Goal: Task Accomplishment & Management: Use online tool/utility

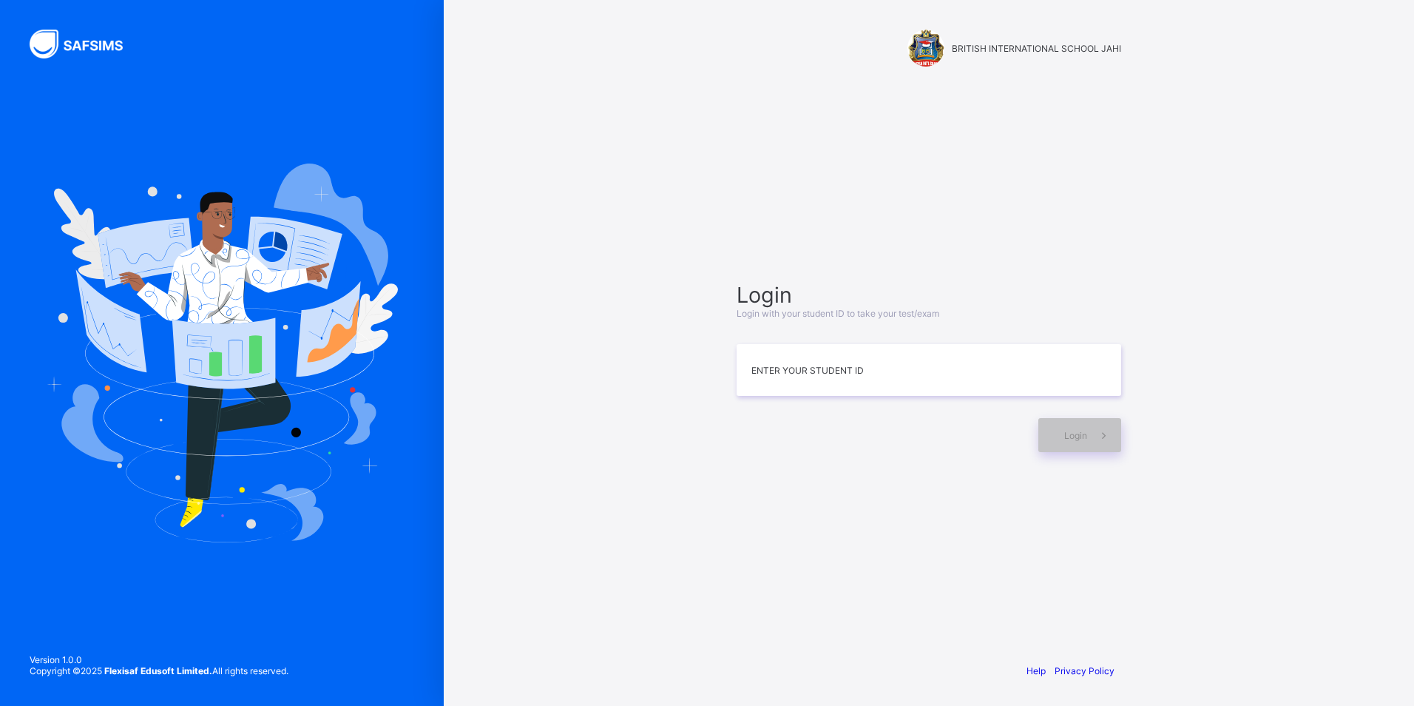
drag, startPoint x: 899, startPoint y: 527, endPoint x: 907, endPoint y: 629, distance: 103.1
click at [681, 629] on div "BRITISH INTERNATIONAL SCHOOL JAHI Login Login with your student ID to take your…" at bounding box center [929, 353] width 444 height 706
click at [681, 636] on div "Help Privacy Policy" at bounding box center [929, 670] width 414 height 70
click at [681, 616] on div "Login Login with your student ID to take your test/exam Enter your Student ID L…" at bounding box center [929, 366] width 414 height 507
click at [681, 332] on div "BRITISH INTERNATIONAL SCHOOL JAHI Login Login with your student ID to take your…" at bounding box center [929, 353] width 970 height 706
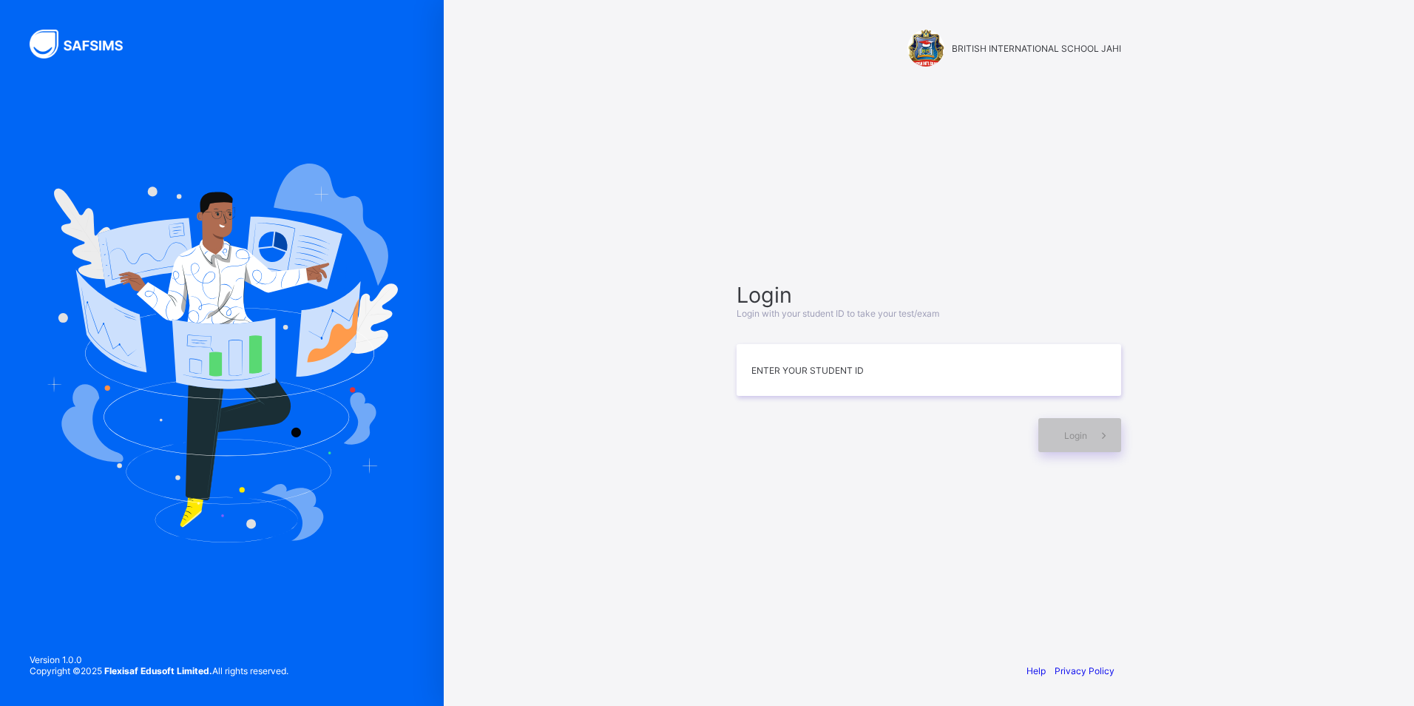
click at [681, 592] on div "Login Login with your student ID to take your test/exam Enter your Student ID L…" at bounding box center [929, 366] width 414 height 507
click at [681, 317] on div "BRITISH INTERNATIONAL SCHOOL JAHI Login Login with your student ID to take your…" at bounding box center [929, 353] width 970 height 706
click at [681, 362] on input at bounding box center [929, 370] width 385 height 52
click at [681, 457] on div "Login Login with your student ID to take your test/exam Enter your Student ID L…" at bounding box center [929, 366] width 414 height 507
drag, startPoint x: 926, startPoint y: 40, endPoint x: 930, endPoint y: 181, distance: 141.3
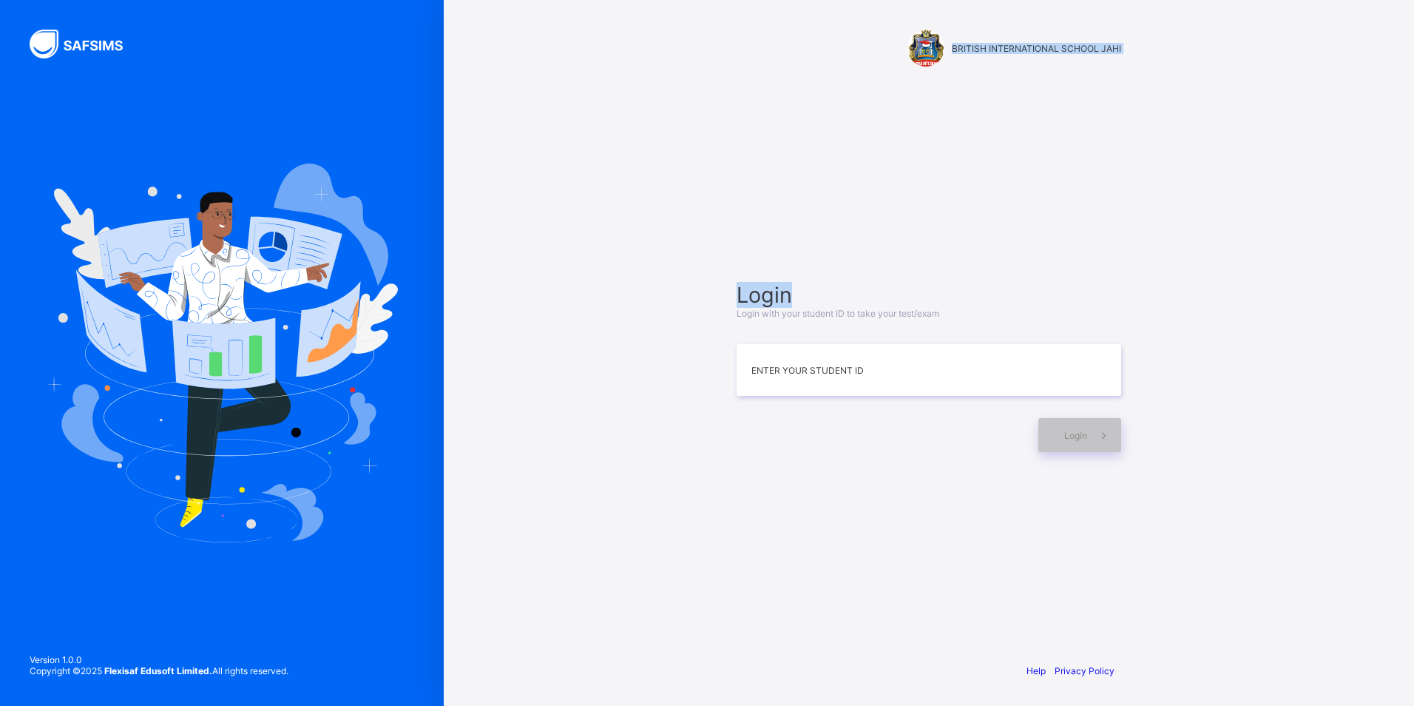
click at [681, 181] on div "BRITISH INTERNATIONAL SCHOOL JAHI Login Login with your student ID to take your…" at bounding box center [929, 353] width 444 height 706
click at [681, 181] on div "Login Login with your student ID to take your test/exam Enter your Student ID L…" at bounding box center [929, 366] width 414 height 507
drag, startPoint x: 1192, startPoint y: 257, endPoint x: 1311, endPoint y: 473, distance: 247.0
click at [681, 473] on div "BRITISH INTERNATIONAL SCHOOL JAHI Login Login with your student ID to take your…" at bounding box center [929, 353] width 970 height 706
click at [681, 570] on div "BRITISH INTERNATIONAL SCHOOL JAHI Login Login with your student ID to take your…" at bounding box center [929, 353] width 970 height 706
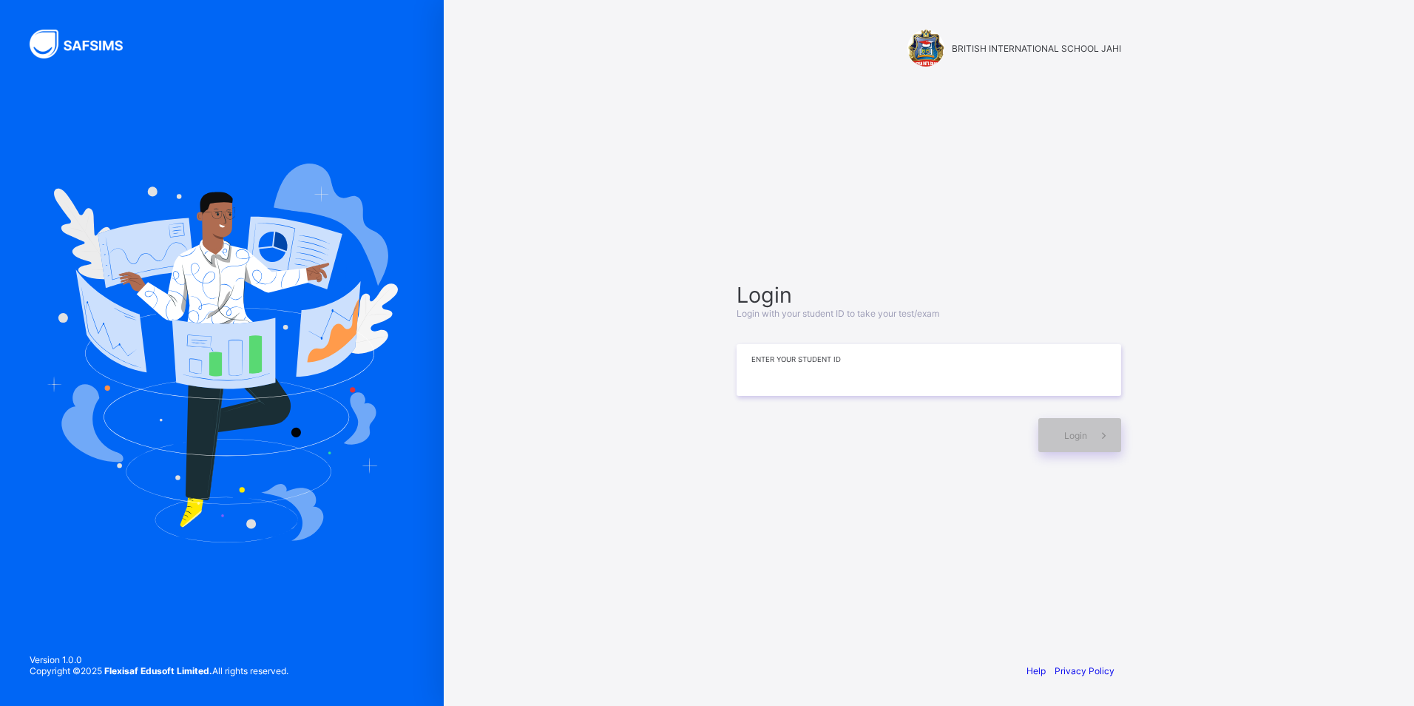
click at [681, 383] on input at bounding box center [929, 370] width 385 height 52
type input "**********"
click at [681, 439] on span "Login" at bounding box center [1075, 435] width 23 height 11
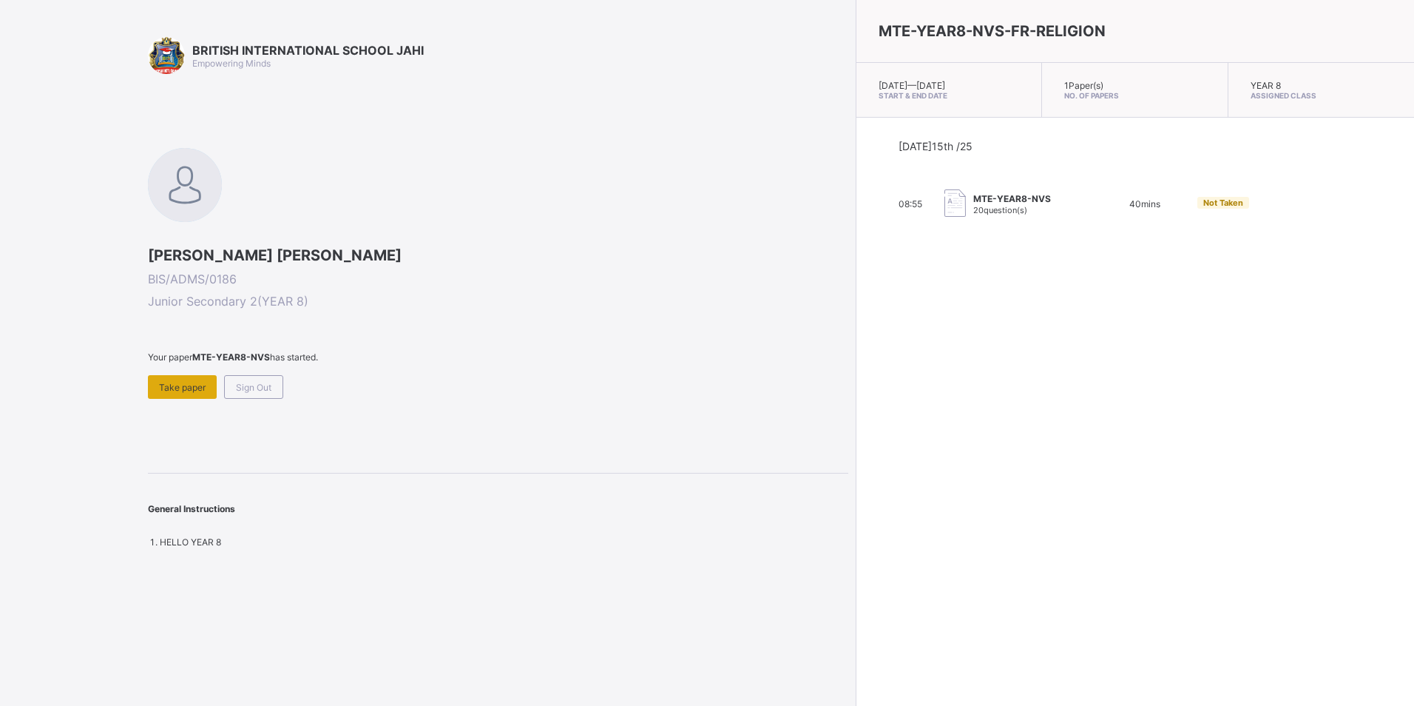
click at [169, 394] on div "Take paper" at bounding box center [182, 387] width 69 height 24
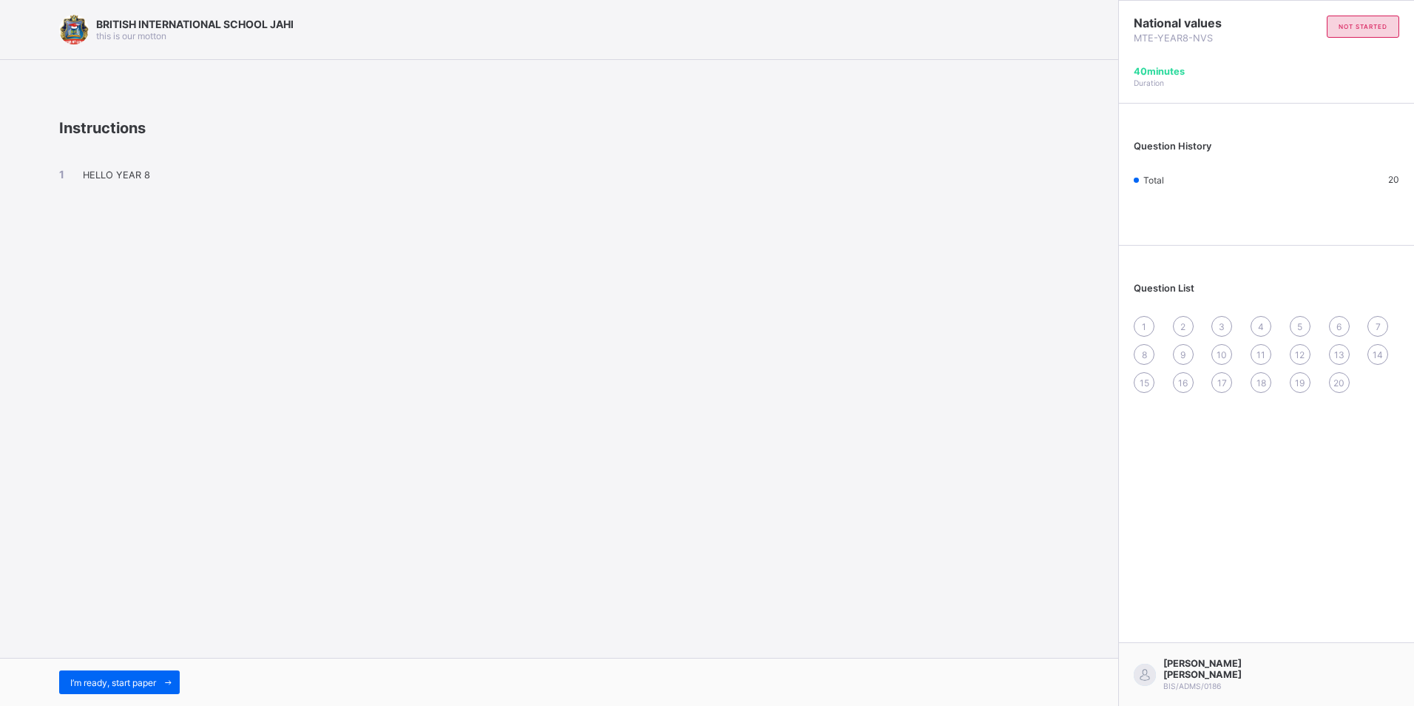
click at [681, 327] on span "1" at bounding box center [1144, 326] width 4 height 11
click at [146, 679] on span "I’m ready, start paper" at bounding box center [113, 682] width 86 height 11
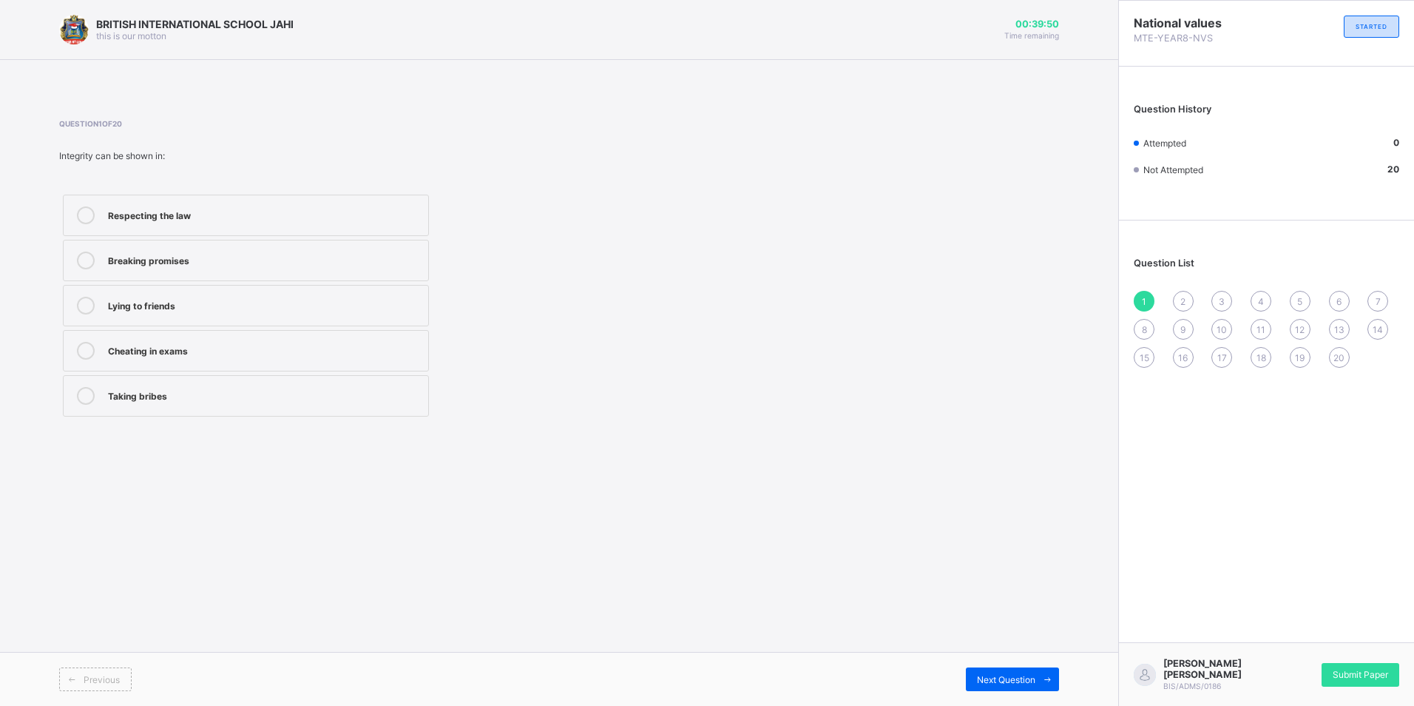
click at [90, 220] on icon at bounding box center [86, 215] width 18 height 18
click at [681, 303] on div "2" at bounding box center [1183, 301] width 21 height 21
click at [84, 264] on icon at bounding box center [86, 260] width 18 height 18
click at [681, 308] on div "1 2 3 4 5 6 7 8 9 10 11 12 13 14 15 16 17 18 19 20" at bounding box center [1267, 329] width 266 height 77
click at [681, 299] on div "3" at bounding box center [1222, 301] width 21 height 21
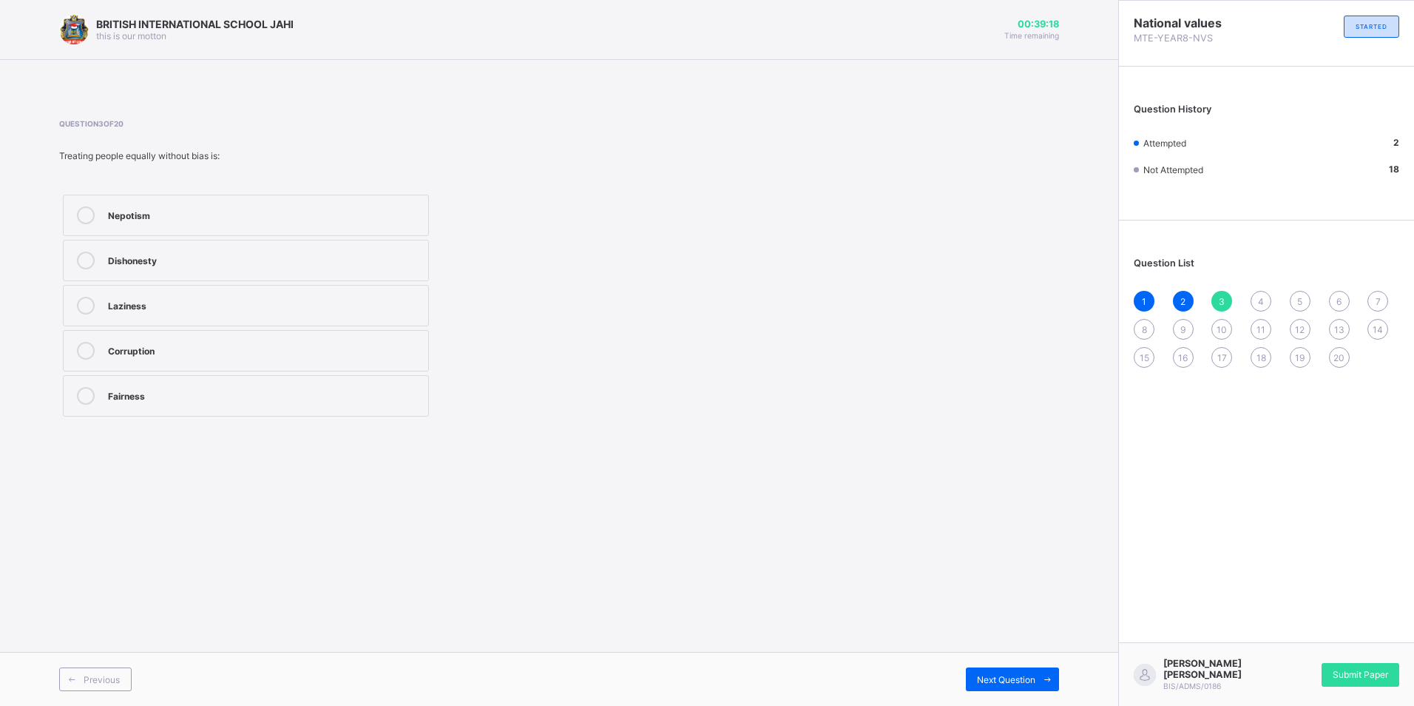
click at [89, 397] on icon at bounding box center [86, 396] width 18 height 18
click at [681, 294] on div "4" at bounding box center [1261, 301] width 21 height 21
click at [90, 223] on div at bounding box center [86, 215] width 30 height 18
click at [681, 305] on div "6" at bounding box center [1339, 301] width 21 height 21
click at [681, 304] on div "5" at bounding box center [1300, 301] width 21 height 21
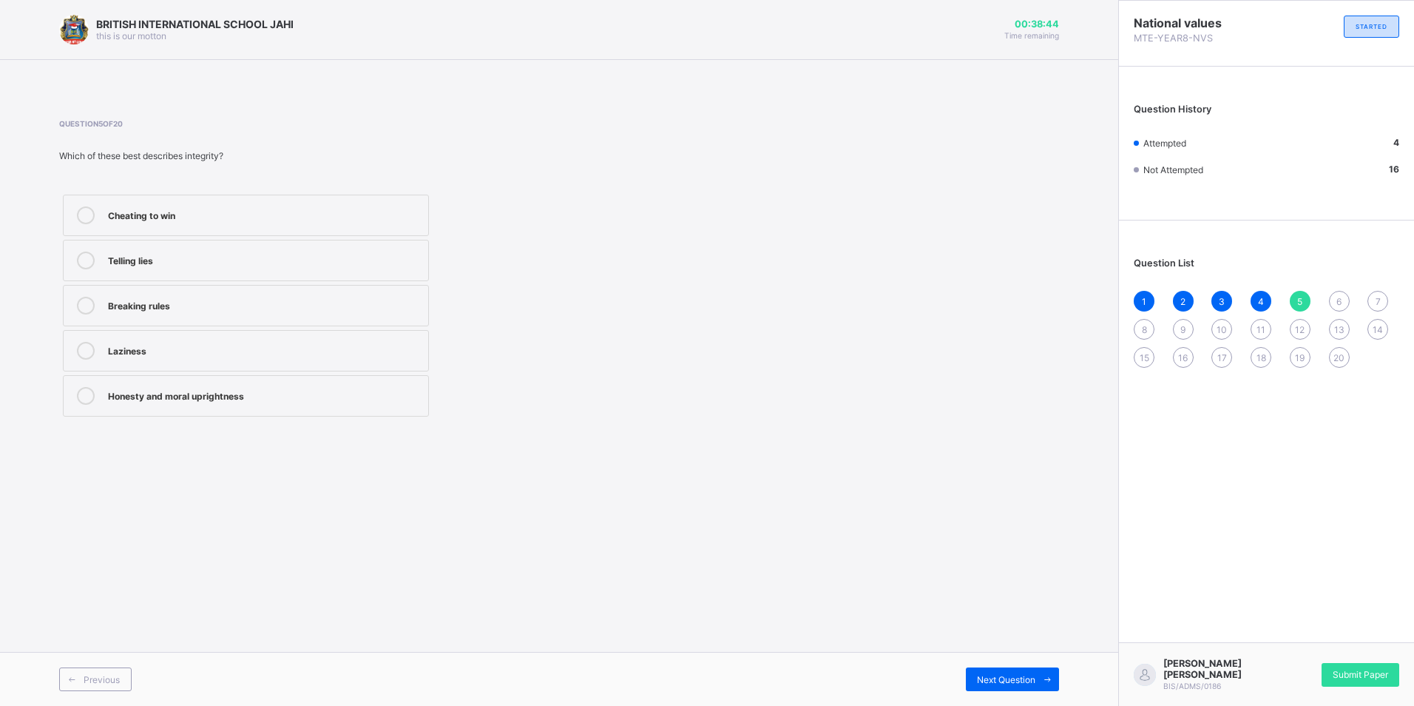
click at [115, 387] on label "Honesty and moral uprightness" at bounding box center [246, 395] width 366 height 41
drag, startPoint x: 1329, startPoint y: 297, endPoint x: 1343, endPoint y: 298, distance: 13.4
click at [681, 298] on div "6" at bounding box center [1339, 301] width 21 height 21
click at [311, 345] on div "Integrity" at bounding box center [264, 349] width 313 height 15
click at [681, 308] on div "7" at bounding box center [1378, 301] width 21 height 21
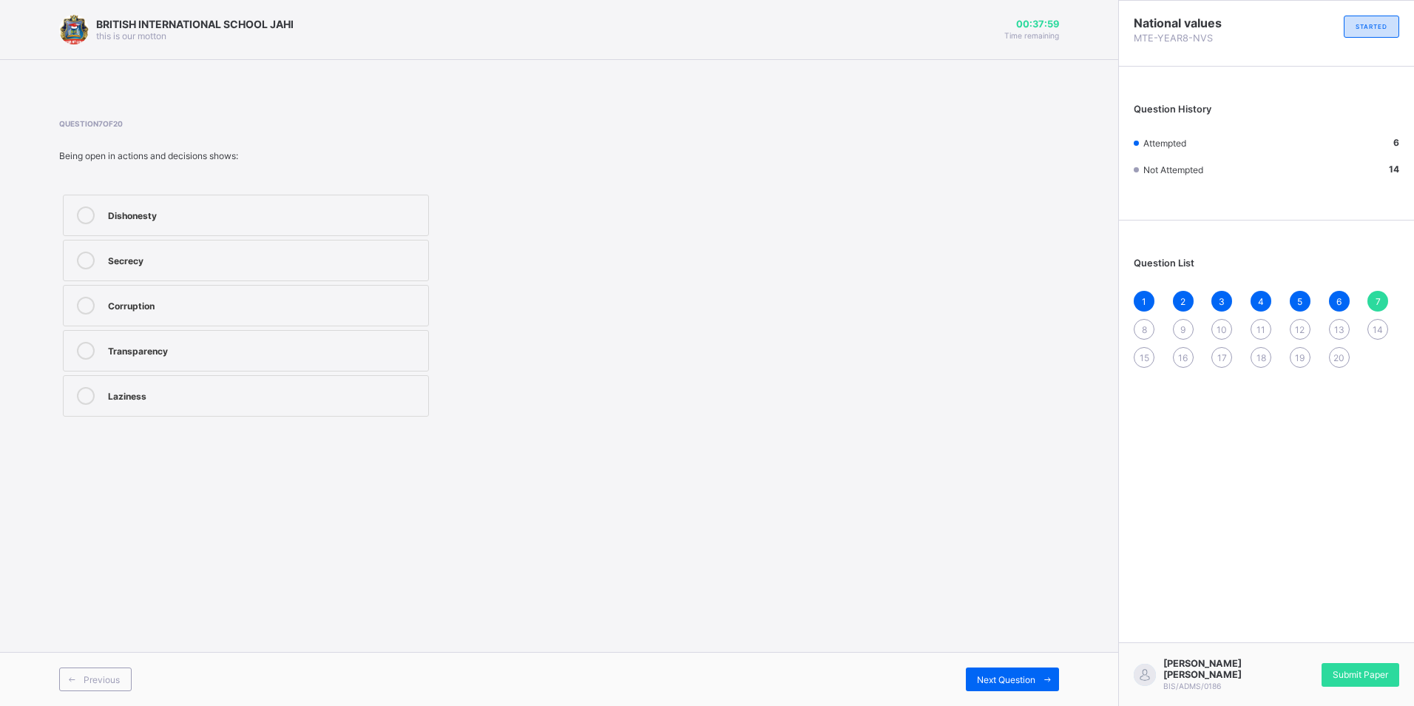
drag, startPoint x: 193, startPoint y: 355, endPoint x: 207, endPoint y: 359, distance: 14.5
click at [207, 359] on div "Transparency" at bounding box center [264, 351] width 313 height 18
click at [681, 326] on div "8" at bounding box center [1144, 329] width 21 height 21
click at [121, 217] on div "Keeping to promises" at bounding box center [264, 213] width 313 height 15
click at [681, 327] on span "9" at bounding box center [1183, 329] width 5 height 11
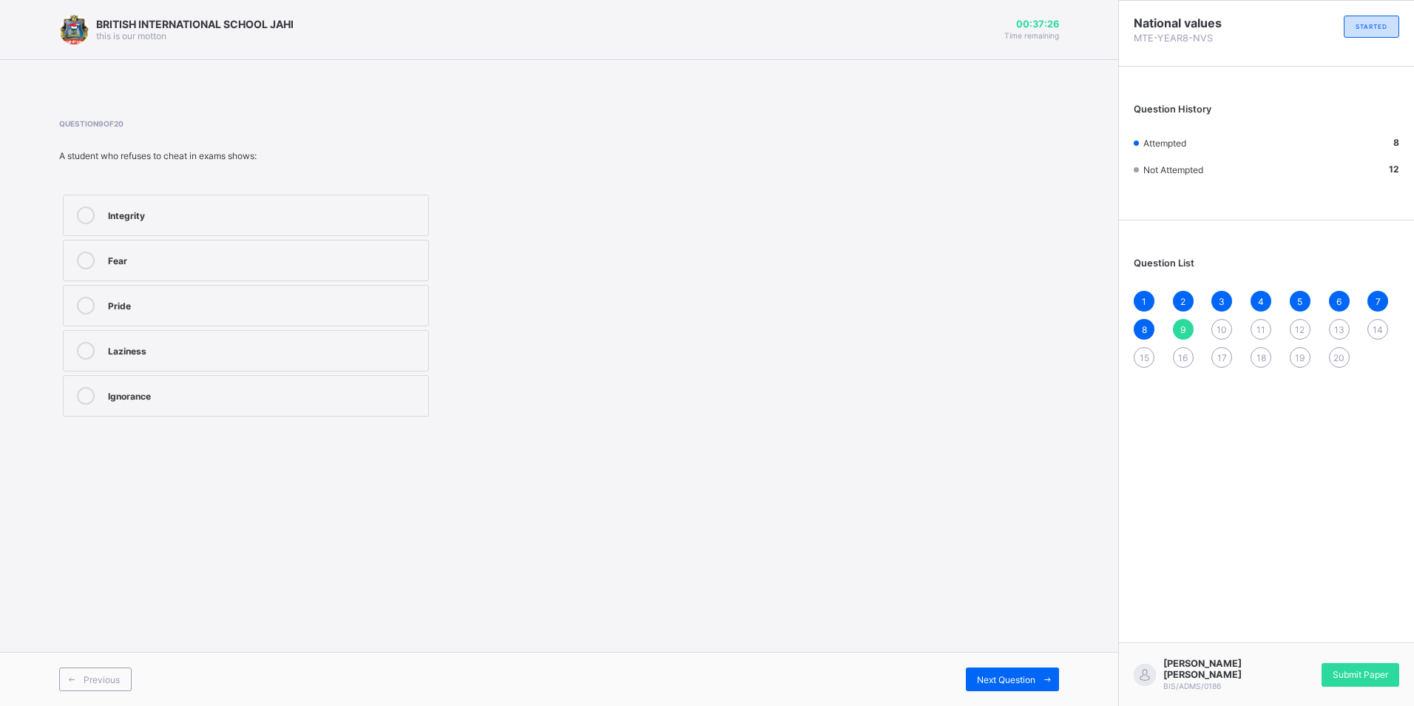
click at [344, 220] on div "Integrity" at bounding box center [264, 213] width 313 height 15
click at [681, 328] on div "10" at bounding box center [1222, 329] width 21 height 21
click at [351, 245] on label "Cheating" at bounding box center [246, 260] width 366 height 41
click at [681, 326] on div "11" at bounding box center [1261, 329] width 21 height 21
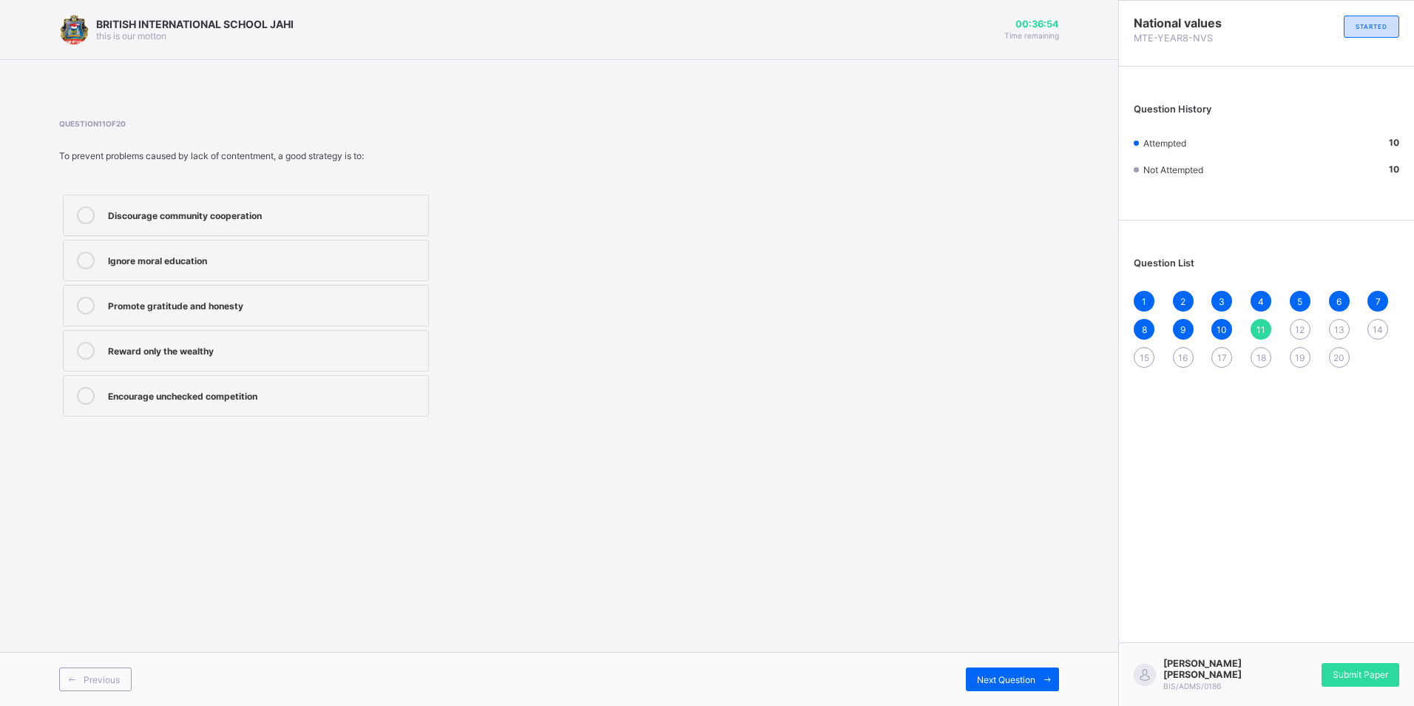
click at [366, 313] on div "Promote gratitude and honesty" at bounding box center [264, 306] width 313 height 18
click at [681, 326] on div "12" at bounding box center [1300, 329] width 21 height 21
click at [351, 209] on div "A public official embezzling funds due to greed" at bounding box center [264, 213] width 313 height 15
click at [681, 330] on span "13" at bounding box center [1339, 329] width 10 height 11
click at [301, 388] on div "Corruption and insecurity" at bounding box center [264, 394] width 313 height 15
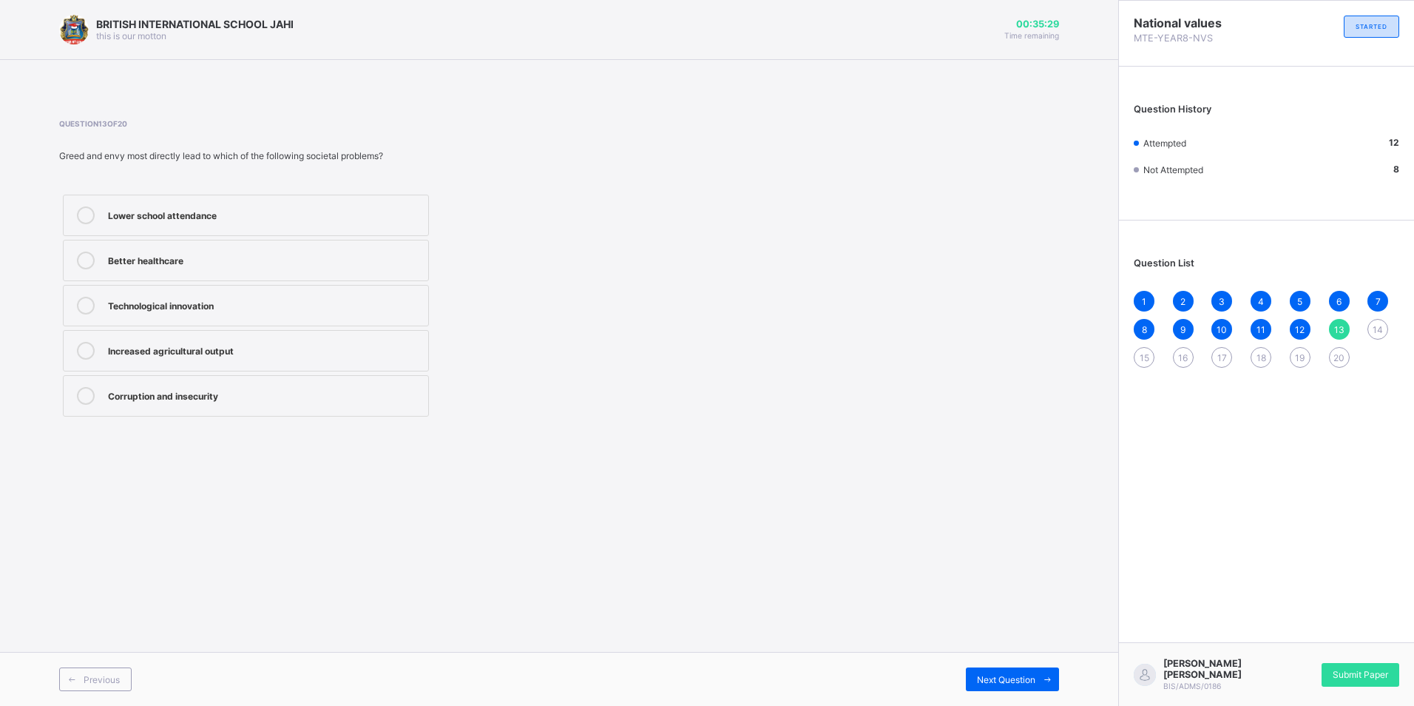
click at [681, 334] on span "14" at bounding box center [1378, 329] width 10 height 11
click at [159, 302] on div "Corruption" at bounding box center [264, 304] width 313 height 15
click at [681, 326] on div "13" at bounding box center [1339, 329] width 21 height 21
click at [372, 394] on div "Corruption and insecurity" at bounding box center [264, 394] width 313 height 15
click at [681, 328] on span "14" at bounding box center [1378, 329] width 10 height 11
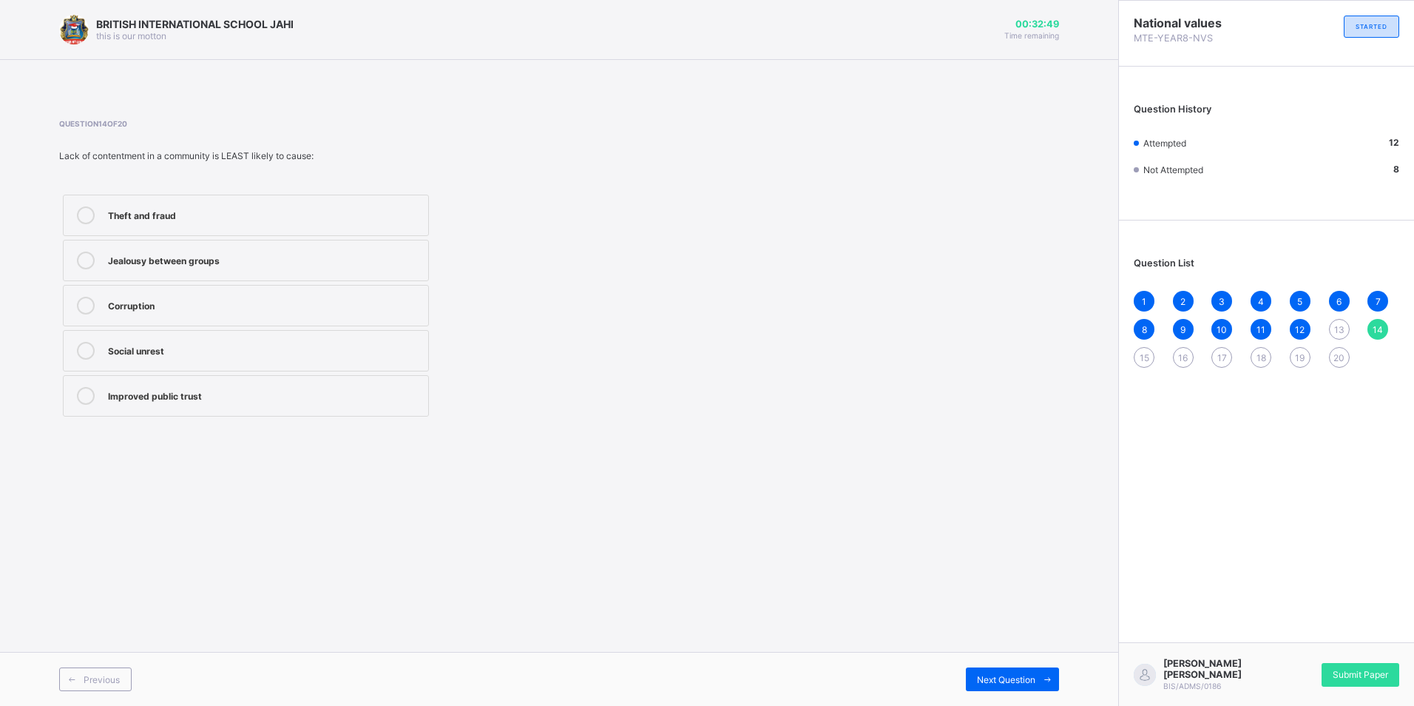
click at [681, 500] on div "BRITISH INTERNATIONAL SCHOOL JAHI this is our [PERSON_NAME] 00:32:49 Time remai…" at bounding box center [559, 353] width 1118 height 706
click at [681, 334] on span "13" at bounding box center [1339, 329] width 10 height 11
click at [396, 390] on div "Corruption and insecurity" at bounding box center [264, 394] width 313 height 15
click at [681, 331] on span "14" at bounding box center [1378, 329] width 10 height 11
click at [333, 308] on div "Corruption" at bounding box center [264, 304] width 313 height 15
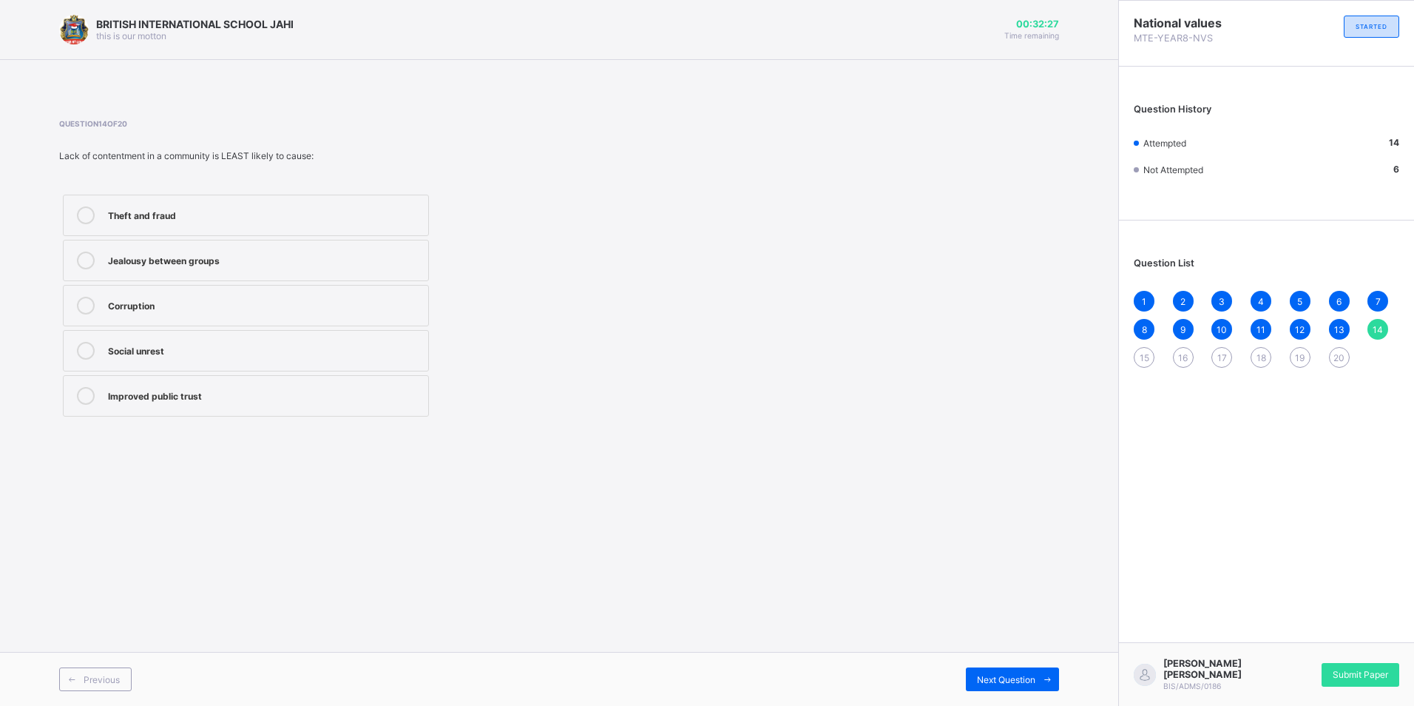
click at [681, 355] on div "1 2 3 4 5 6 7 8 9 10 11 12 13 14 15 16 17 18 19 20" at bounding box center [1267, 329] width 266 height 77
click at [681, 357] on span "15" at bounding box center [1145, 357] width 10 height 11
click at [277, 304] on div "Improved emotional stability" at bounding box center [264, 304] width 313 height 15
click at [681, 361] on span "16" at bounding box center [1183, 357] width 10 height 11
click at [285, 312] on div "Encourages hoarding of resources" at bounding box center [264, 306] width 313 height 18
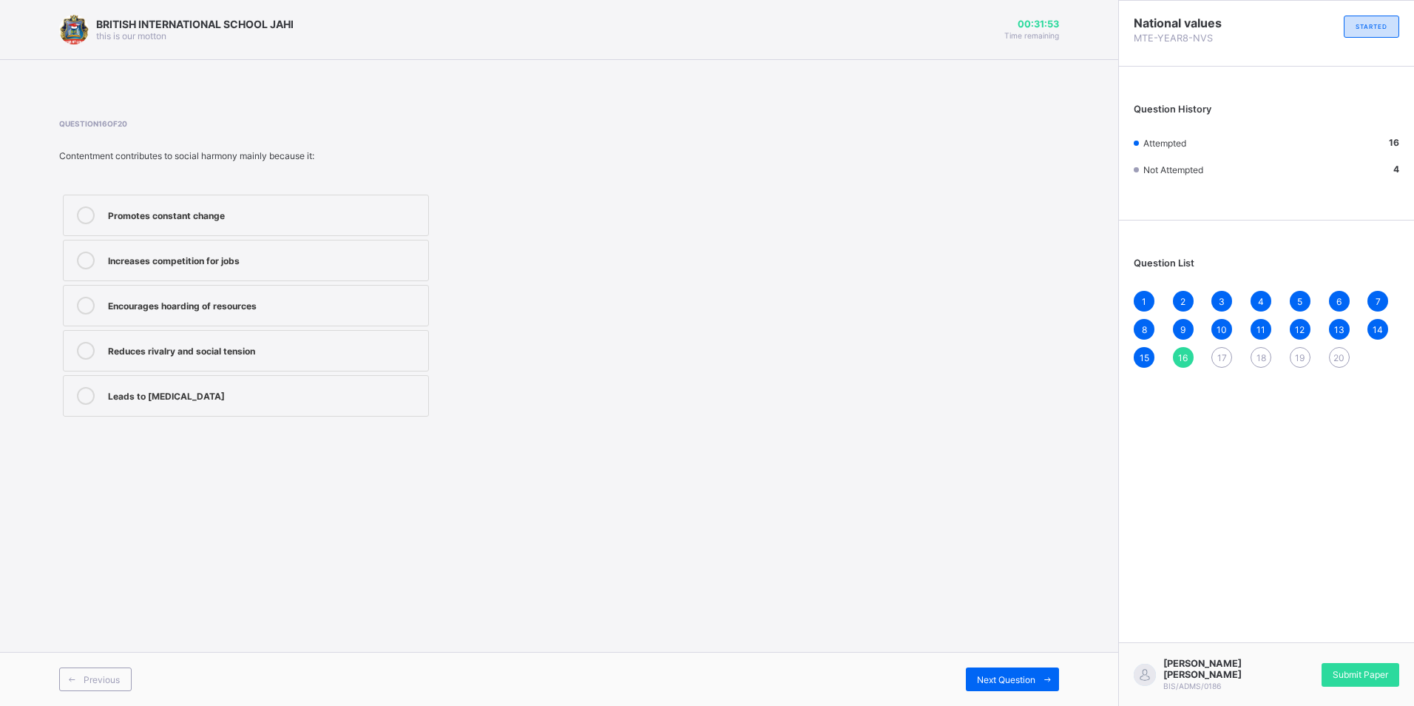
click at [293, 354] on div "Reduces rivalry and social tension" at bounding box center [264, 349] width 313 height 15
click at [681, 360] on span "17" at bounding box center [1223, 357] width 10 height 11
click at [168, 357] on div "Appreciating what they have and working hard" at bounding box center [264, 351] width 313 height 18
click at [681, 362] on span "18" at bounding box center [1262, 357] width 10 height 11
click at [181, 197] on label "Honesty and integrity" at bounding box center [246, 215] width 366 height 41
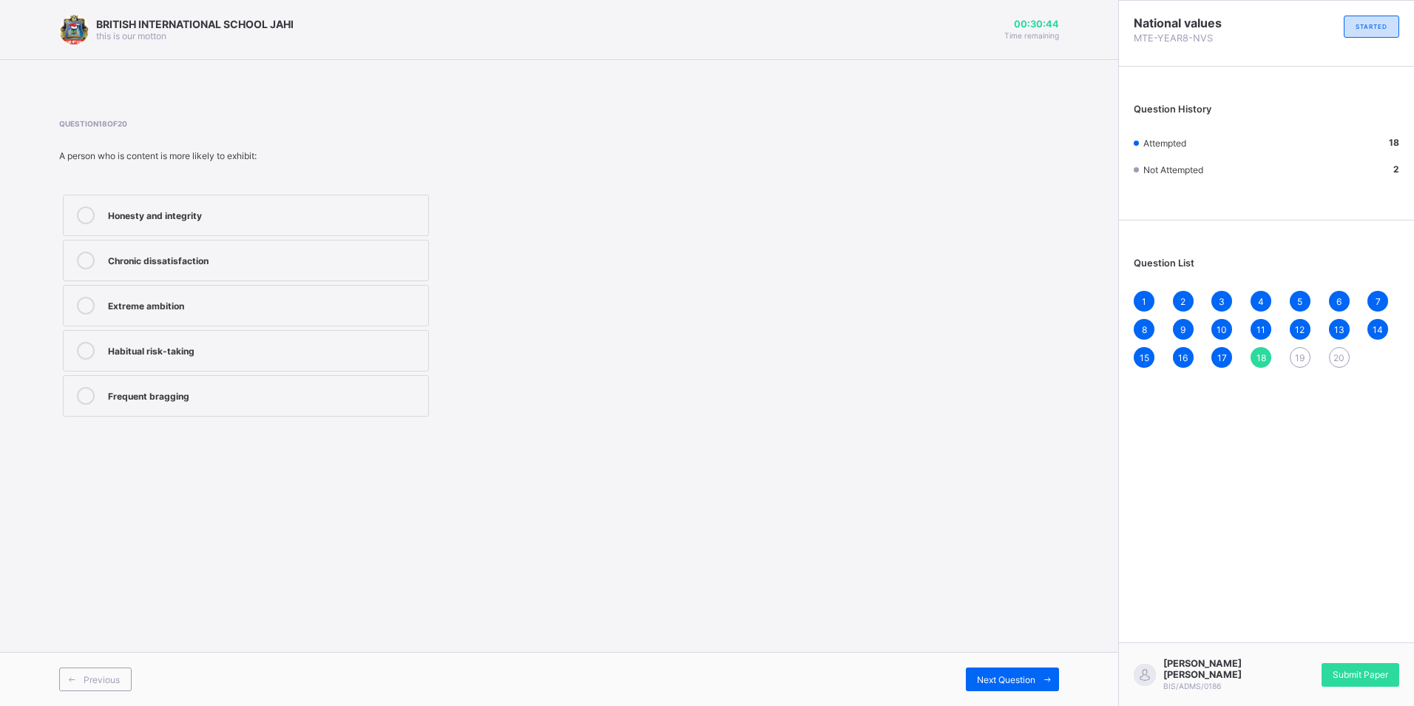
click at [681, 359] on span "19" at bounding box center [1300, 357] width 10 height 11
click at [266, 203] on label "Envy and jealousy" at bounding box center [246, 215] width 366 height 41
click at [681, 355] on span "20" at bounding box center [1339, 357] width 11 height 11
click at [328, 342] on label "Peace of mind" at bounding box center [246, 350] width 366 height 41
click at [681, 679] on div "Submit Paper" at bounding box center [1361, 675] width 78 height 24
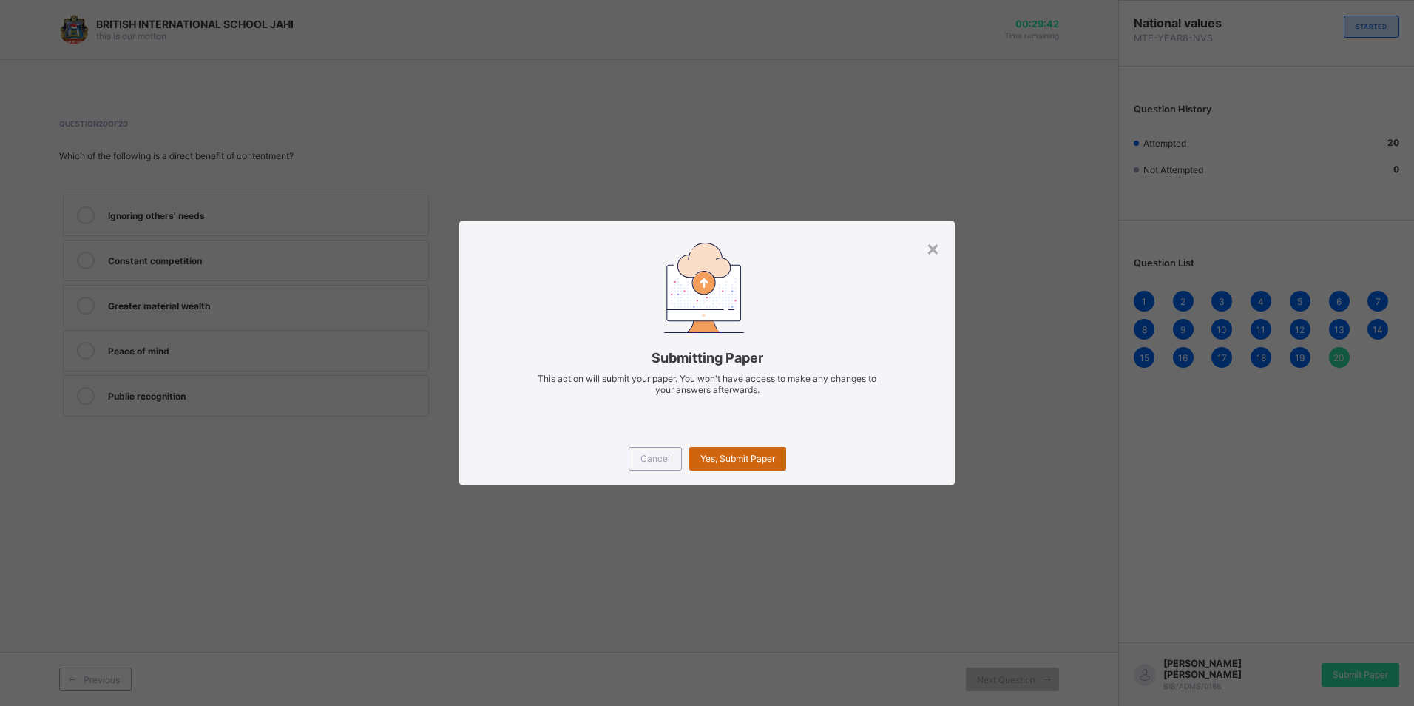
click at [681, 460] on span "Yes, Submit Paper" at bounding box center [737, 458] width 75 height 11
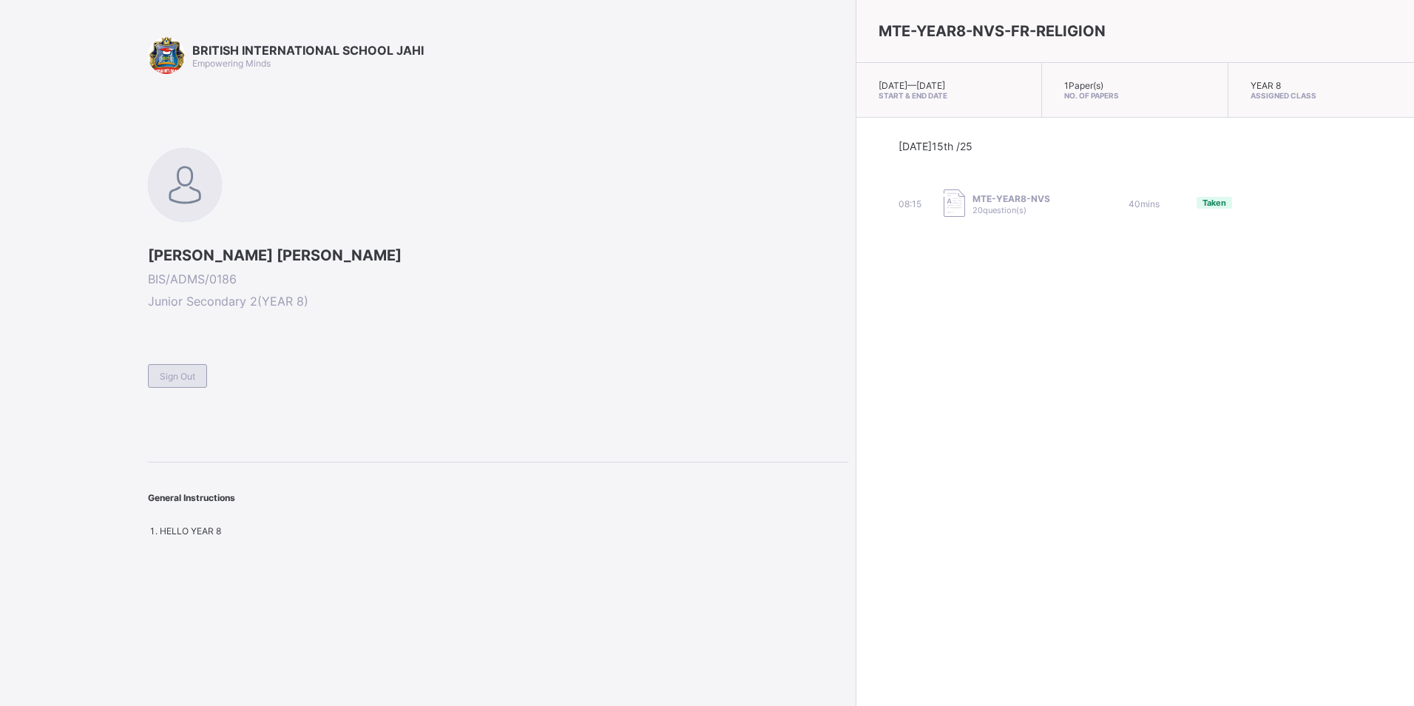
click at [178, 367] on div "Sign Out" at bounding box center [177, 376] width 59 height 24
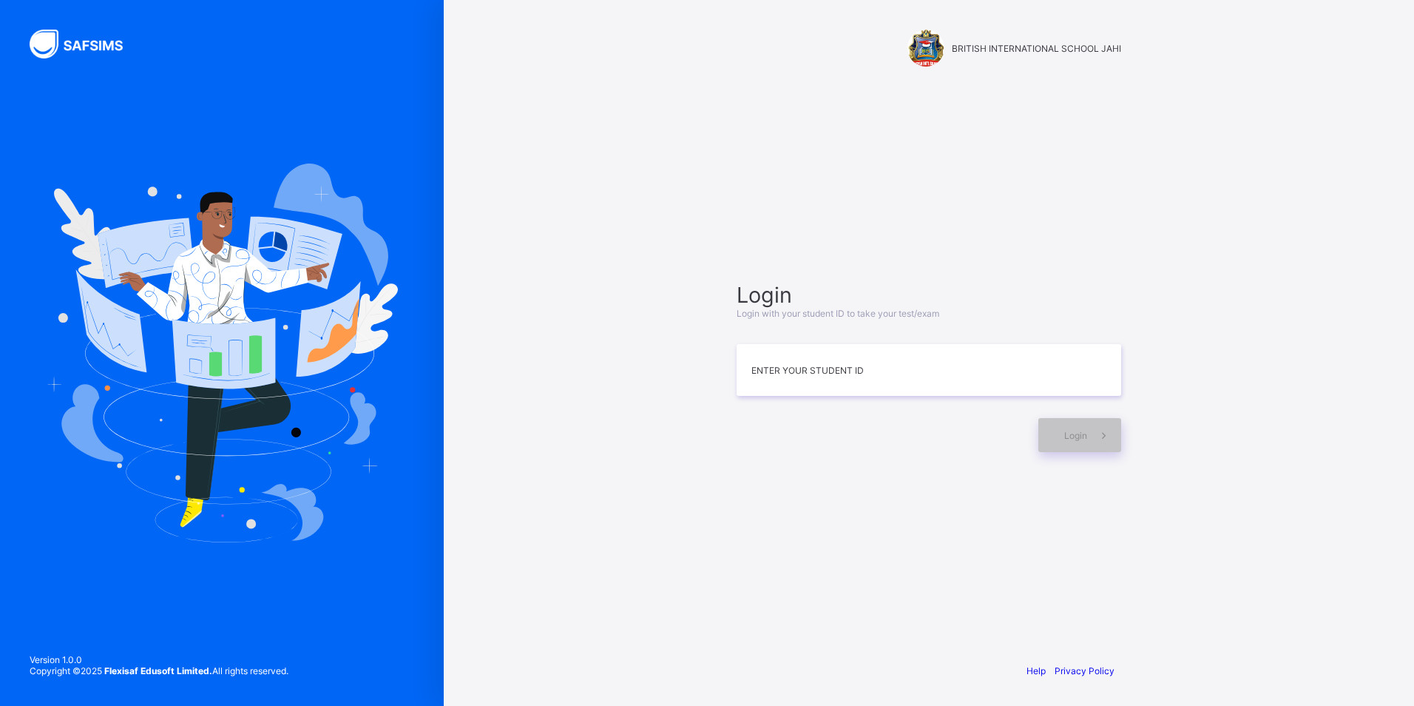
drag, startPoint x: 1414, startPoint y: 630, endPoint x: 1417, endPoint y: 719, distance: 88.8
click at [681, 679] on html "BRITISH INTERNATIONAL SCHOOL JAHI Login Login with your student ID to take your…" at bounding box center [707, 353] width 1414 height 706
click at [958, 371] on input at bounding box center [929, 370] width 385 height 52
type input "**********"
click at [1081, 431] on span "Login" at bounding box center [1075, 435] width 23 height 11
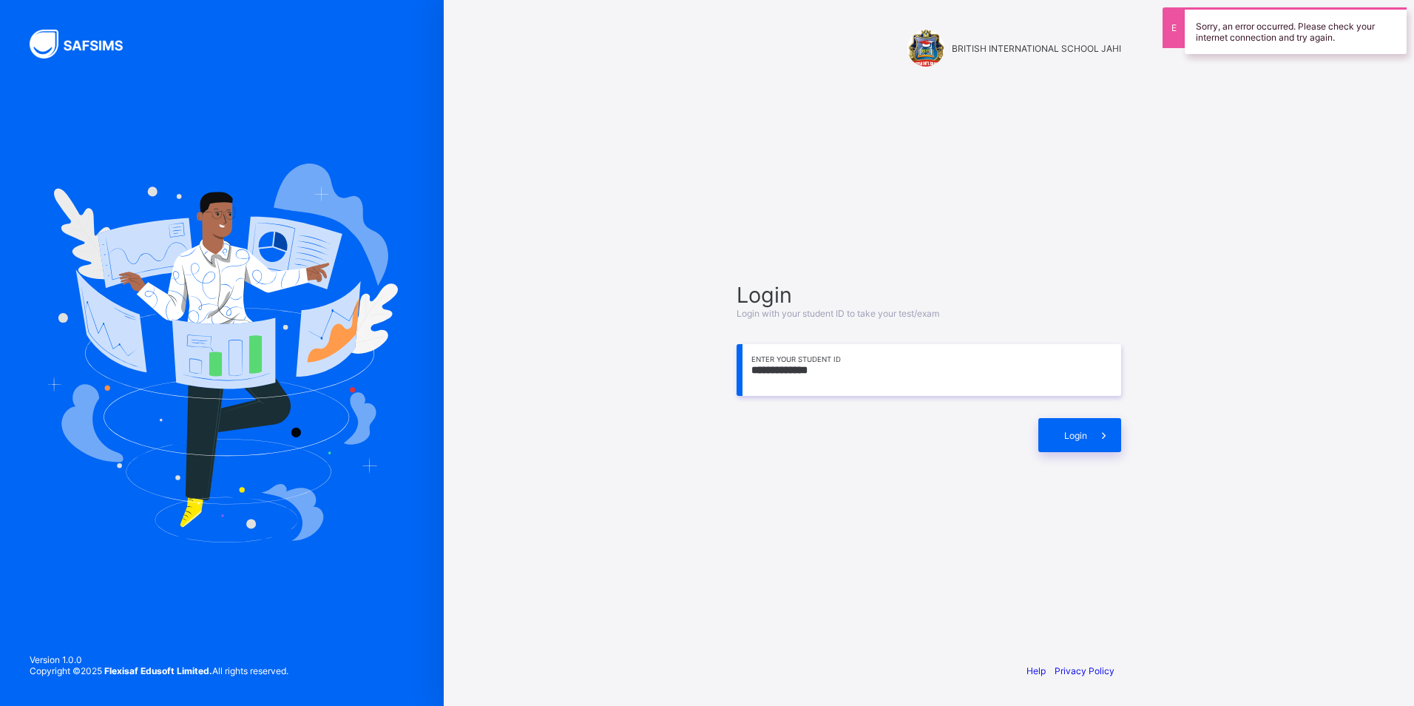
drag, startPoint x: 1123, startPoint y: 427, endPoint x: 877, endPoint y: 220, distance: 321.3
click at [861, 215] on div "**********" at bounding box center [929, 366] width 414 height 507
click at [1065, 435] on span "Login" at bounding box center [1075, 435] width 23 height 11
drag, startPoint x: 981, startPoint y: 401, endPoint x: 703, endPoint y: 389, distance: 278.4
click at [703, 389] on div "**********" at bounding box center [929, 353] width 970 height 706
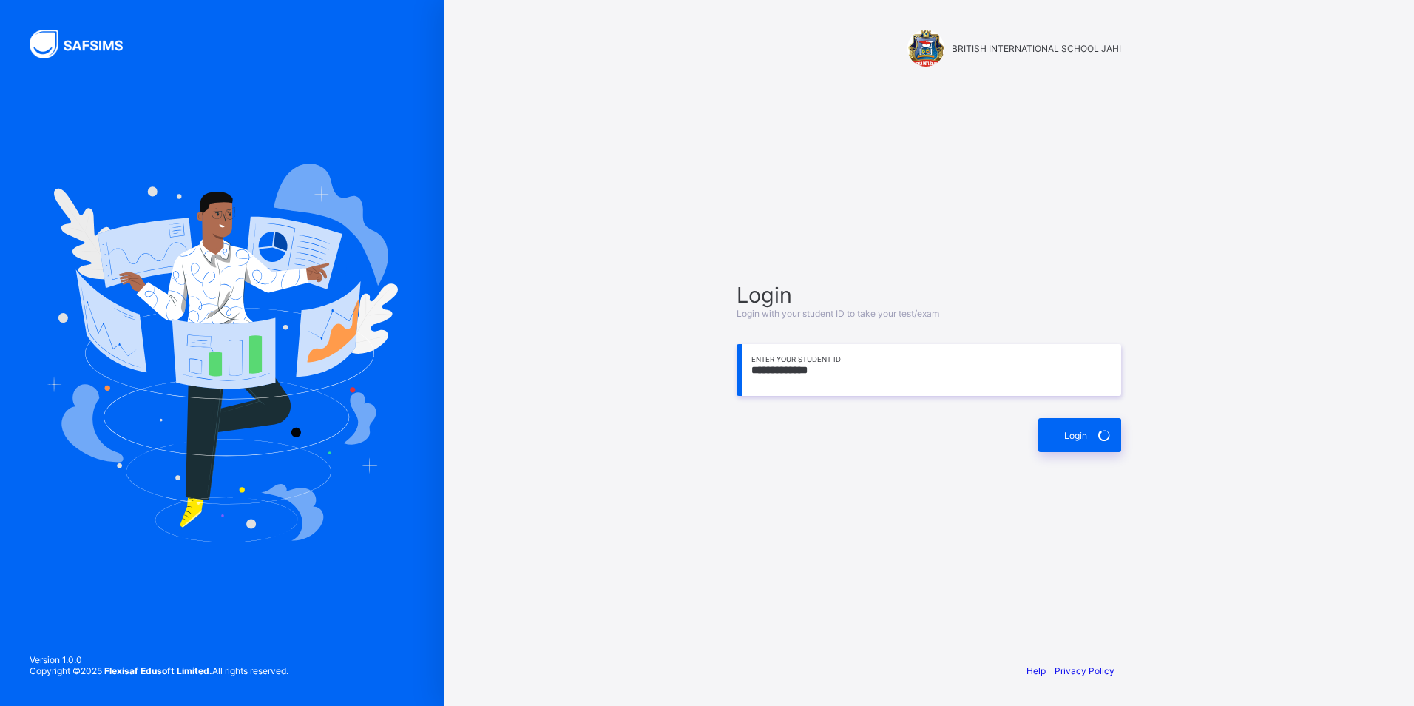
click at [1172, 337] on div "**********" at bounding box center [929, 353] width 970 height 706
click at [435, 480] on div at bounding box center [222, 353] width 444 height 706
click at [1108, 430] on icon at bounding box center [1104, 435] width 21 height 21
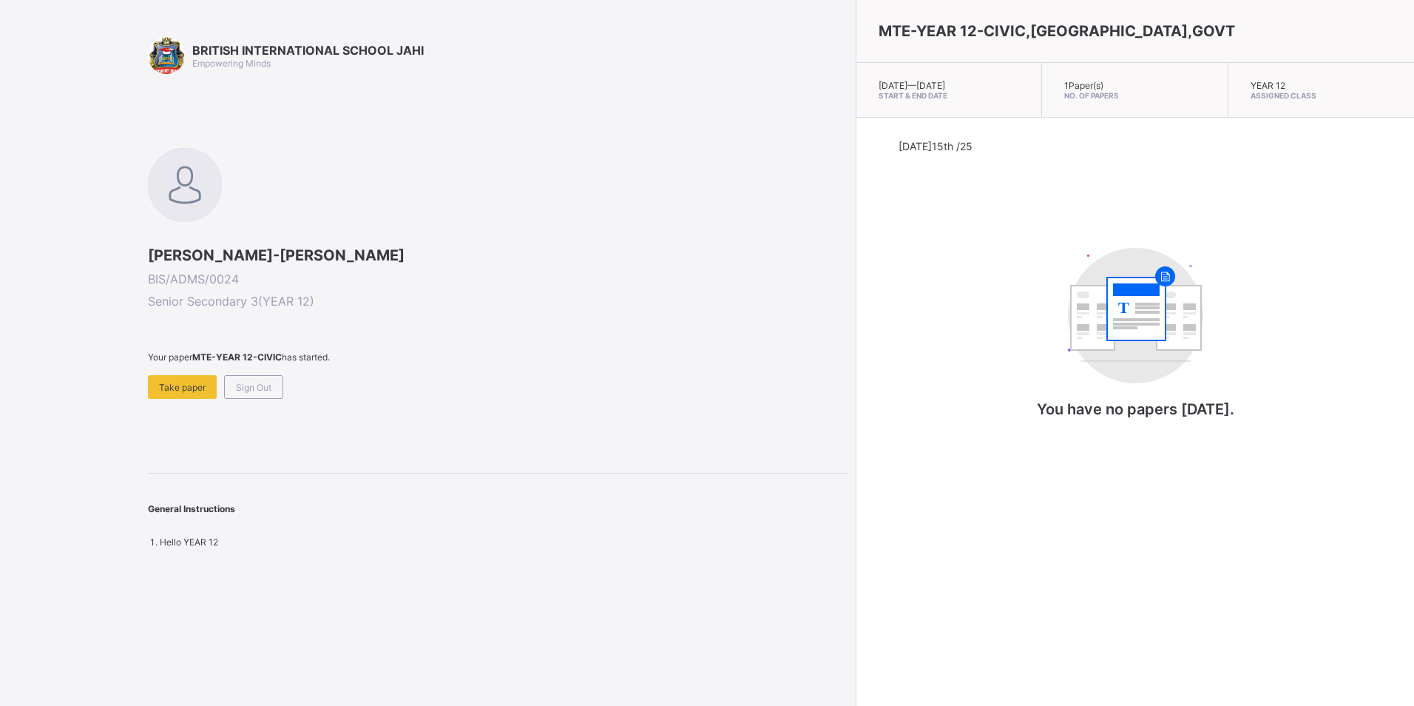
drag, startPoint x: 933, startPoint y: 39, endPoint x: 925, endPoint y: 85, distance: 46.5
click at [662, 369] on span at bounding box center [498, 368] width 700 height 13
click at [172, 383] on span "Take paper" at bounding box center [182, 387] width 47 height 11
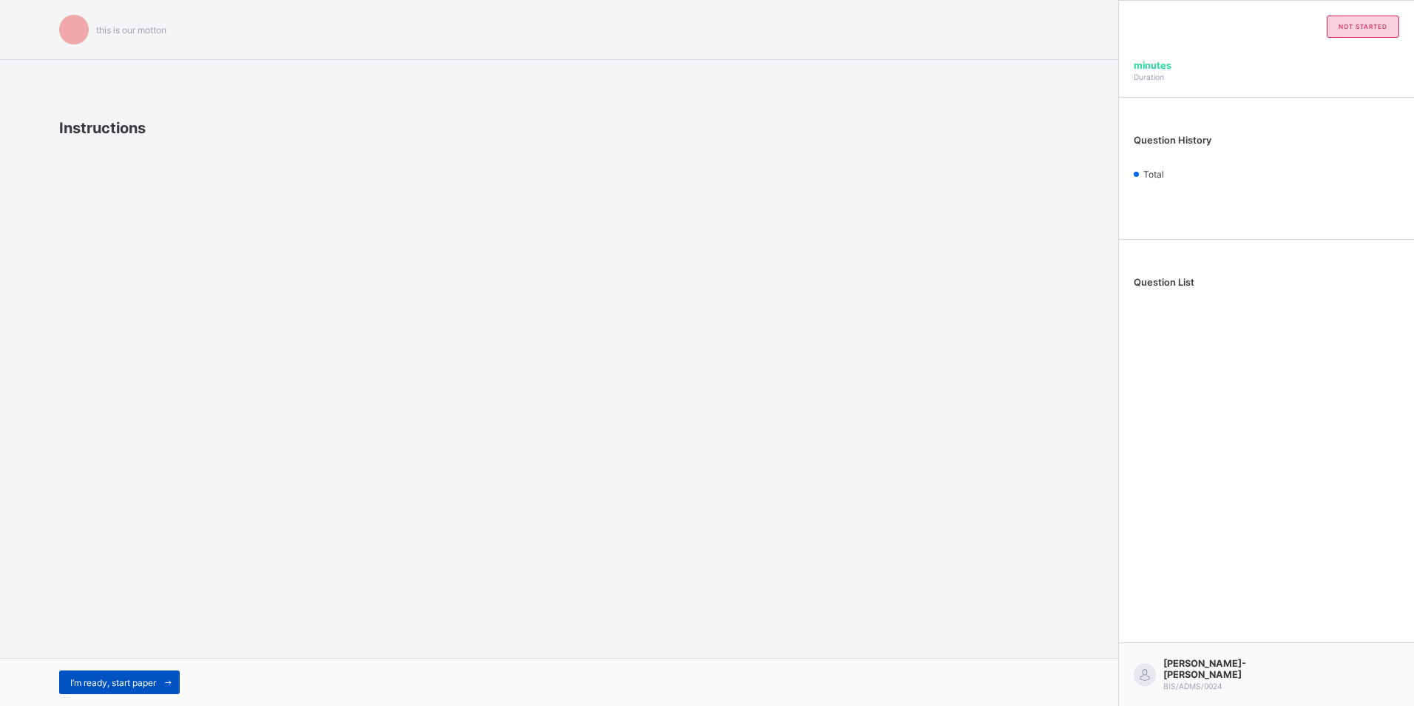
click at [140, 686] on span "I’m ready, start paper" at bounding box center [113, 682] width 86 height 11
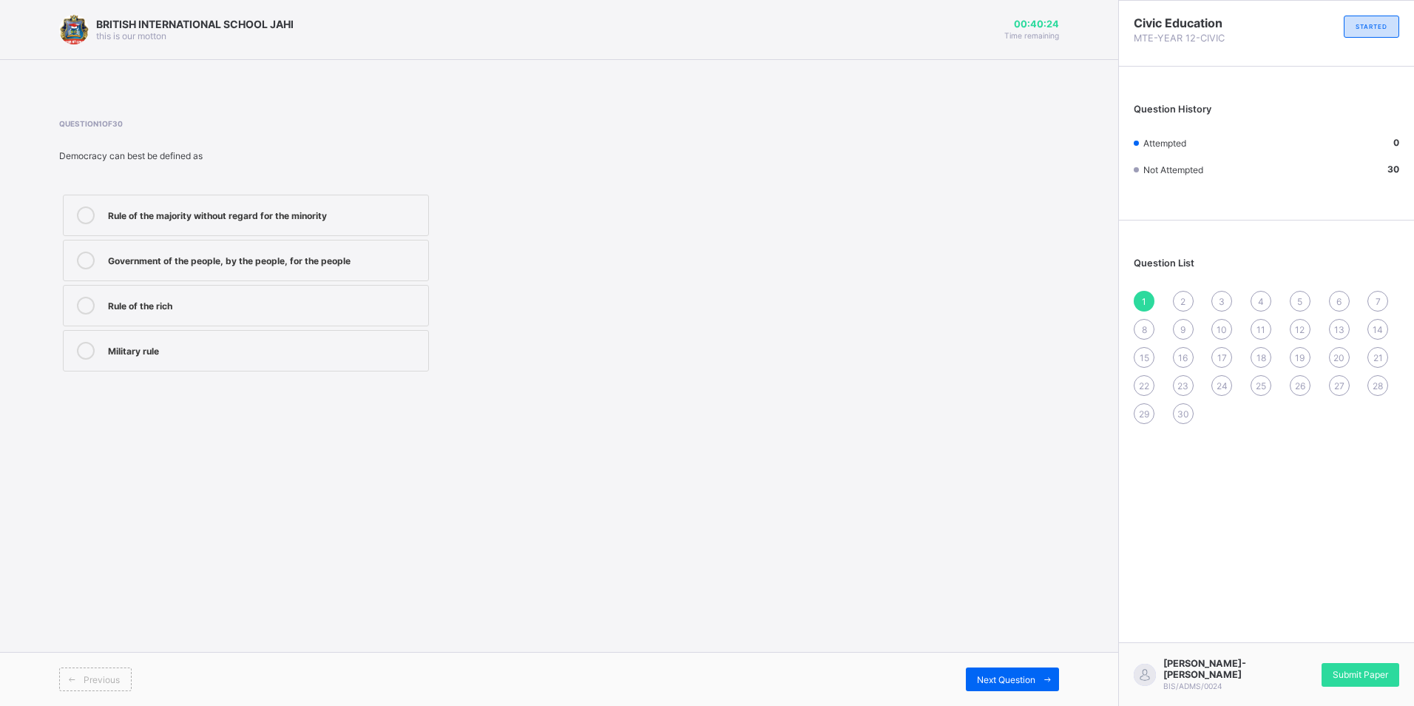
click at [187, 258] on div "Government of the people, by the people, for the people" at bounding box center [264, 258] width 313 height 15
click at [1001, 690] on div "Next Question" at bounding box center [1012, 679] width 93 height 24
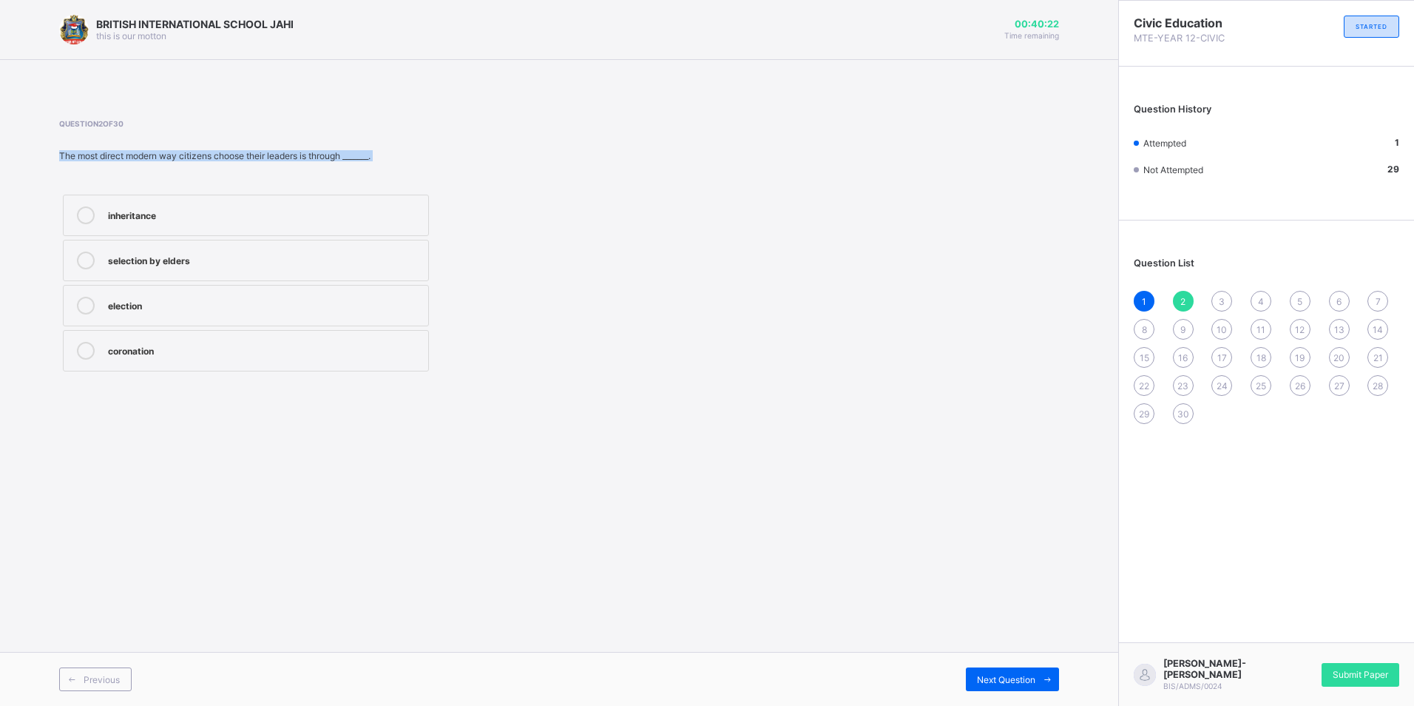
drag, startPoint x: 103, startPoint y: 160, endPoint x: 106, endPoint y: 141, distance: 19.5
click at [106, 141] on div "Question 2 of 30 The most direct modern way citizens choose their leaders is th…" at bounding box center [370, 247] width 623 height 256
click at [470, 104] on div "Question 2 of 30 The most direct modern way citizens choose their leaders is th…" at bounding box center [559, 247] width 1000 height 300
drag, startPoint x: 368, startPoint y: 153, endPoint x: 45, endPoint y: 114, distance: 325.6
click at [45, 114] on div "BRITISH INTERNATIONAL SCHOOL JAHI this is our motton 00:40:20 Time remaining Qu…" at bounding box center [559, 353] width 1118 height 706
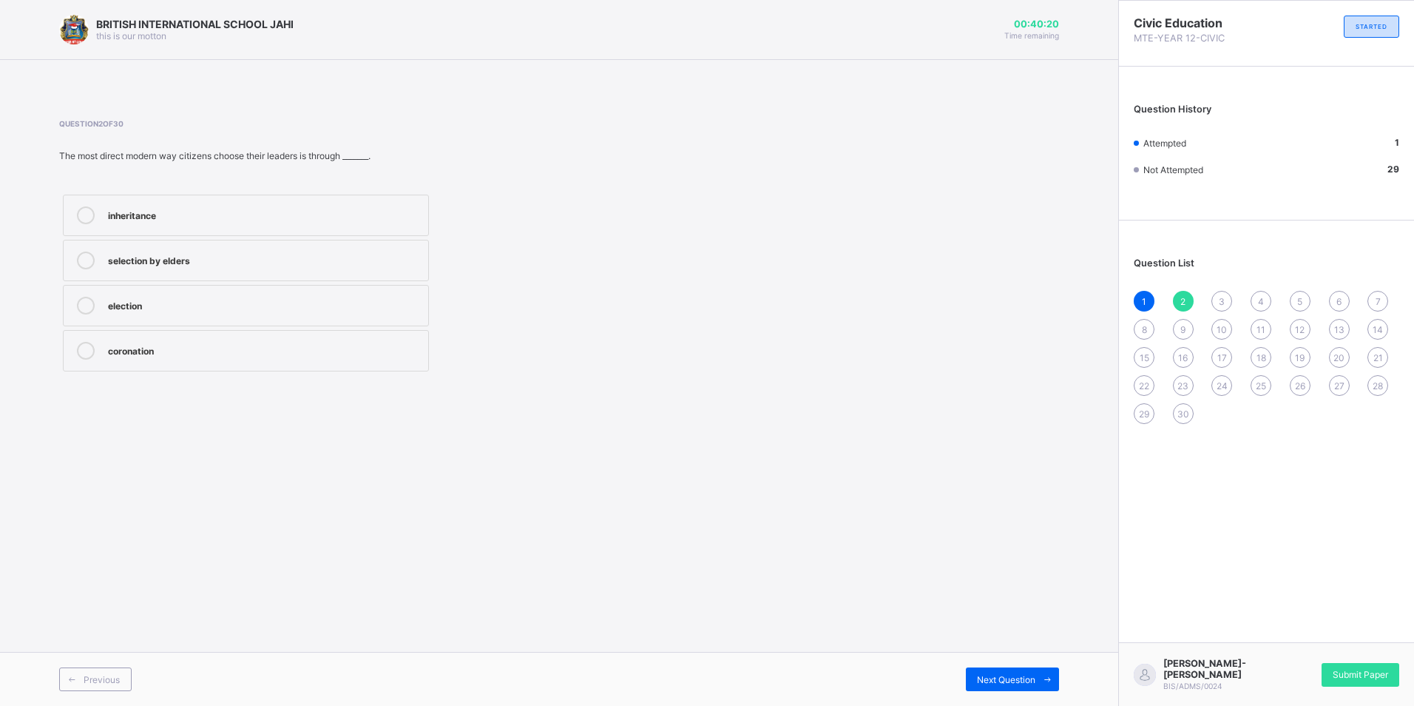
click at [604, 172] on div "Question 2 of 30 The most direct modern way citizens choose their leaders is th…" at bounding box center [370, 247] width 623 height 256
click at [228, 311] on div "election" at bounding box center [264, 304] width 313 height 15
click at [1050, 675] on icon at bounding box center [1047, 680] width 11 height 10
drag, startPoint x: 64, startPoint y: 157, endPoint x: 300, endPoint y: 155, distance: 235.2
click at [300, 155] on div "Public protests in modern democracy must be _______." at bounding box center [370, 155] width 623 height 11
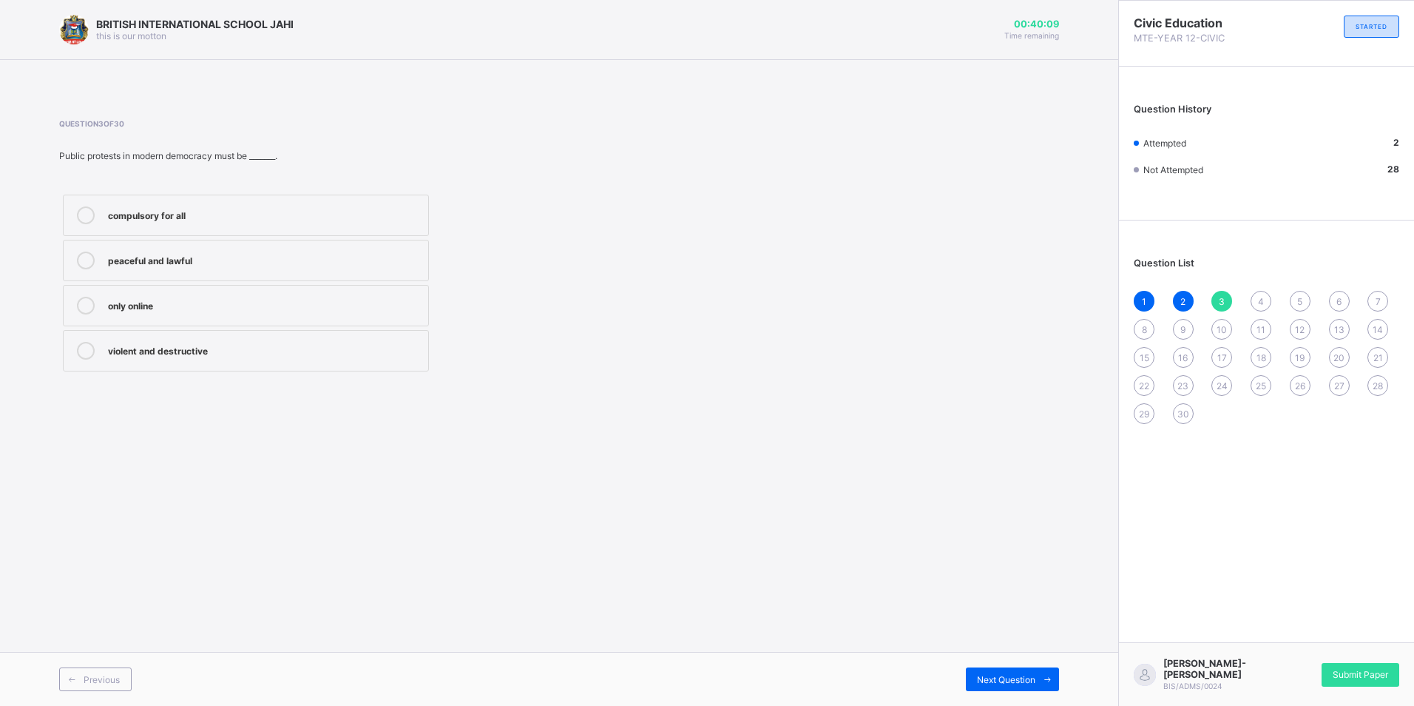
drag, startPoint x: 300, startPoint y: 155, endPoint x: 495, endPoint y: 141, distance: 195.8
click at [495, 141] on span at bounding box center [370, 139] width 623 height 22
drag, startPoint x: 246, startPoint y: 325, endPoint x: 569, endPoint y: 176, distance: 355.8
click at [569, 176] on div "Question 3 of 30 Public protests in modern democracy must be _______. compulsor…" at bounding box center [370, 247] width 623 height 256
click at [191, 308] on div "only online" at bounding box center [264, 304] width 313 height 15
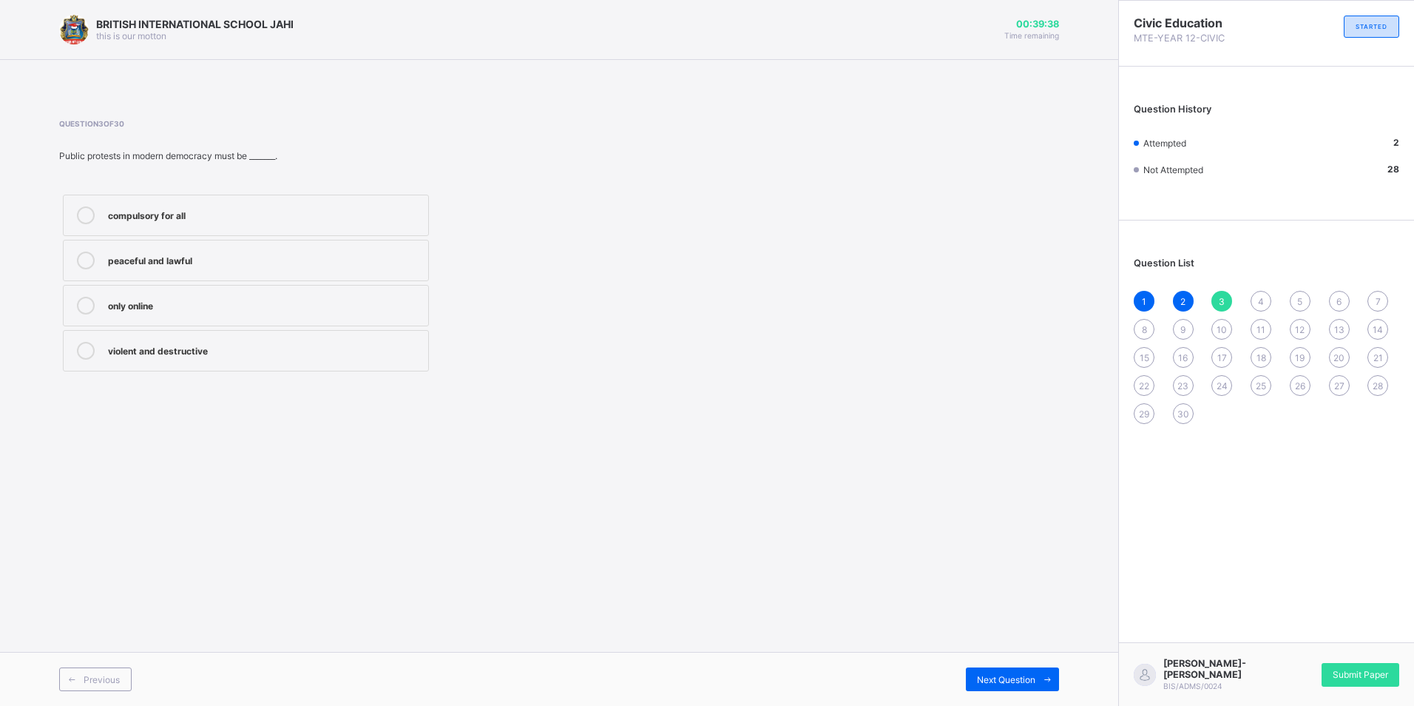
click at [192, 263] on div "peaceful and lawful" at bounding box center [264, 258] width 313 height 15
click at [1043, 679] on icon at bounding box center [1047, 680] width 11 height 10
drag, startPoint x: 63, startPoint y: 158, endPoint x: 385, endPoint y: 156, distance: 322.5
click at [385, 156] on div "Which institution conducts elections in Nigeria?" at bounding box center [370, 155] width 623 height 11
drag, startPoint x: 385, startPoint y: 156, endPoint x: 653, endPoint y: 180, distance: 268.9
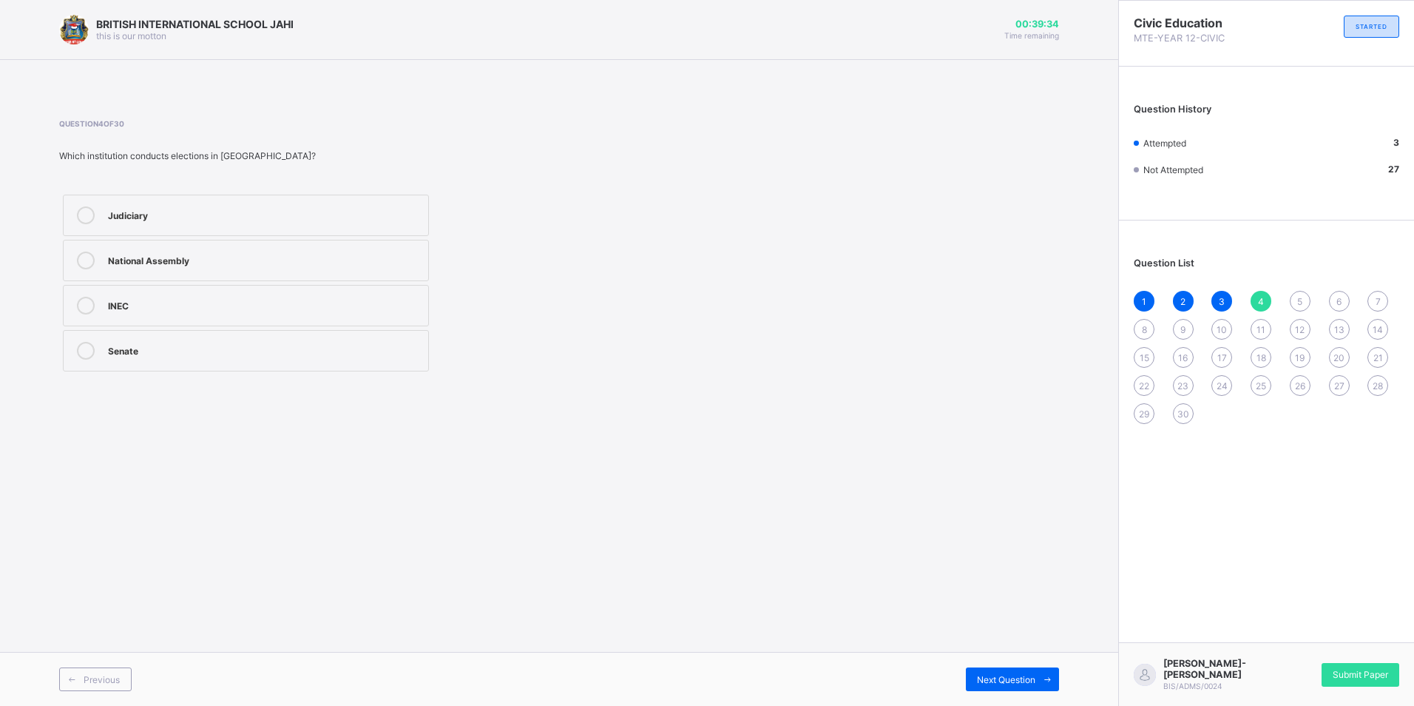
click at [653, 180] on div "Question 4 of 30 Which institution conducts elections in Nigeria? Judiciary Nat…" at bounding box center [370, 247] width 623 height 256
drag, startPoint x: 193, startPoint y: 291, endPoint x: 246, endPoint y: 325, distance: 62.6
click at [194, 299] on label "INEC" at bounding box center [246, 305] width 366 height 41
drag, startPoint x: 1057, startPoint y: 682, endPoint x: 1044, endPoint y: 673, distance: 16.0
click at [1056, 683] on span at bounding box center [1048, 679] width 24 height 24
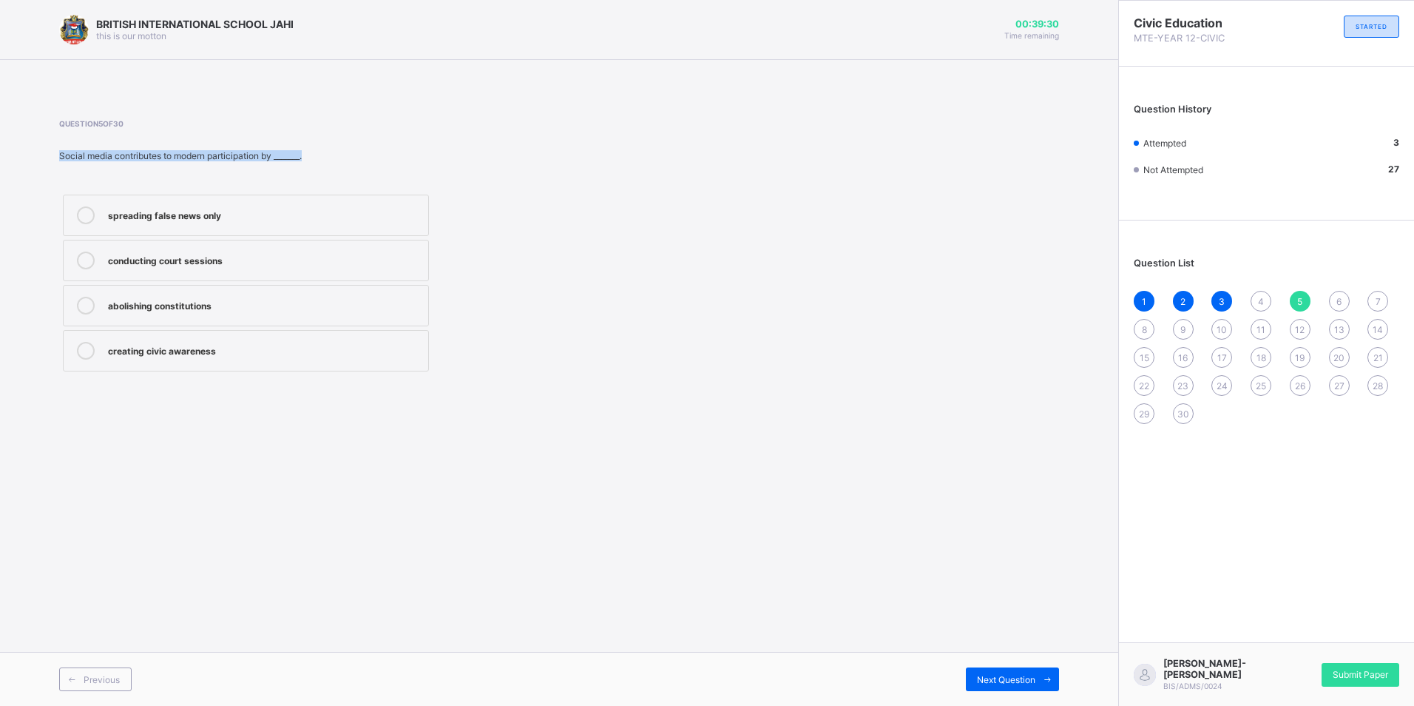
drag, startPoint x: 146, startPoint y: 155, endPoint x: 458, endPoint y: 161, distance: 312.2
click at [458, 161] on div "BRITISH INTERNATIONAL SCHOOL JAHI this is our motton 00:39:30 Time remaining Qu…" at bounding box center [559, 353] width 1118 height 706
drag, startPoint x: 458, startPoint y: 161, endPoint x: 658, endPoint y: 301, distance: 243.8
click at [664, 304] on div "spreading false news only conducting court sessions abolishing constitutions cr…" at bounding box center [370, 283] width 623 height 184
click at [271, 354] on div "creating civic awareness" at bounding box center [264, 349] width 313 height 15
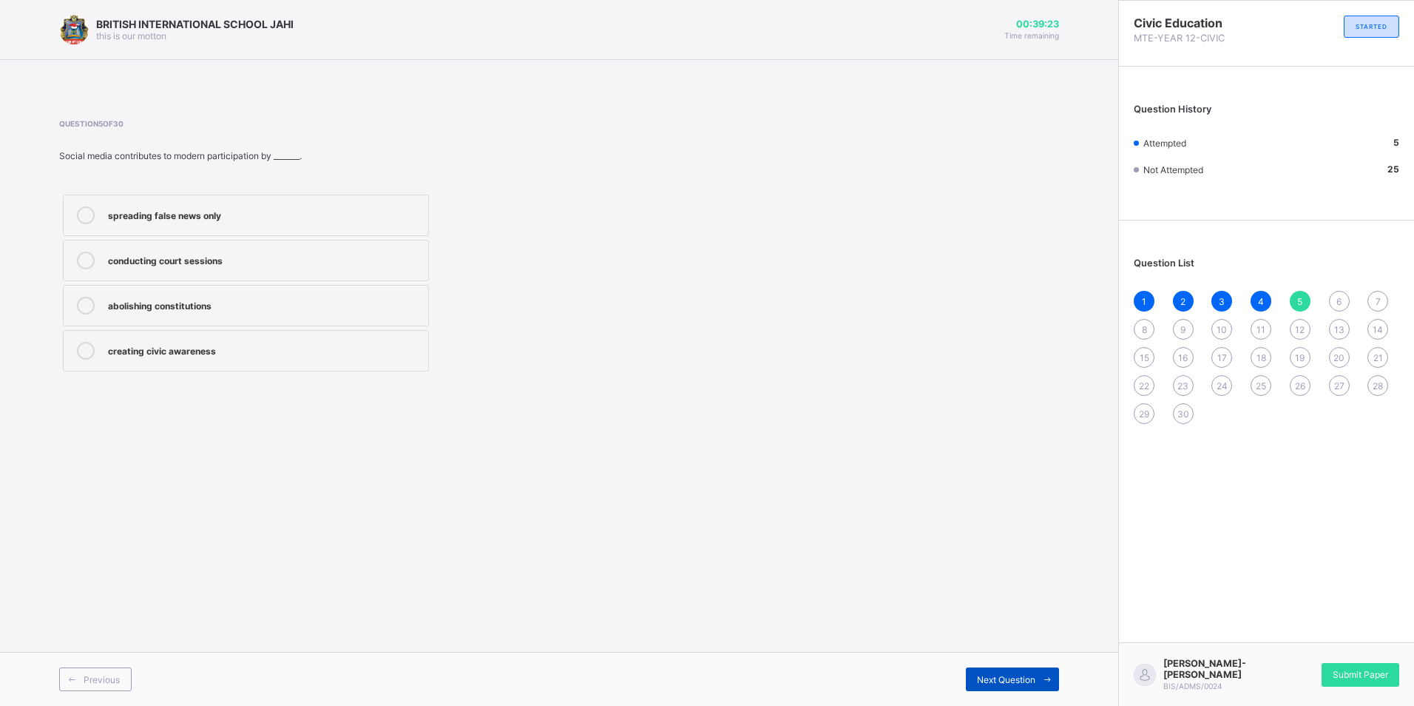
click at [995, 688] on div "Next Question" at bounding box center [1012, 679] width 93 height 24
drag, startPoint x: 54, startPoint y: 159, endPoint x: 257, endPoint y: 109, distance: 208.6
click at [257, 109] on div "Question 6 of 30 An individual who joins a political party is directly involved…" at bounding box center [559, 247] width 1000 height 300
click at [289, 256] on div "governance and political process" at bounding box center [264, 258] width 313 height 15
click at [1028, 689] on div "Next Question" at bounding box center [1012, 679] width 93 height 24
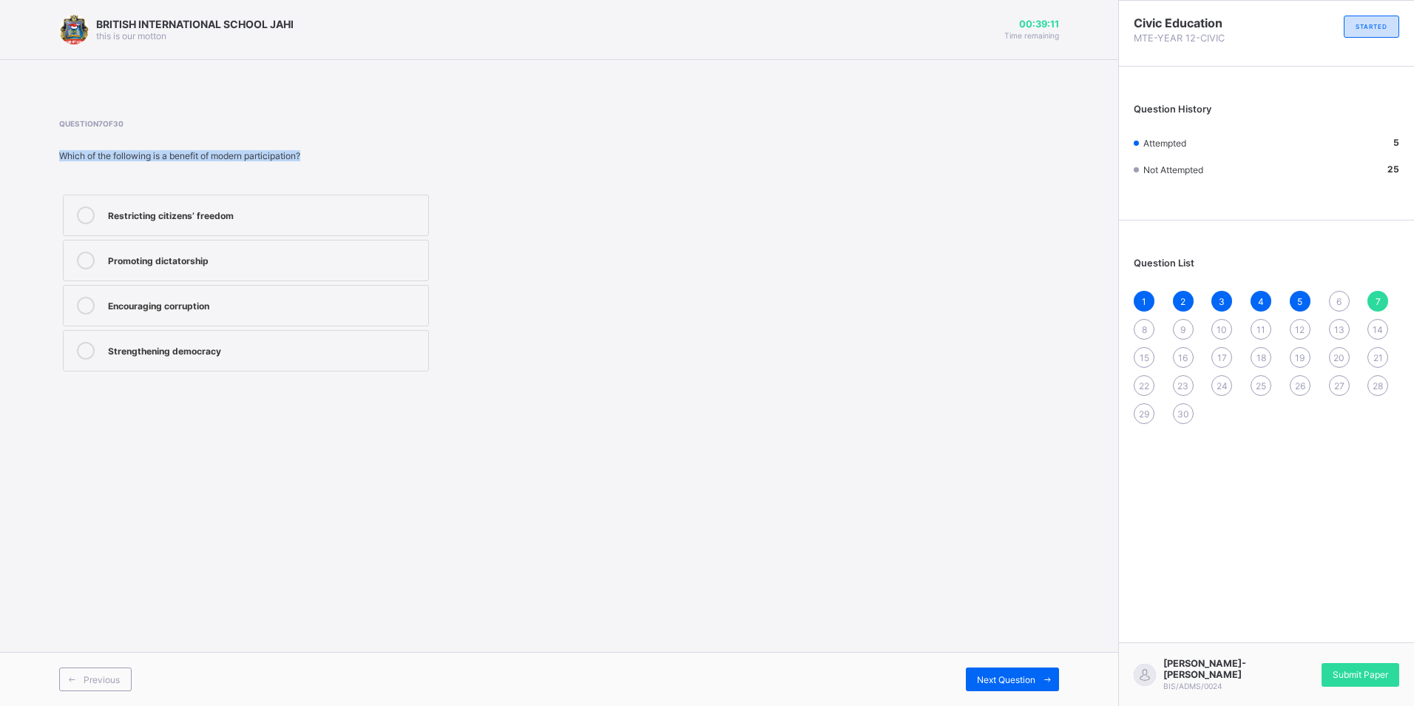
drag, startPoint x: 65, startPoint y: 146, endPoint x: 311, endPoint y: 151, distance: 245.6
click at [311, 151] on div "Question 7 of 30 Which of the following is a benefit of modern participation? R…" at bounding box center [370, 247] width 623 height 256
click at [240, 351] on div "Strengthening democracy" at bounding box center [264, 349] width 313 height 15
click at [1049, 693] on div "Previous Next Question" at bounding box center [559, 679] width 1118 height 54
click at [1041, 678] on span at bounding box center [1048, 679] width 24 height 24
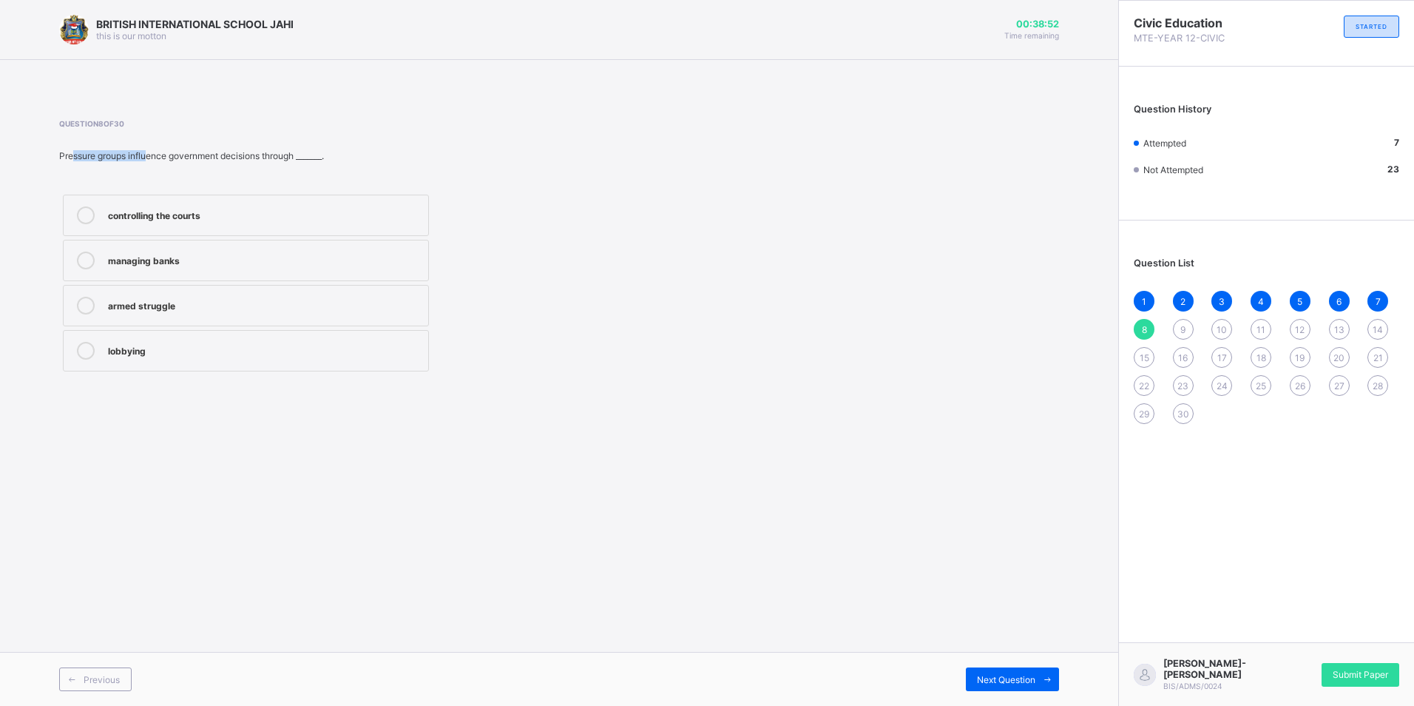
drag, startPoint x: 71, startPoint y: 153, endPoint x: 155, endPoint y: 154, distance: 83.6
click at [155, 154] on div "Pressure groups influence government decisions through _______." at bounding box center [370, 155] width 623 height 11
drag, startPoint x: 156, startPoint y: 154, endPoint x: 36, endPoint y: 139, distance: 120.7
click at [36, 139] on div "BRITISH INTERNATIONAL SCHOOL JAHI this is our motton 00:38:50 Time remaining Qu…" at bounding box center [559, 353] width 1118 height 706
click at [186, 341] on label "lobbying" at bounding box center [246, 350] width 366 height 41
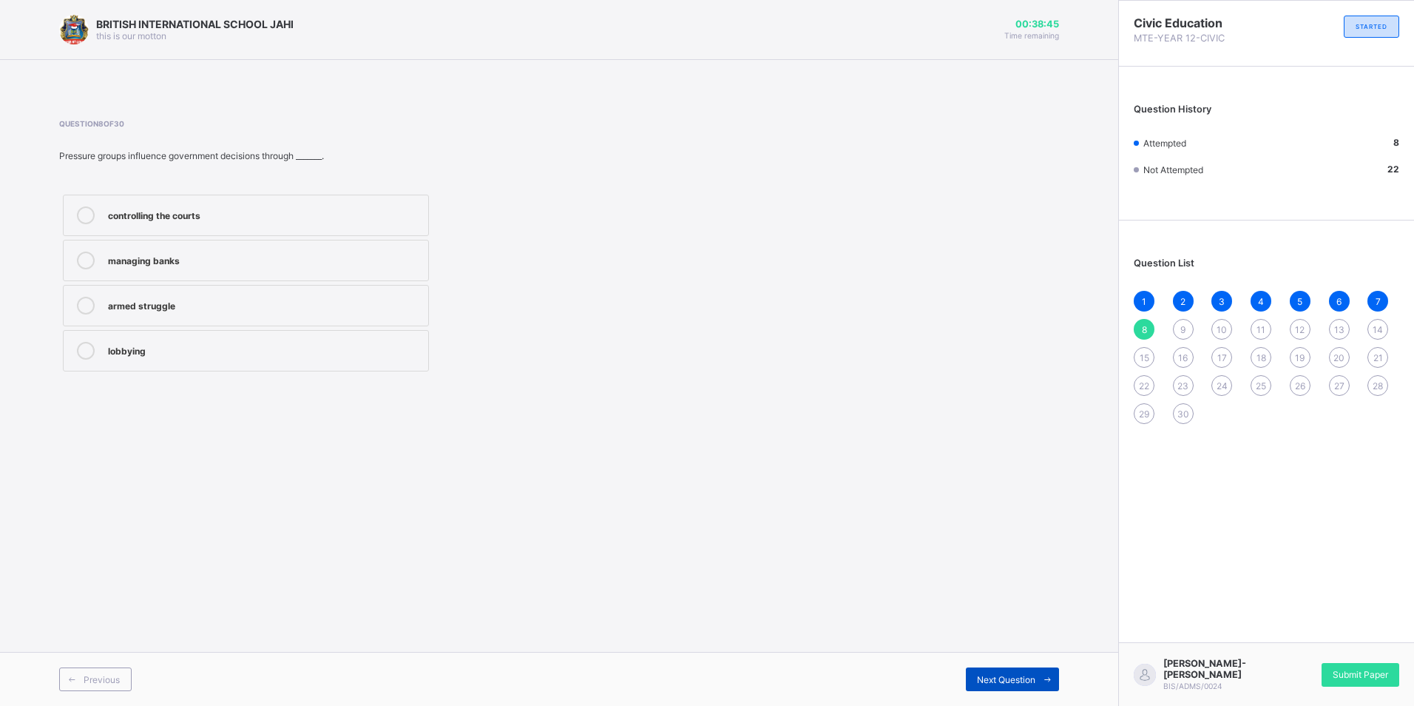
click at [1010, 675] on span "Next Question" at bounding box center [1006, 679] width 58 height 11
drag, startPoint x: 186, startPoint y: 132, endPoint x: 283, endPoint y: 126, distance: 97.8
click at [283, 126] on div "Question 9 of 30 Which of these is NOT a modern mode of participation? Public d…" at bounding box center [370, 247] width 623 height 256
click at [243, 211] on div "Public demonstrations" at bounding box center [264, 213] width 313 height 15
click at [1040, 675] on span at bounding box center [1048, 679] width 24 height 24
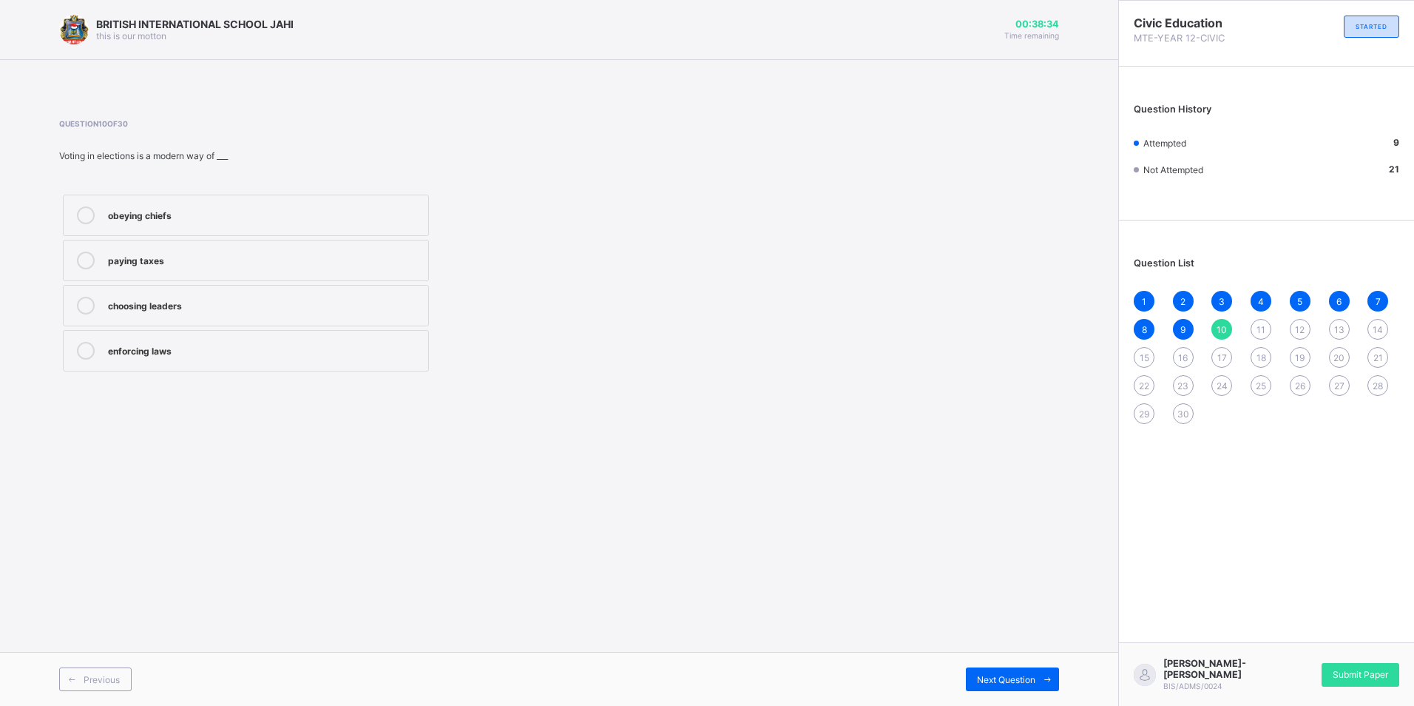
click at [71, 157] on div "Voting in elections is a modern way of ___" at bounding box center [370, 155] width 623 height 11
drag, startPoint x: 61, startPoint y: 156, endPoint x: 266, endPoint y: 154, distance: 205.6
click at [266, 154] on div "Voting in elections is a modern way of ___" at bounding box center [370, 155] width 623 height 11
click at [232, 303] on div "choosing leaders" at bounding box center [264, 304] width 313 height 15
click at [1012, 681] on span "Next Question" at bounding box center [1006, 679] width 58 height 11
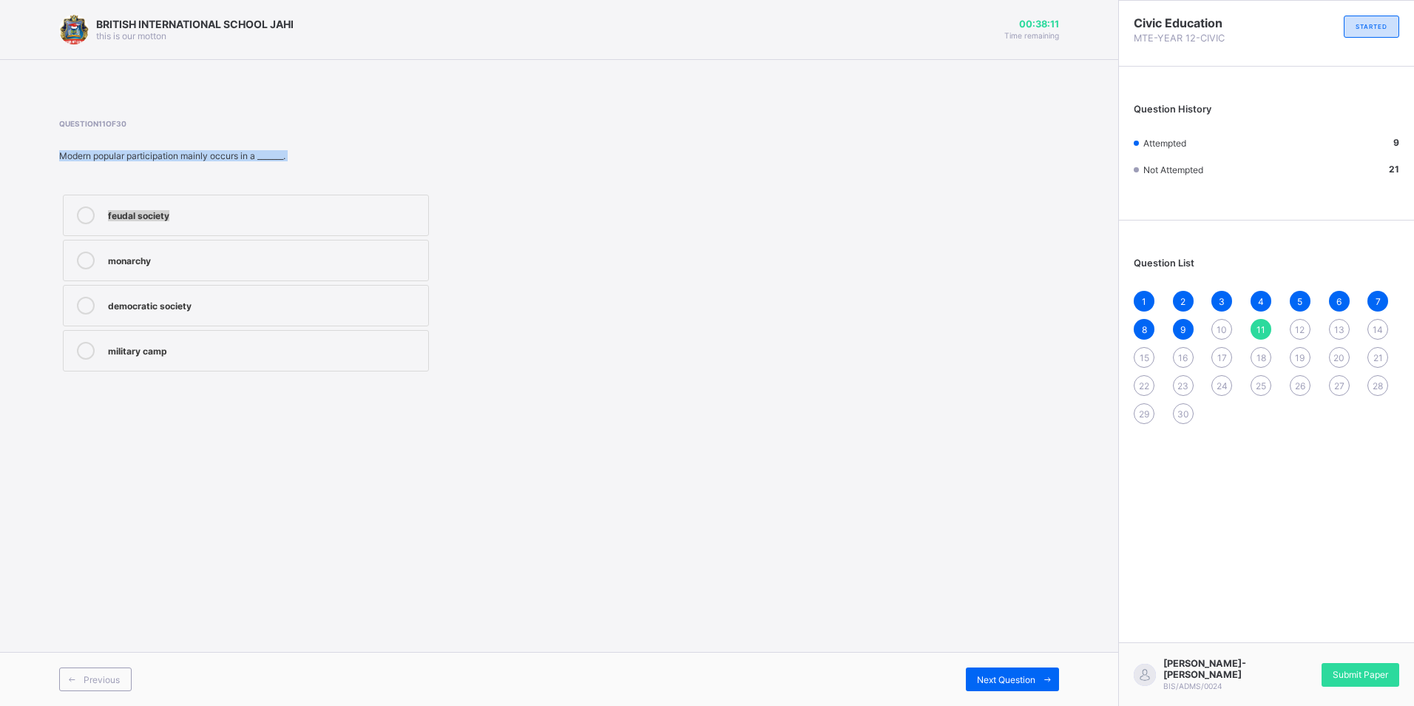
drag, startPoint x: 63, startPoint y: 154, endPoint x: 356, endPoint y: 169, distance: 293.3
click at [356, 169] on div "Question 11 of 30 Modern popular participation mainly occurs in a _______. feud…" at bounding box center [370, 247] width 623 height 256
drag, startPoint x: 356, startPoint y: 169, endPoint x: 694, endPoint y: 257, distance: 349.5
click at [694, 257] on div "Question 11 of 30 Modern popular participation mainly occurs in a _______. feud…" at bounding box center [559, 247] width 1000 height 256
drag, startPoint x: 197, startPoint y: 320, endPoint x: 206, endPoint y: 328, distance: 12.6
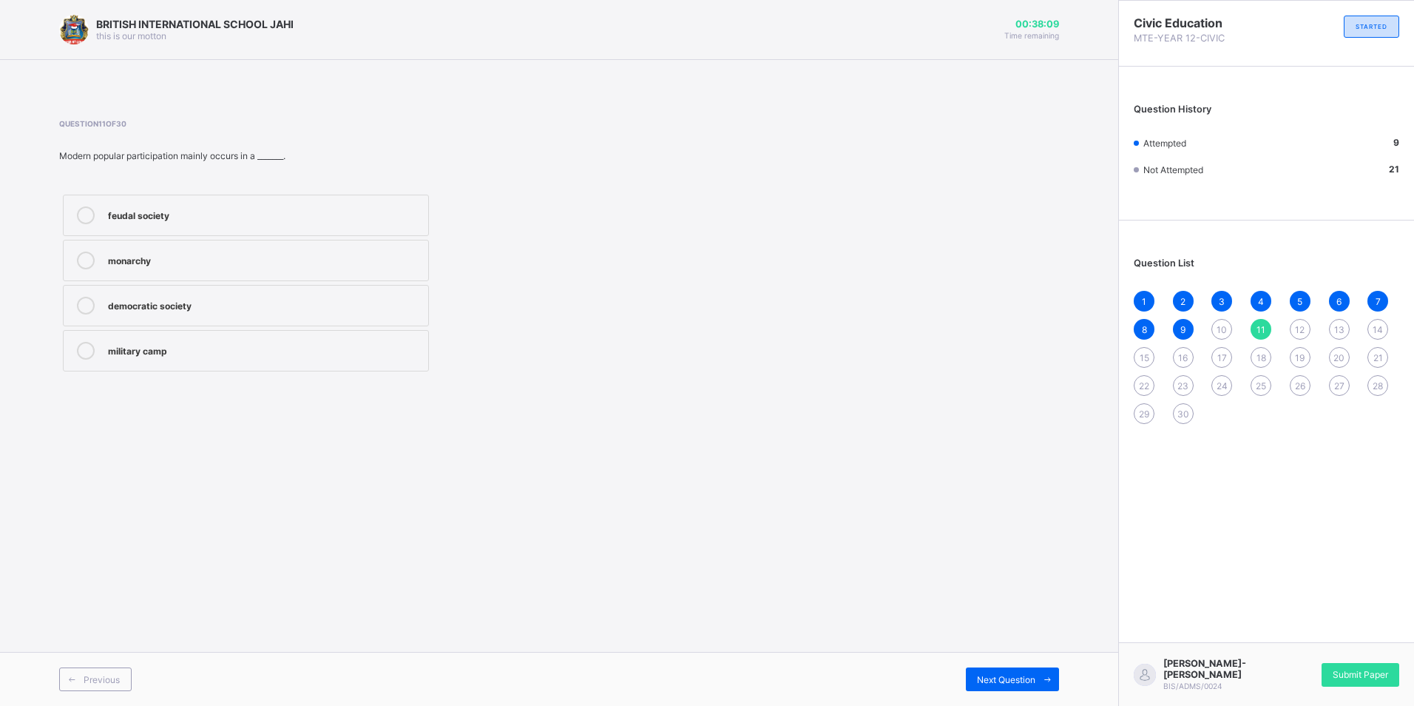
click at [204, 328] on div "feudal society monarchy democratic society military camp" at bounding box center [246, 283] width 374 height 184
click at [767, 613] on div "BRITISH INTERNATIONAL SCHOOL JAHI this is our motton 00:38:07 Time remaining Qu…" at bounding box center [559, 353] width 1118 height 706
click at [191, 299] on div "democratic society" at bounding box center [264, 304] width 313 height 15
click at [190, 299] on div "democratic society" at bounding box center [264, 304] width 313 height 15
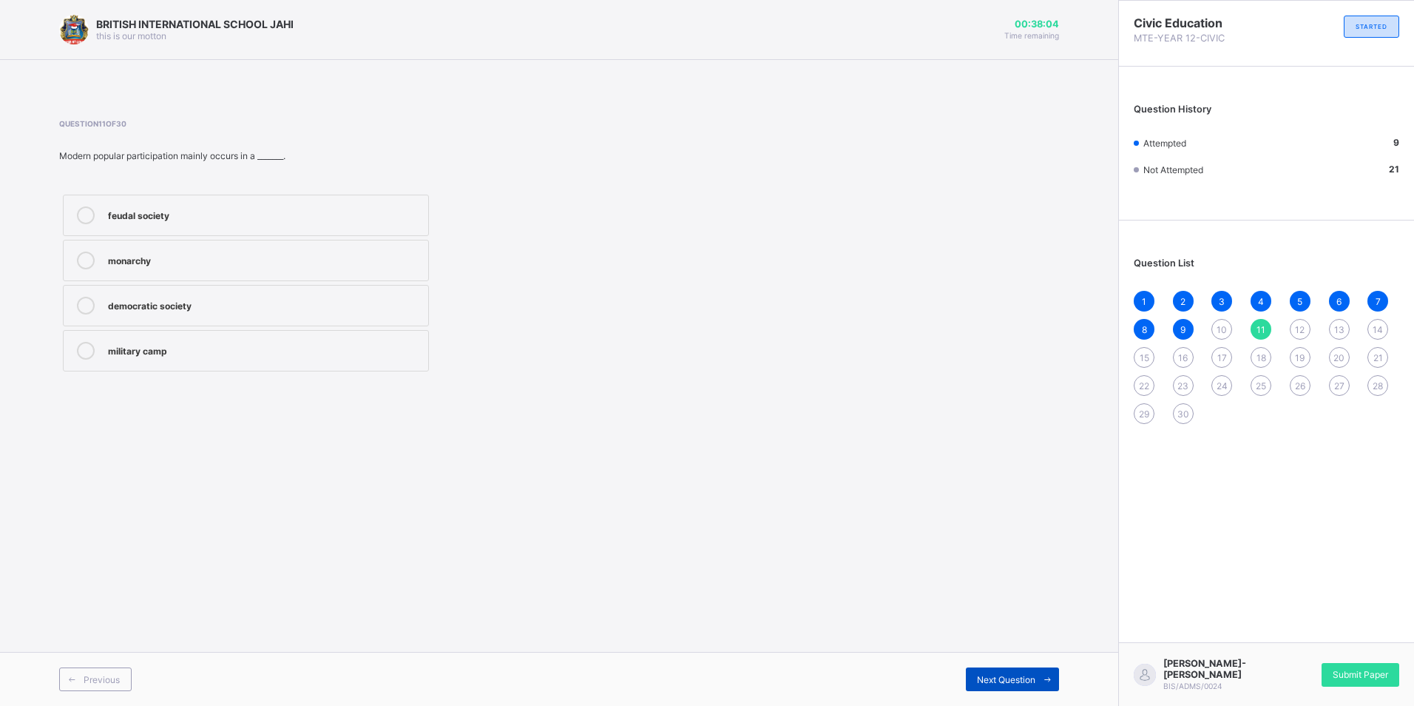
click at [1028, 686] on div "Next Question" at bounding box center [1012, 679] width 93 height 24
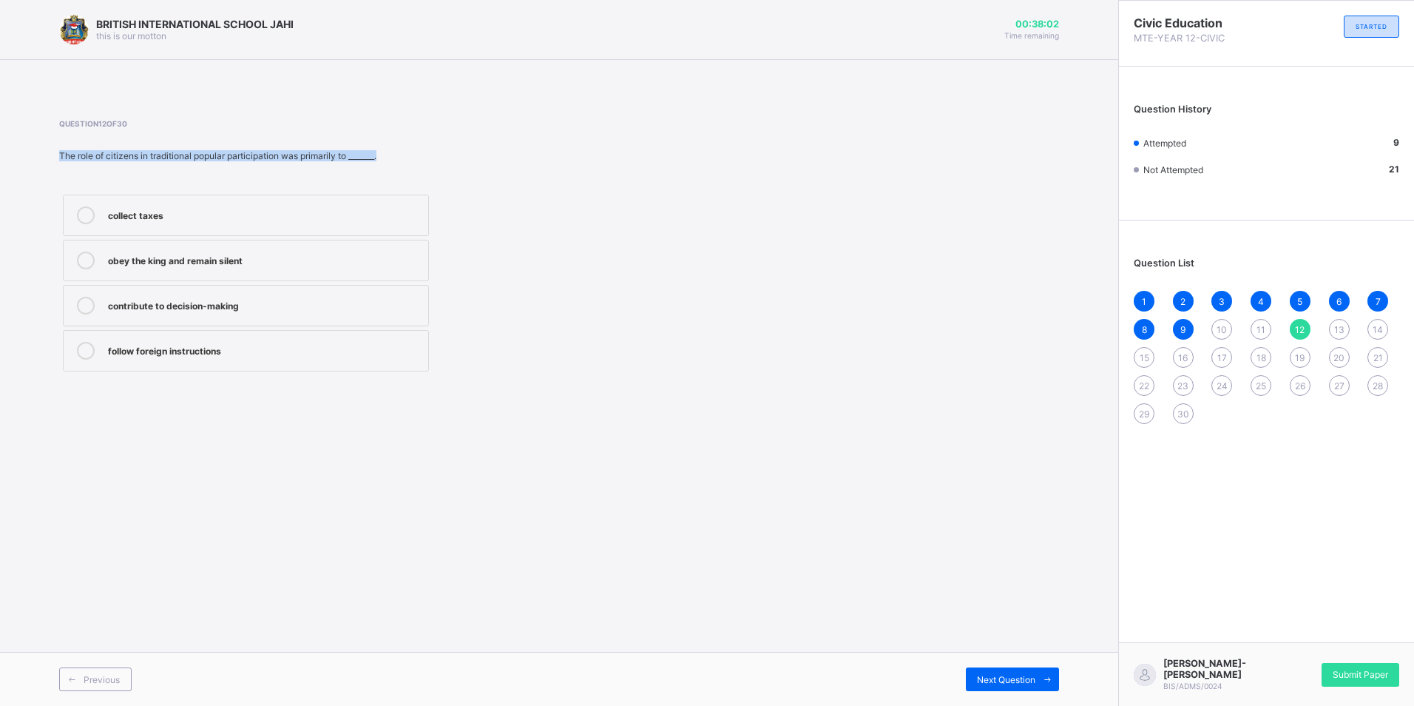
drag, startPoint x: 121, startPoint y: 142, endPoint x: 222, endPoint y: 125, distance: 102.0
click at [222, 125] on div "Question 12 of 30 The role of citizens in traditional popular participation was…" at bounding box center [370, 247] width 623 height 256
click at [201, 263] on div "obey the king and remain silent" at bounding box center [264, 258] width 313 height 15
click at [1050, 677] on icon at bounding box center [1047, 680] width 11 height 10
drag, startPoint x: 61, startPoint y: 159, endPoint x: 161, endPoint y: 140, distance: 101.7
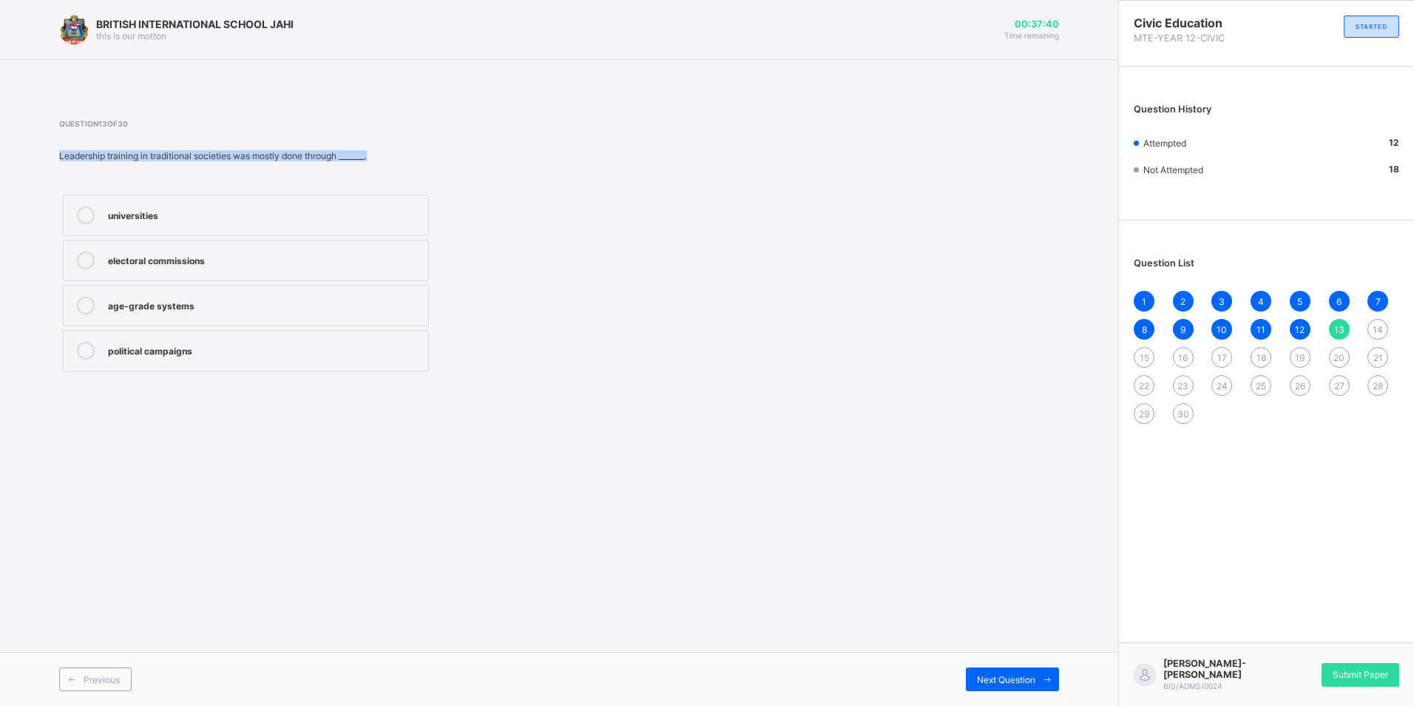
click at [161, 140] on div "BRITISH INTERNATIONAL SCHOOL JAHI this is our motton 00:37:40 Time remaining Qu…" at bounding box center [559, 353] width 1118 height 706
click at [609, 133] on span at bounding box center [370, 139] width 623 height 22
click at [225, 305] on div "age-grade systems" at bounding box center [264, 304] width 313 height 15
click at [985, 675] on span "Next Question" at bounding box center [1006, 679] width 58 height 11
drag, startPoint x: 62, startPoint y: 158, endPoint x: 286, endPoint y: 161, distance: 223.4
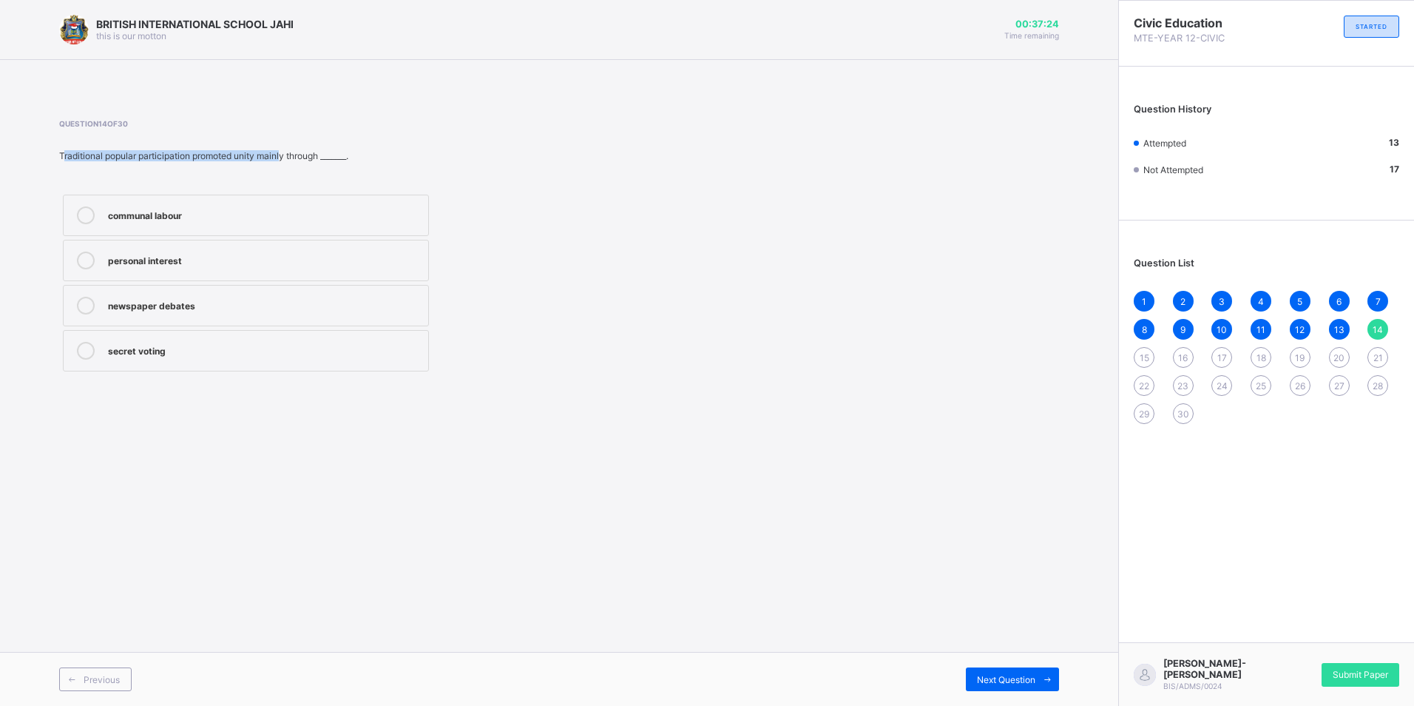
click at [286, 161] on div "Traditional popular participation promoted unity mainly through _______." at bounding box center [370, 155] width 623 height 11
drag, startPoint x: 50, startPoint y: 156, endPoint x: 558, endPoint y: 192, distance: 509.4
click at [558, 192] on div "BRITISH INTERNATIONAL SCHOOL JAHI this is our motton 00:37:23 Time remaining Qu…" at bounding box center [559, 353] width 1118 height 706
drag, startPoint x: 558, startPoint y: 192, endPoint x: 804, endPoint y: 391, distance: 317.1
click at [805, 399] on div "BRITISH INTERNATIONAL SCHOOL JAHI this is our motton 00:37:22 Time remaining Qu…" at bounding box center [559, 353] width 1118 height 706
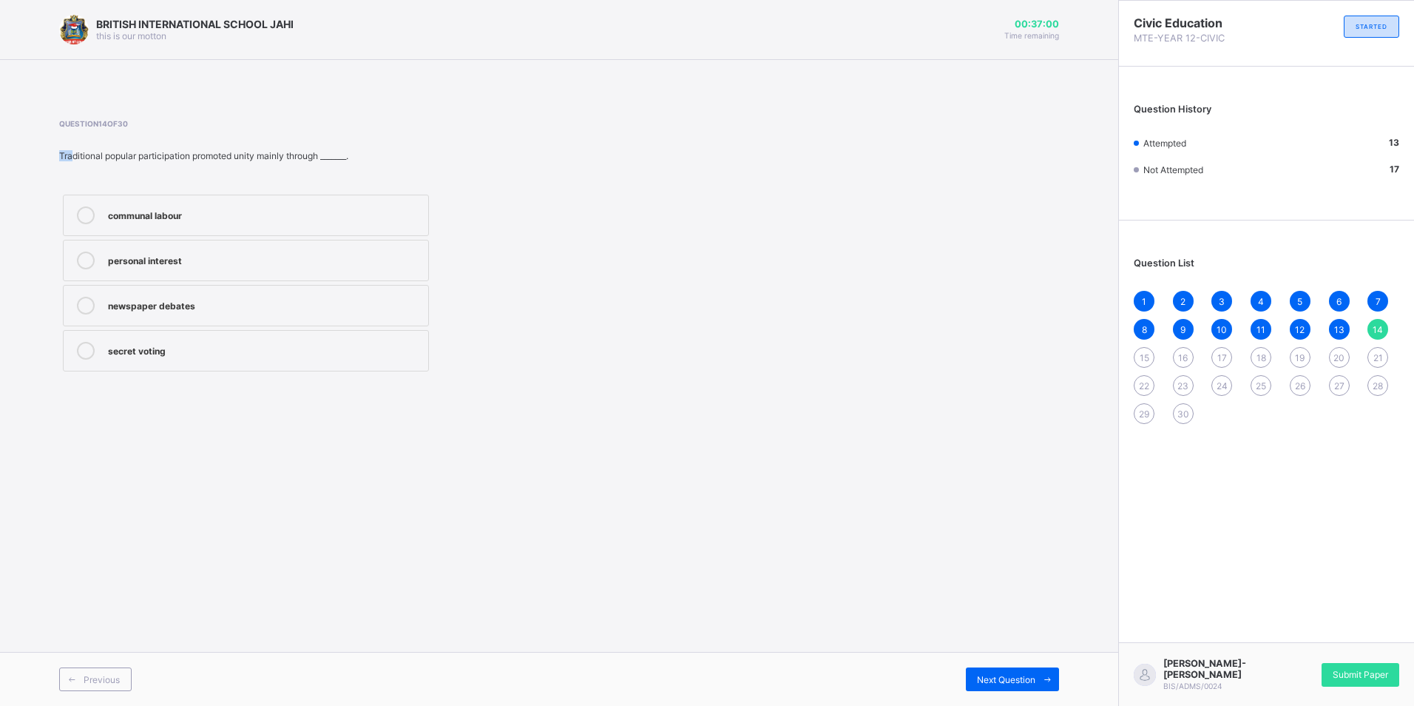
drag, startPoint x: 72, startPoint y: 161, endPoint x: 442, endPoint y: 121, distance: 372.0
click at [442, 121] on div "Question 14 of 30 Traditional popular participation promoted unity mainly throu…" at bounding box center [370, 247] width 623 height 256
drag, startPoint x: 442, startPoint y: 121, endPoint x: 643, endPoint y: 193, distance: 213.9
click at [642, 191] on div "communal labour personal interest newspaper debates secret voting" at bounding box center [370, 283] width 623 height 184
drag, startPoint x: 371, startPoint y: 152, endPoint x: 23, endPoint y: 151, distance: 348.4
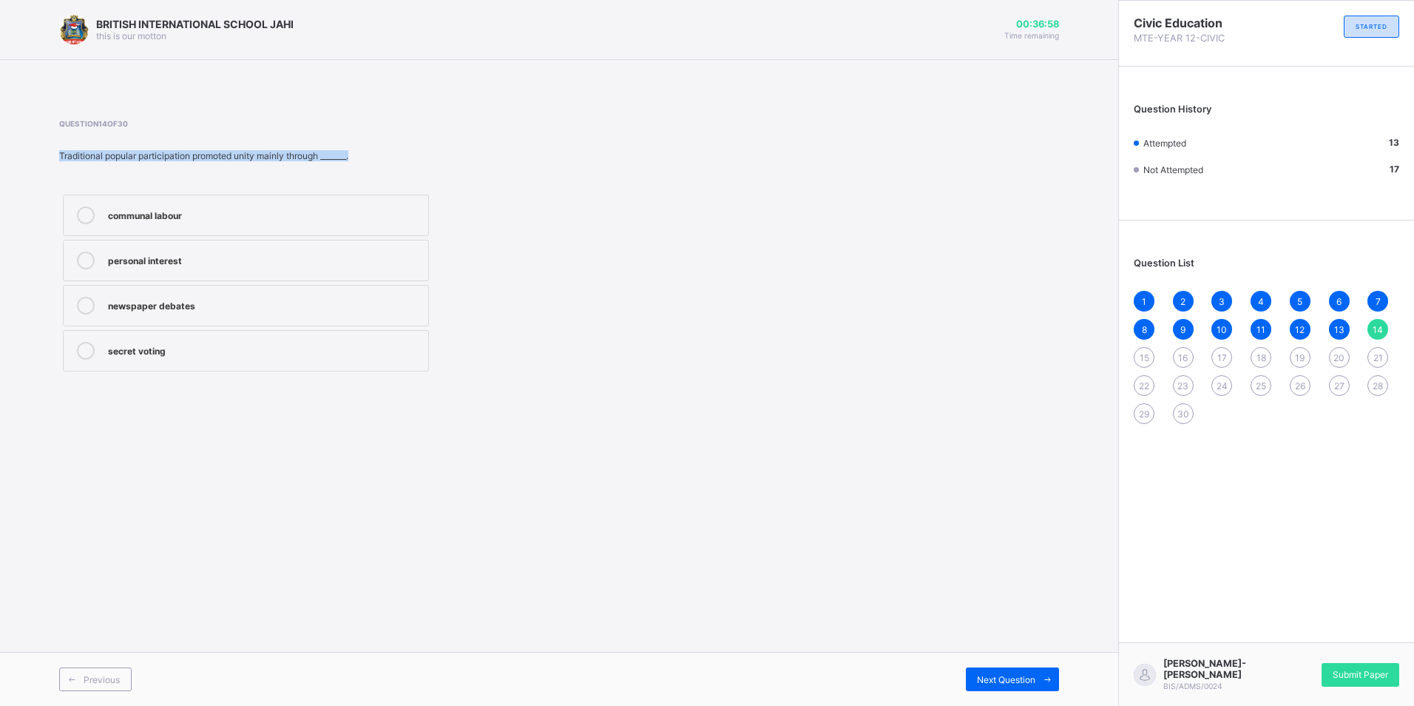
click at [9, 151] on div "BRITISH INTERNATIONAL SCHOOL JAHI this is our motton 00:36:58 Time remaining Qu…" at bounding box center [559, 353] width 1118 height 706
click at [620, 333] on div "communal labour personal interest newspaper debates secret voting" at bounding box center [370, 283] width 623 height 184
click at [161, 218] on div "communal labour" at bounding box center [264, 213] width 313 height 15
click at [1007, 674] on span "Next Question" at bounding box center [1006, 679] width 58 height 11
drag, startPoint x: 64, startPoint y: 157, endPoint x: 427, endPoint y: 148, distance: 363.3
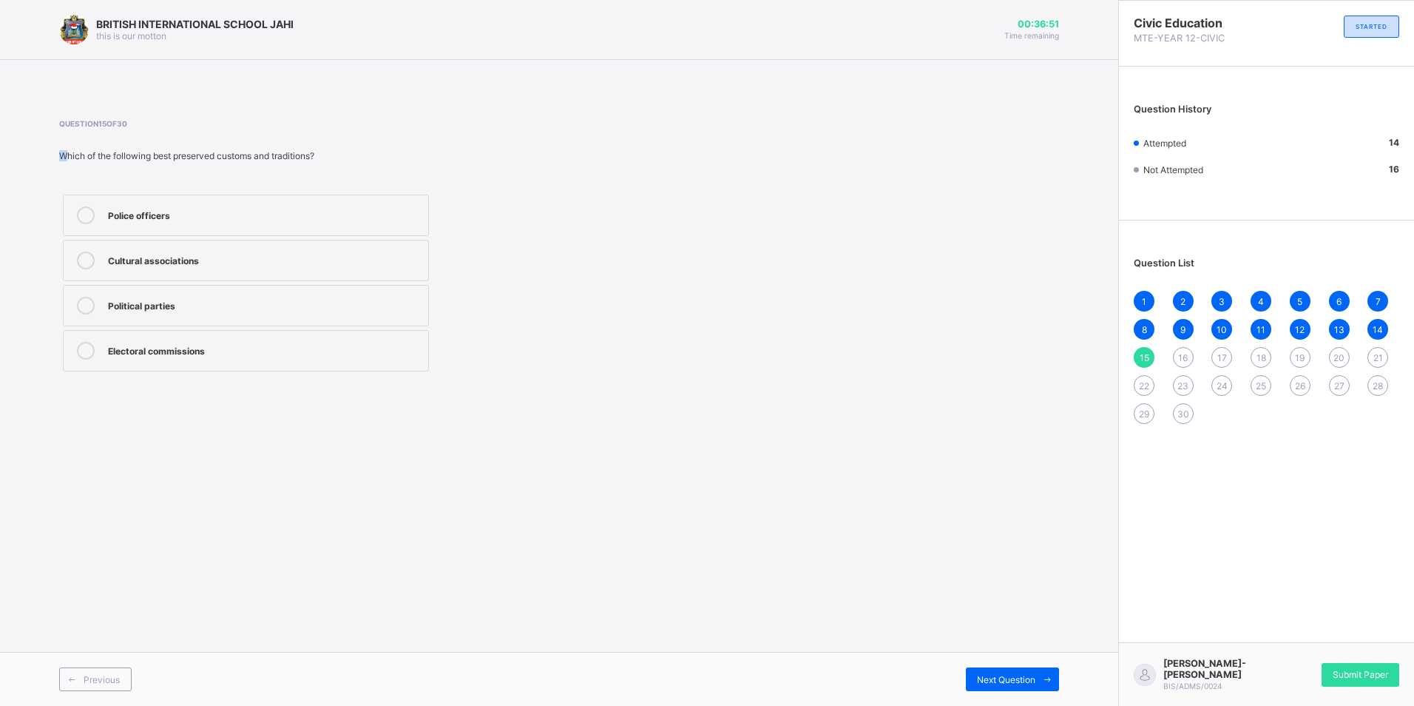
click at [427, 148] on div "Question 15 of 30 Which of the following best preserved customs and traditions?…" at bounding box center [370, 247] width 623 height 256
drag, startPoint x: 427, startPoint y: 148, endPoint x: 706, endPoint y: 210, distance: 285.7
click at [706, 210] on div "Question 15 of 30 Which of the following best preserved customs and traditions?…" at bounding box center [559, 247] width 1000 height 256
drag, startPoint x: 350, startPoint y: 161, endPoint x: 135, endPoint y: 162, distance: 214.5
click at [135, 162] on div "Question 15 of 30 Which of the following best preserved customs and traditions?…" at bounding box center [370, 247] width 623 height 256
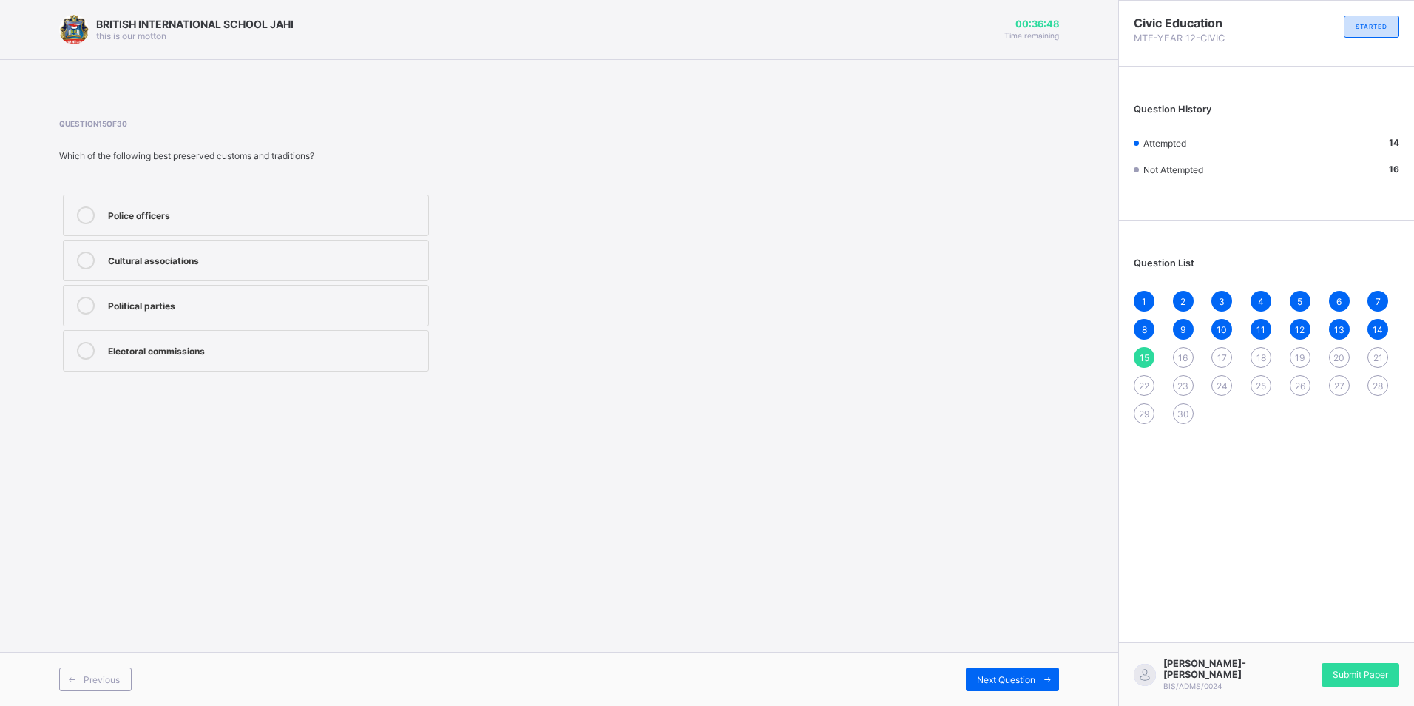
click at [615, 386] on div "Question 15 of 30 Which of the following best preserved customs and traditions?…" at bounding box center [559, 247] width 1000 height 300
drag, startPoint x: 229, startPoint y: 258, endPoint x: 242, endPoint y: 260, distance: 13.5
click at [229, 258] on div "Cultural associations" at bounding box center [264, 258] width 313 height 15
click at [1044, 679] on icon at bounding box center [1047, 680] width 11 height 10
drag, startPoint x: 315, startPoint y: 156, endPoint x: 0, endPoint y: 142, distance: 315.4
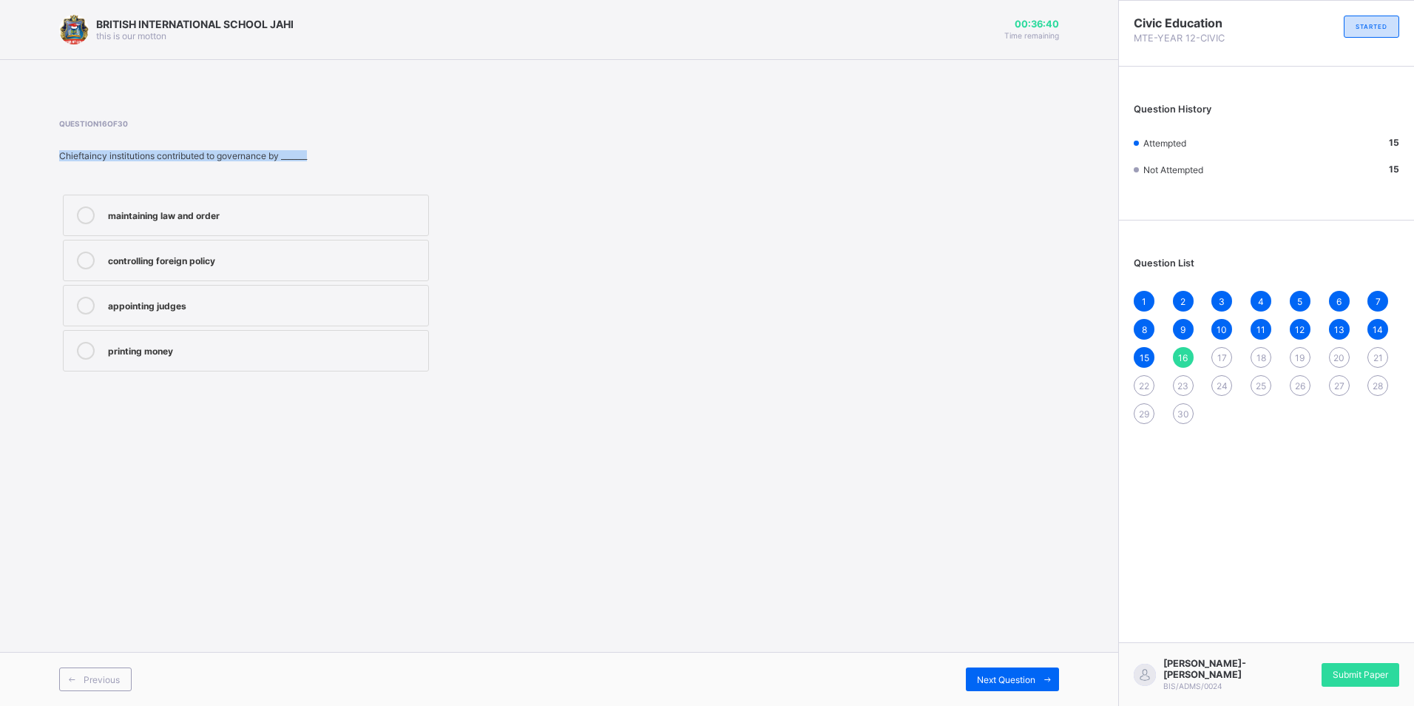
click at [0, 142] on html "BRITISH INTERNATIONAL SCHOOL JAHI this is our motton 00:36:40 Time remaining Qu…" at bounding box center [707, 353] width 1414 height 706
click at [629, 232] on div "maintaining law and order controlling foreign policy appointing judges printing…" at bounding box center [370, 283] width 623 height 184
drag, startPoint x: 305, startPoint y: 153, endPoint x: 0, endPoint y: 84, distance: 312.6
click at [0, 84] on html "BRITISH INTERNATIONAL SCHOOL JAHI this is our motton 00:36:35 Time remaining Qu…" at bounding box center [707, 353] width 1414 height 706
click at [771, 255] on div "Question 16 of 30 Chieftaincy institutions contributed to governance by _______…" at bounding box center [559, 247] width 1000 height 256
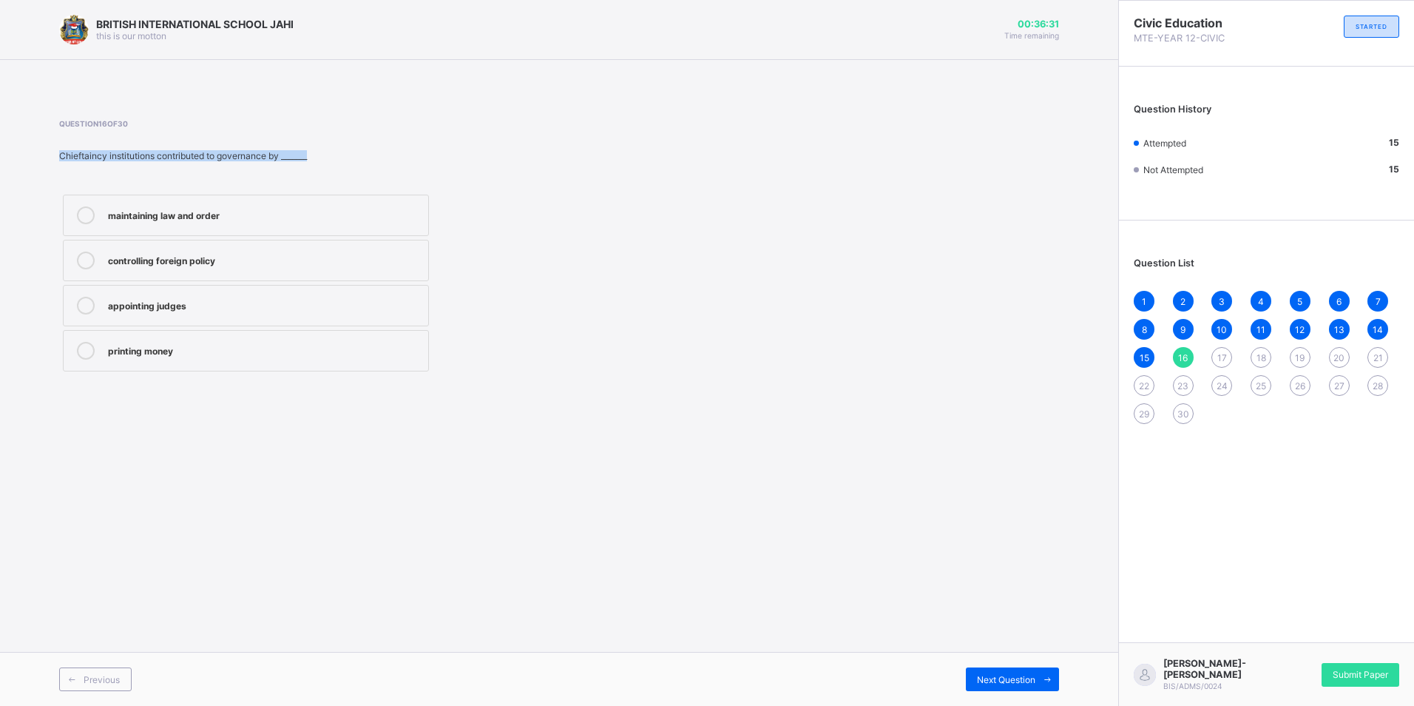
drag, startPoint x: 319, startPoint y: 157, endPoint x: -3, endPoint y: 121, distance: 323.7
click at [0, 121] on html "BRITISH INTERNATIONAL SCHOOL JAHI this is our motton 00:36:31 Time remaining Qu…" at bounding box center [707, 353] width 1414 height 706
drag, startPoint x: 692, startPoint y: 159, endPoint x: 561, endPoint y: 158, distance: 130.9
click at [693, 159] on div "Question 16 of 30 Chieftaincy institutions contributed to governance by _______…" at bounding box center [559, 247] width 1000 height 256
click at [684, 246] on div "Question 16 of 30 Chieftaincy institutions contributed to governance by _______…" at bounding box center [559, 247] width 1000 height 256
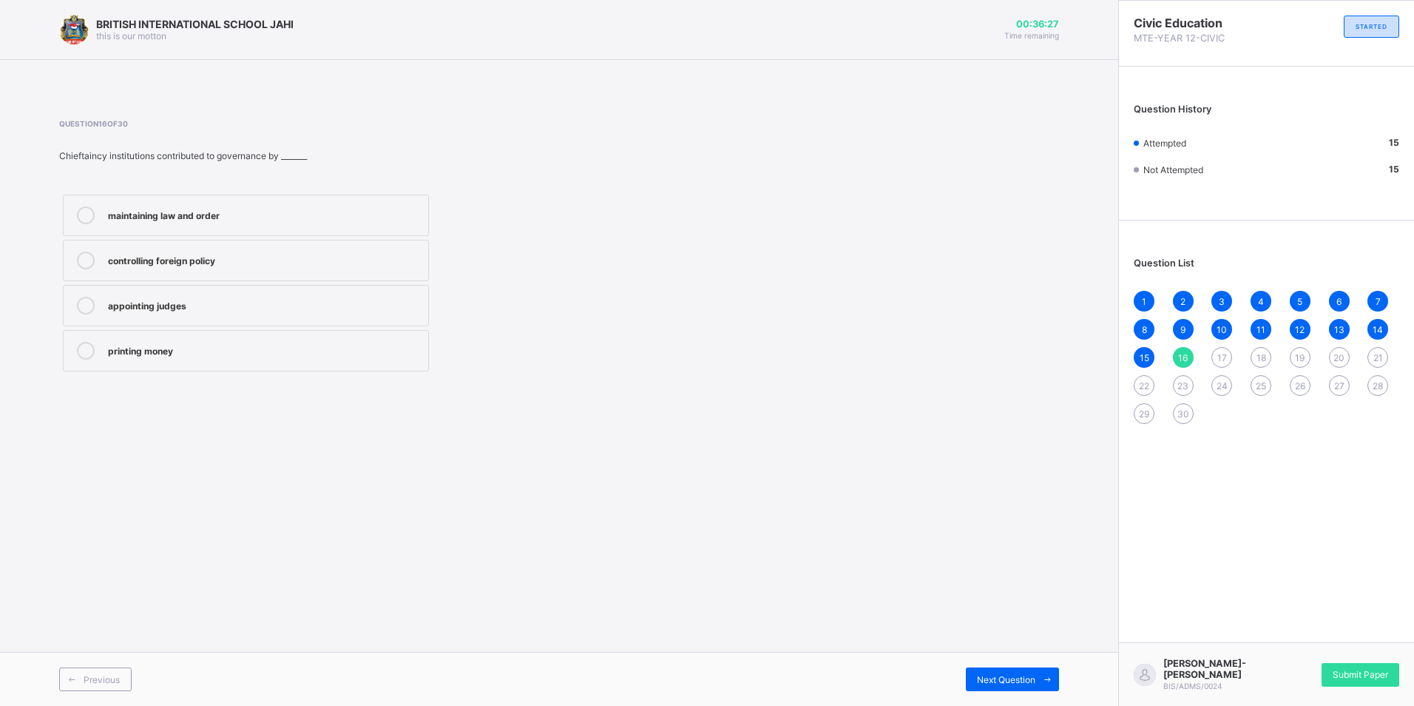
drag, startPoint x: 267, startPoint y: 165, endPoint x: 144, endPoint y: 174, distance: 123.8
click at [138, 174] on div "Question 16 of 30 Chieftaincy institutions contributed to governance by _______…" at bounding box center [370, 247] width 623 height 256
click at [581, 158] on div "Chieftaincy institutions contributed to governance by _______" at bounding box center [370, 155] width 623 height 11
click at [735, 145] on div "Question 16 of 30 Chieftaincy institutions contributed to governance by _______…" at bounding box center [559, 247] width 1000 height 256
click at [1001, 671] on div "Next Question" at bounding box center [1012, 679] width 93 height 24
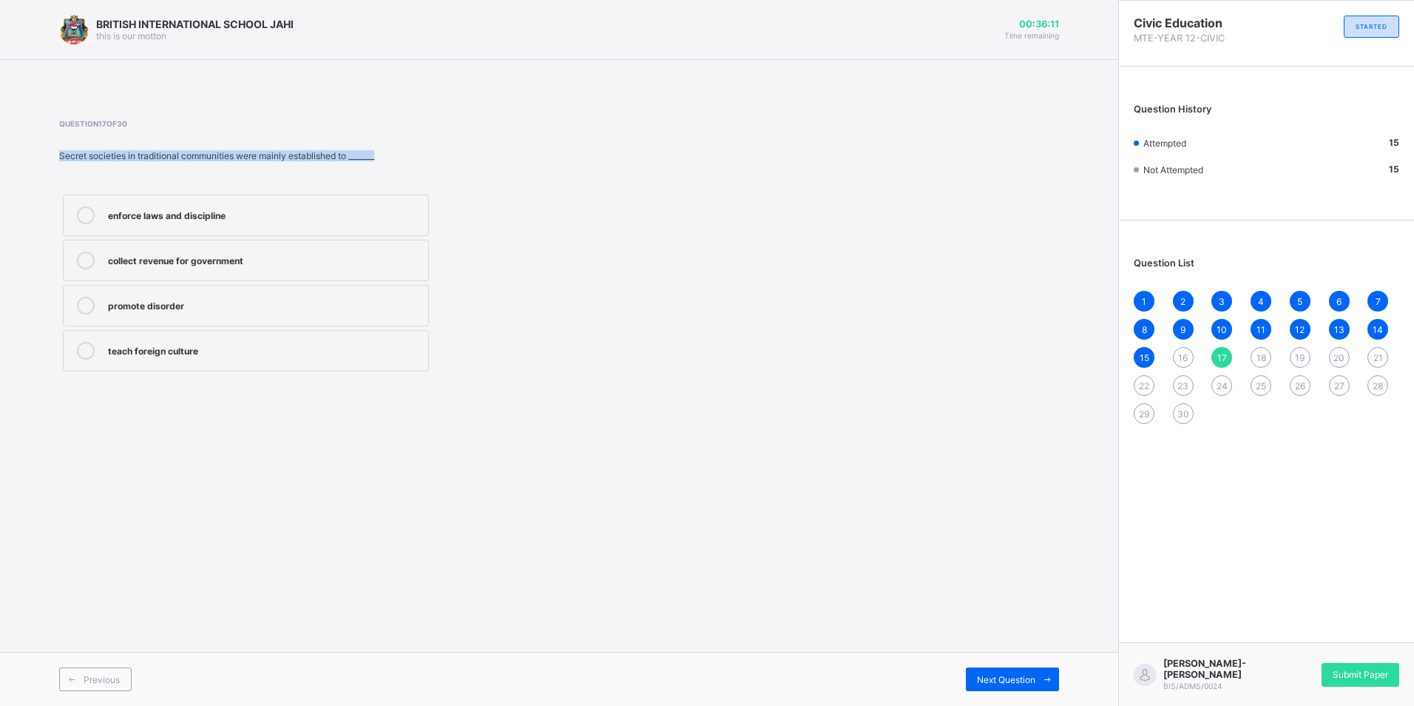
drag, startPoint x: 386, startPoint y: 158, endPoint x: -3, endPoint y: 154, distance: 389.1
click at [0, 154] on html "BRITISH INTERNATIONAL SCHOOL JAHI this is our motton 00:36:11 Time remaining Qu…" at bounding box center [707, 353] width 1414 height 706
click at [260, 212] on div "enforce laws and discipline" at bounding box center [264, 213] width 313 height 15
click at [1034, 676] on span "Next Question" at bounding box center [1006, 679] width 58 height 11
click at [106, 677] on span "Previous" at bounding box center [102, 679] width 36 height 11
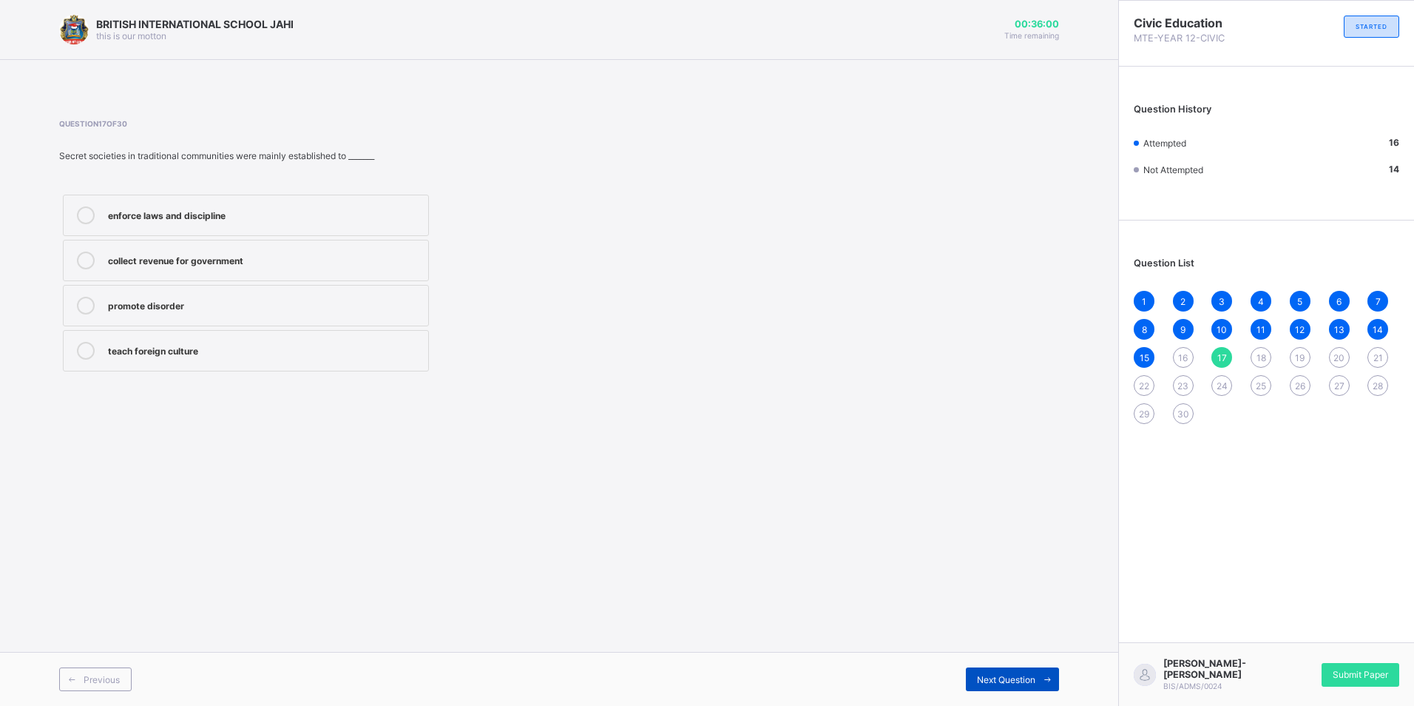
click at [993, 682] on span "Next Question" at bounding box center [1006, 679] width 58 height 11
drag, startPoint x: 282, startPoint y: 153, endPoint x: 61, endPoint y: 155, distance: 220.4
click at [61, 155] on div "Age grades in traditional society were important because they _______." at bounding box center [370, 155] width 623 height 11
click at [228, 308] on div "provided labour and community service" at bounding box center [264, 304] width 313 height 15
click at [987, 683] on span "Next Question" at bounding box center [1006, 679] width 58 height 11
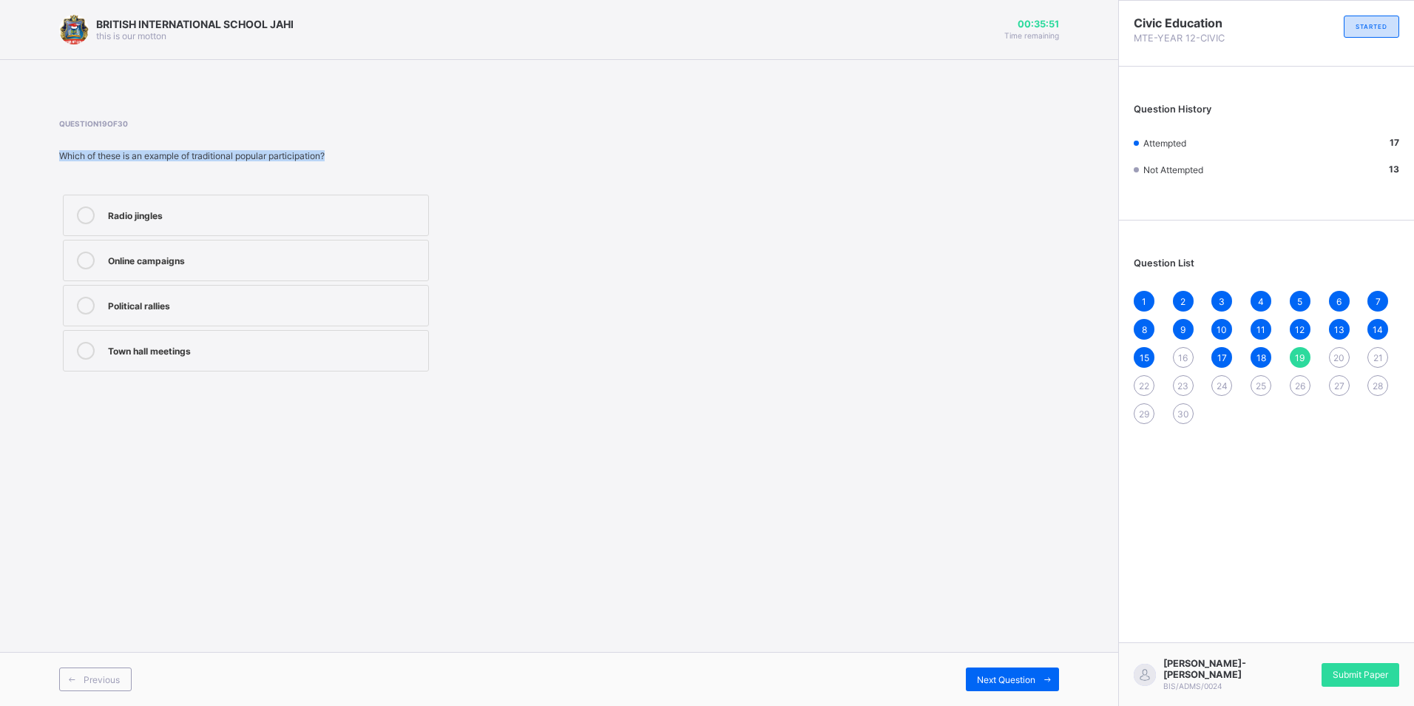
drag, startPoint x: 274, startPoint y: 157, endPoint x: 0, endPoint y: 145, distance: 274.7
click at [0, 145] on html "BRITISH INTERNATIONAL SCHOOL JAHI this is our motton 00:35:51 Time remaining Qu…" at bounding box center [707, 353] width 1414 height 706
click at [202, 354] on div "Town hall meetings" at bounding box center [264, 349] width 313 height 15
click at [1006, 679] on span "Next Question" at bounding box center [1006, 679] width 58 height 11
drag, startPoint x: 215, startPoint y: 393, endPoint x: 138, endPoint y: 263, distance: 150.6
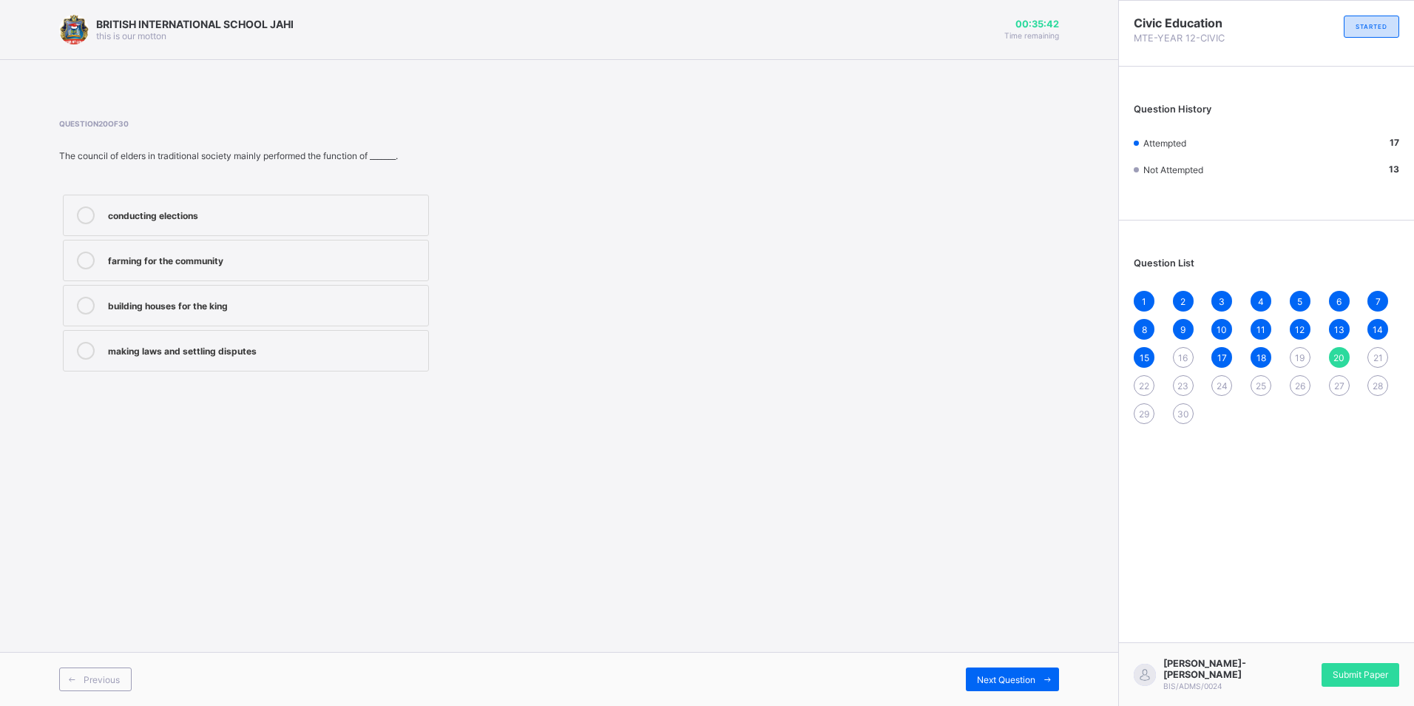
drag, startPoint x: 138, startPoint y: 263, endPoint x: 693, endPoint y: 161, distance: 564.8
click at [693, 161] on div "Question 20 of 30 The council of elders in traditional society mainly performed…" at bounding box center [559, 247] width 1000 height 256
drag, startPoint x: 456, startPoint y: 149, endPoint x: -3, endPoint y: 207, distance: 463.0
click at [0, 207] on html "BRITISH INTERNATIONAL SCHOOL JAHI this is our motton 00:35:42 Time remaining Qu…" at bounding box center [707, 353] width 1414 height 706
click at [238, 348] on div "making laws and settling disputes" at bounding box center [264, 349] width 313 height 15
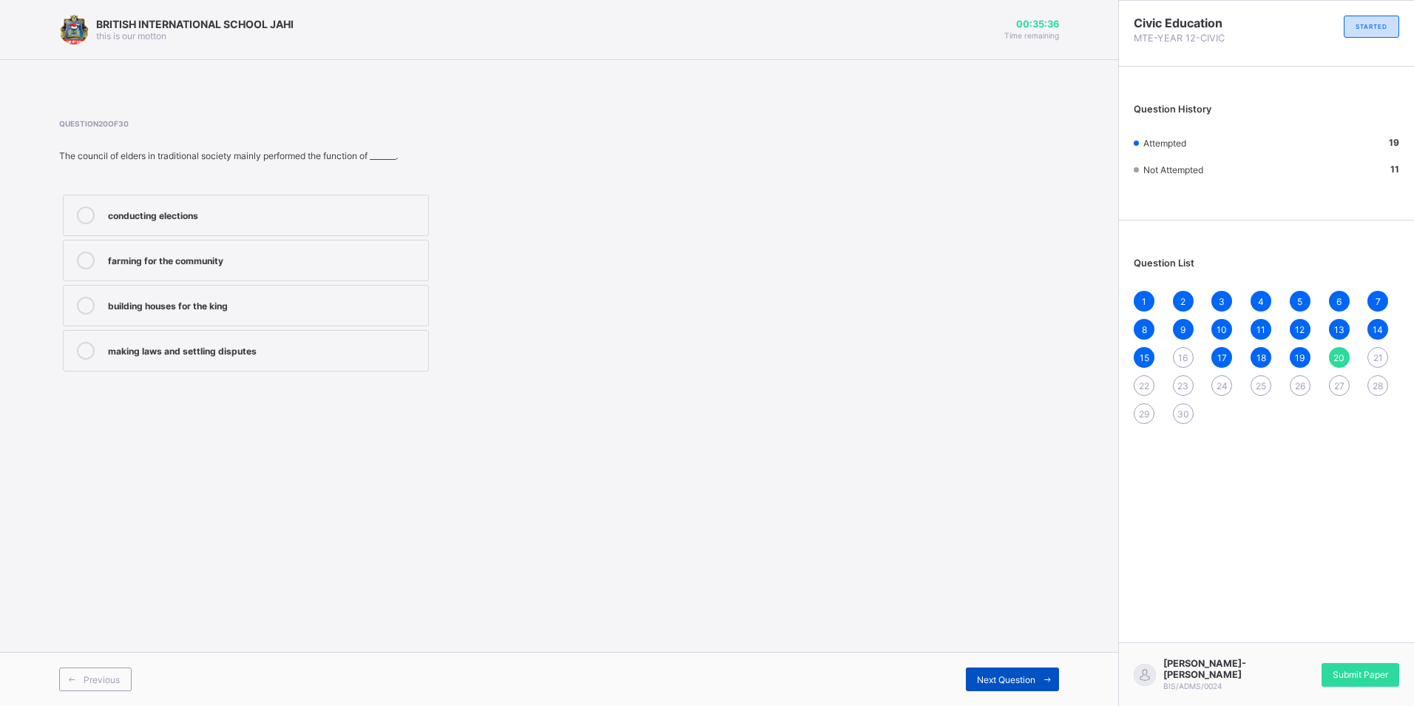
click at [1041, 677] on span at bounding box center [1048, 679] width 24 height 24
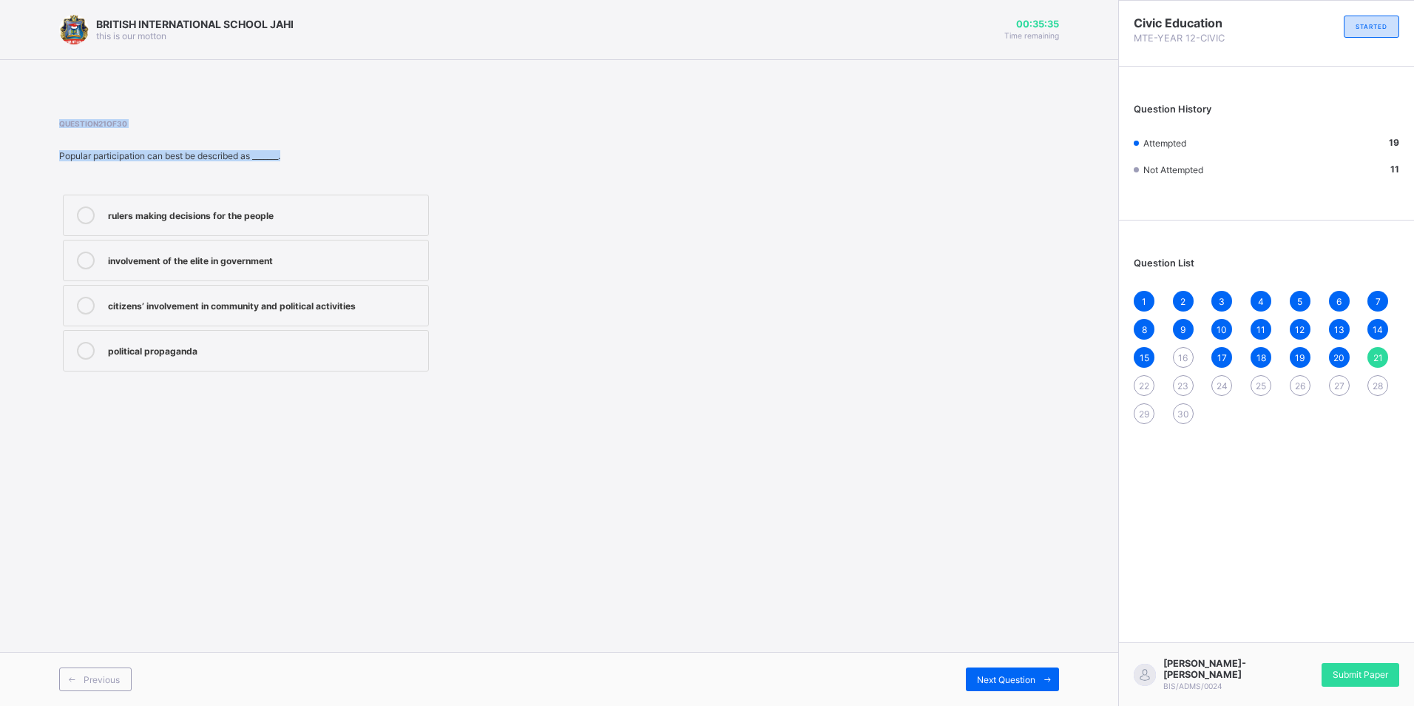
drag, startPoint x: 305, startPoint y: 157, endPoint x: -3, endPoint y: 122, distance: 309.7
click at [0, 122] on html "BRITISH INTERNATIONAL SCHOOL JAHI this is our motton 00:35:35 Time remaining Qu…" at bounding box center [707, 353] width 1414 height 706
click at [189, 301] on div "citizens’ involvement in community and political activities" at bounding box center [264, 304] width 313 height 15
click at [263, 316] on label "citizens’ involvement in community and political activities" at bounding box center [246, 305] width 366 height 41
click at [996, 668] on div "Next Question" at bounding box center [1012, 679] width 93 height 24
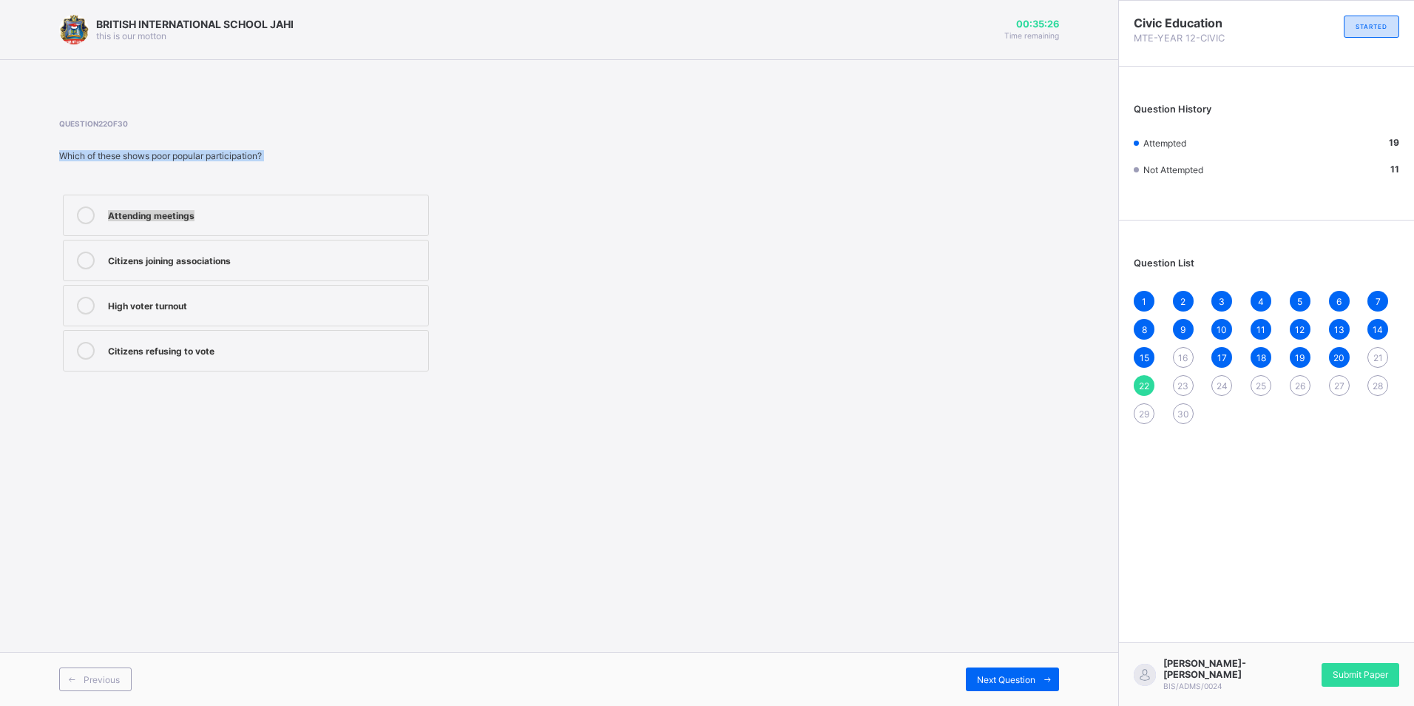
drag, startPoint x: 170, startPoint y: 157, endPoint x: 373, endPoint y: 166, distance: 202.9
click at [373, 166] on div "Question 22 of 30 Which of these shows poor popular participation? Attending me…" at bounding box center [370, 247] width 623 height 256
drag, startPoint x: 223, startPoint y: 347, endPoint x: 243, endPoint y: 350, distance: 20.9
click at [223, 348] on div "Citizens refusing to vote" at bounding box center [264, 349] width 313 height 15
click at [999, 672] on div "Next Question" at bounding box center [1012, 679] width 93 height 24
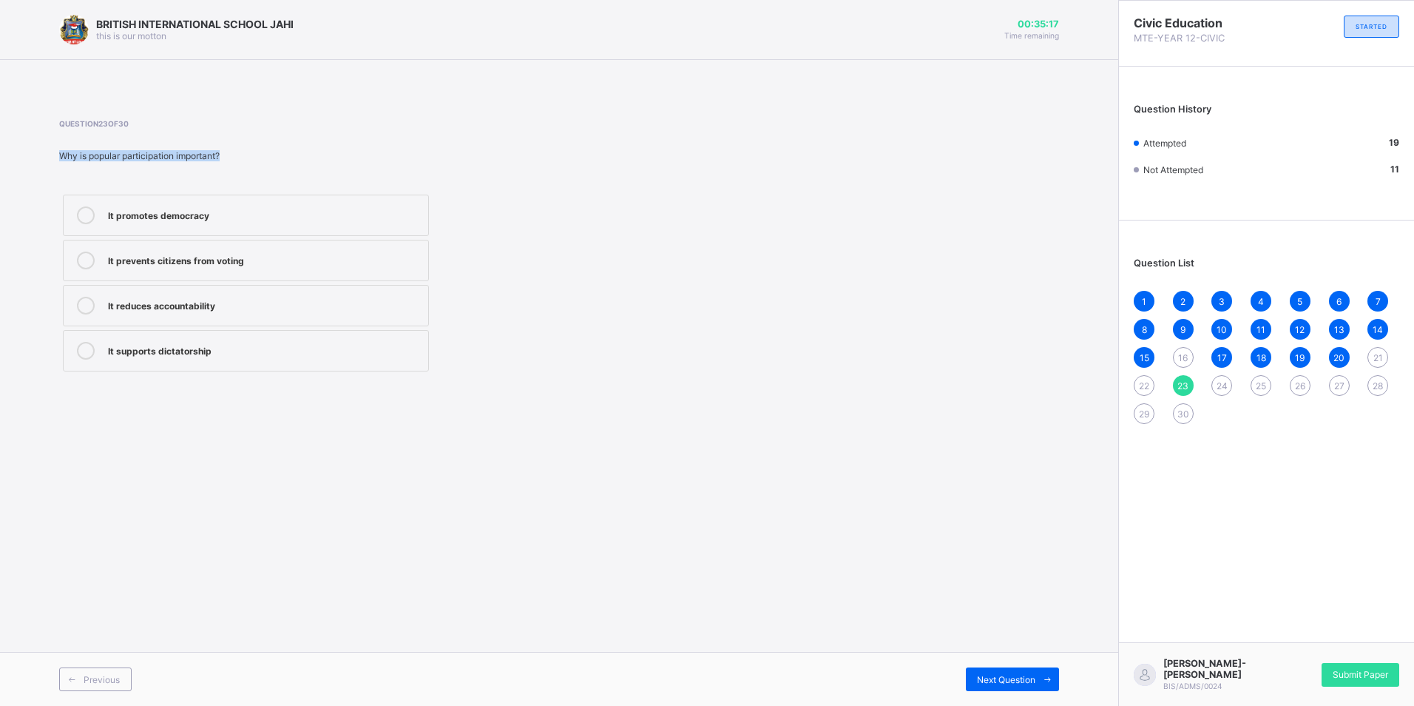
drag, startPoint x: 235, startPoint y: 153, endPoint x: 49, endPoint y: 130, distance: 187.8
click at [49, 130] on div "BRITISH INTERNATIONAL SCHOOL JAHI this is our motton 00:35:17 Time remaining Qu…" at bounding box center [559, 353] width 1118 height 706
click at [203, 220] on div "It promotes democracy" at bounding box center [264, 213] width 313 height 15
click at [979, 677] on span "Next Question" at bounding box center [1006, 679] width 58 height 11
drag, startPoint x: 202, startPoint y: 154, endPoint x: -3, endPoint y: 130, distance: 206.3
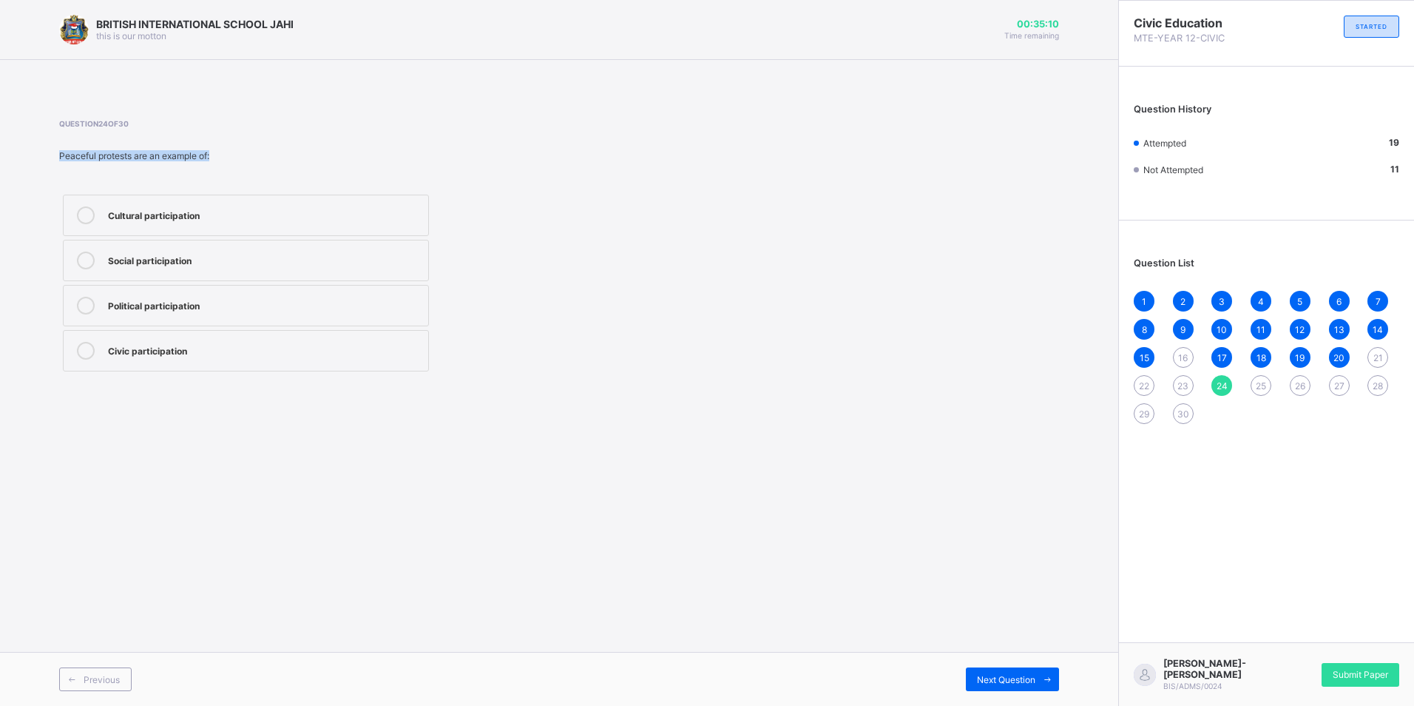
click at [0, 130] on html "BRITISH INTERNATIONAL SCHOOL JAHI this is our motton 00:35:10 Time remaining Qu…" at bounding box center [707, 353] width 1414 height 706
click at [185, 251] on div "Social participation" at bounding box center [264, 258] width 313 height 15
click at [1042, 678] on icon at bounding box center [1047, 680] width 11 height 10
drag, startPoint x: 277, startPoint y: 158, endPoint x: 0, endPoint y: 145, distance: 277.0
click at [0, 145] on html "BRITISH INTERNATIONAL SCHOOL JAHI this is our motton 00:35:02 Time remaining Qu…" at bounding box center [707, 353] width 1414 height 706
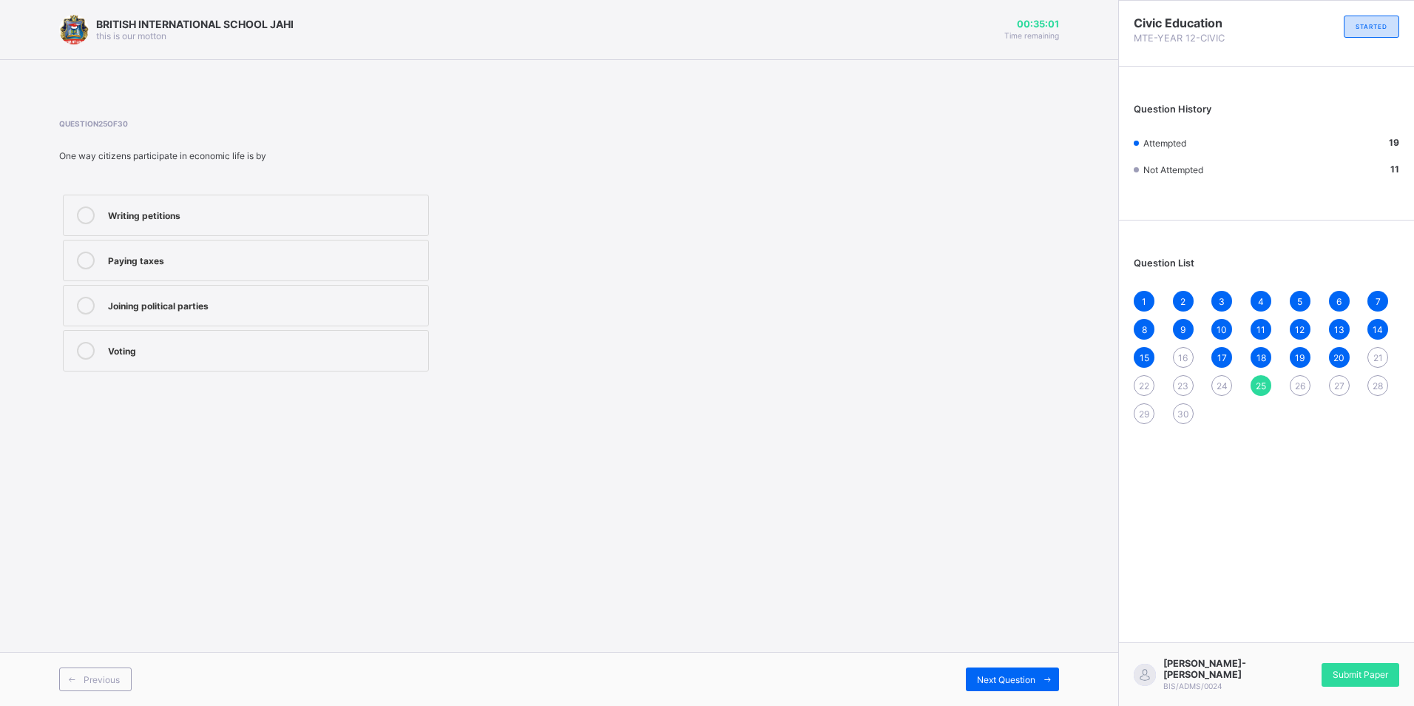
click at [178, 263] on div "Paying taxes" at bounding box center [264, 258] width 313 height 15
click at [1038, 680] on span at bounding box center [1048, 679] width 24 height 24
drag, startPoint x: 226, startPoint y: 158, endPoint x: -3, endPoint y: 131, distance: 230.8
click at [0, 131] on html "BRITISH INTERNATIONAL SCHOOL JAHI this is our motton 00:34:57 Time remaining Qu…" at bounding box center [707, 353] width 1414 height 706
click at [192, 315] on label "Civic participation" at bounding box center [246, 305] width 366 height 41
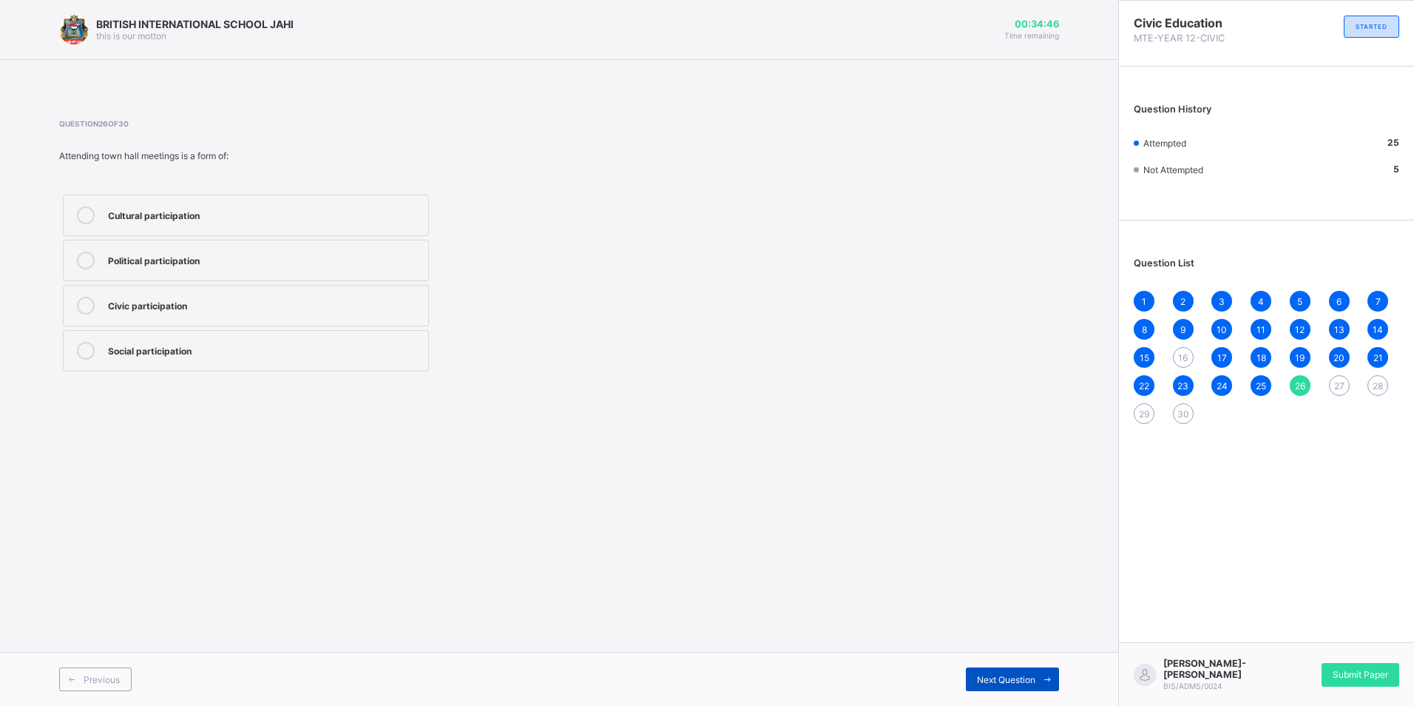
click at [1007, 678] on span "Next Question" at bounding box center [1006, 679] width 58 height 11
drag, startPoint x: 214, startPoint y: 161, endPoint x: -3, endPoint y: 141, distance: 217.6
click at [0, 141] on html "BRITISH INTERNATIONAL SCHOOL JAHI this is our motton 00:34:44 Time remaining Qu…" at bounding box center [707, 353] width 1414 height 706
click at [177, 250] on label "Political participation" at bounding box center [246, 260] width 366 height 41
click at [987, 676] on span "Next Question" at bounding box center [1006, 679] width 58 height 11
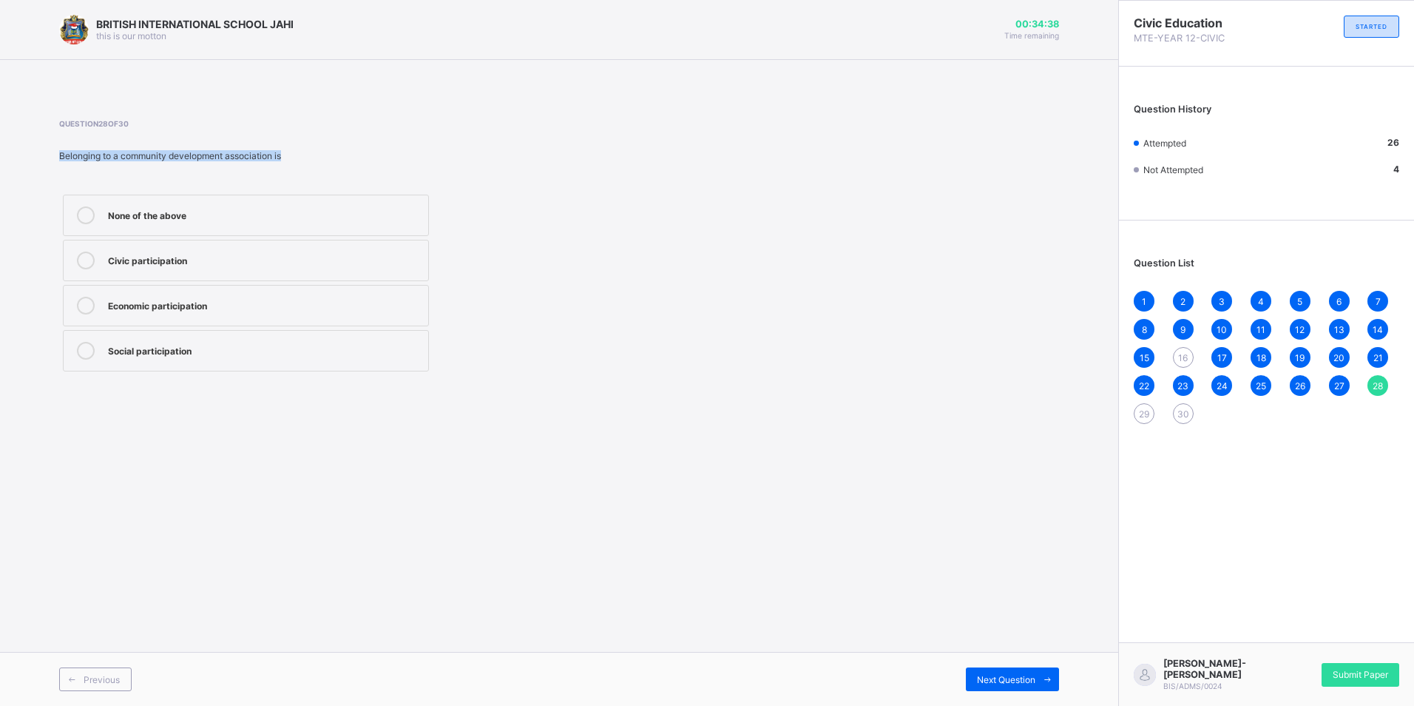
drag, startPoint x: 275, startPoint y: 153, endPoint x: -3, endPoint y: 155, distance: 278.1
click at [0, 155] on html "BRITISH INTERNATIONAL SCHOOL JAHI this is our motton 00:34:38 Time remaining Qu…" at bounding box center [707, 353] width 1414 height 706
click at [184, 357] on div "Social participation" at bounding box center [264, 351] width 313 height 18
click at [218, 263] on div "Civic participation" at bounding box center [264, 258] width 313 height 15
click at [1022, 675] on span "Next Question" at bounding box center [1006, 679] width 58 height 11
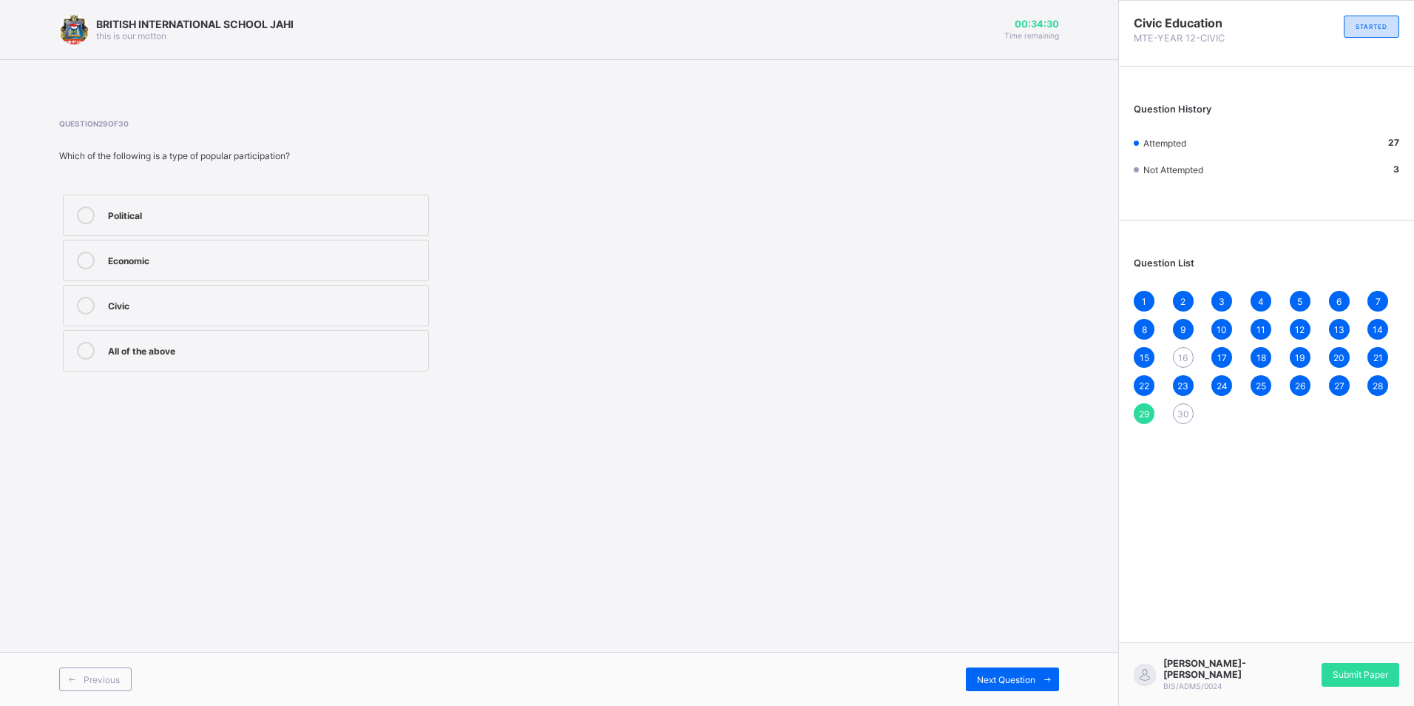
click at [1184, 416] on span "30" at bounding box center [1184, 413] width 12 height 11
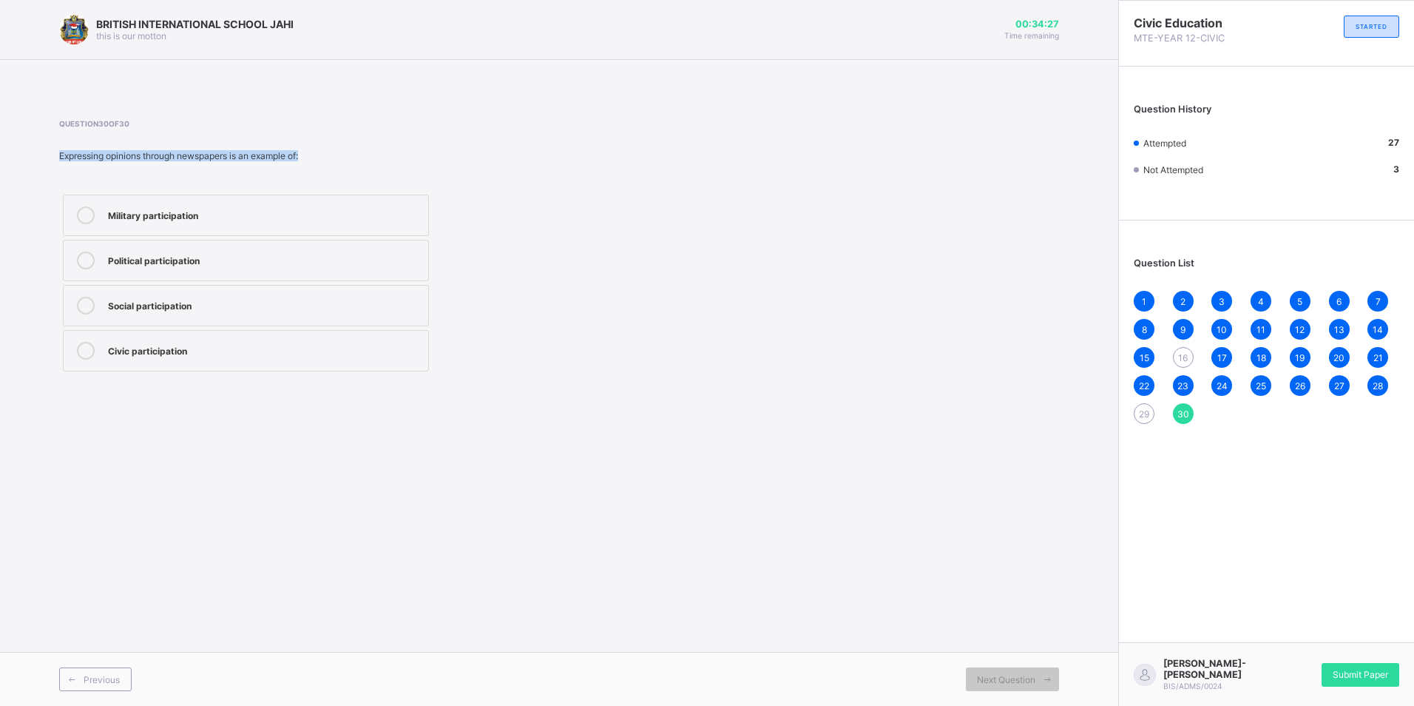
drag, startPoint x: 303, startPoint y: 158, endPoint x: 50, endPoint y: 138, distance: 254.5
click at [50, 138] on div "BRITISH INTERNATIONAL SCHOOL JAHI this is our motton 00:34:27 Time remaining Qu…" at bounding box center [559, 353] width 1118 height 706
click at [328, 312] on div "Social participation" at bounding box center [264, 306] width 313 height 18
click at [1139, 413] on span "29" at bounding box center [1144, 413] width 10 height 11
drag, startPoint x: 297, startPoint y: 158, endPoint x: 78, endPoint y: 138, distance: 220.6
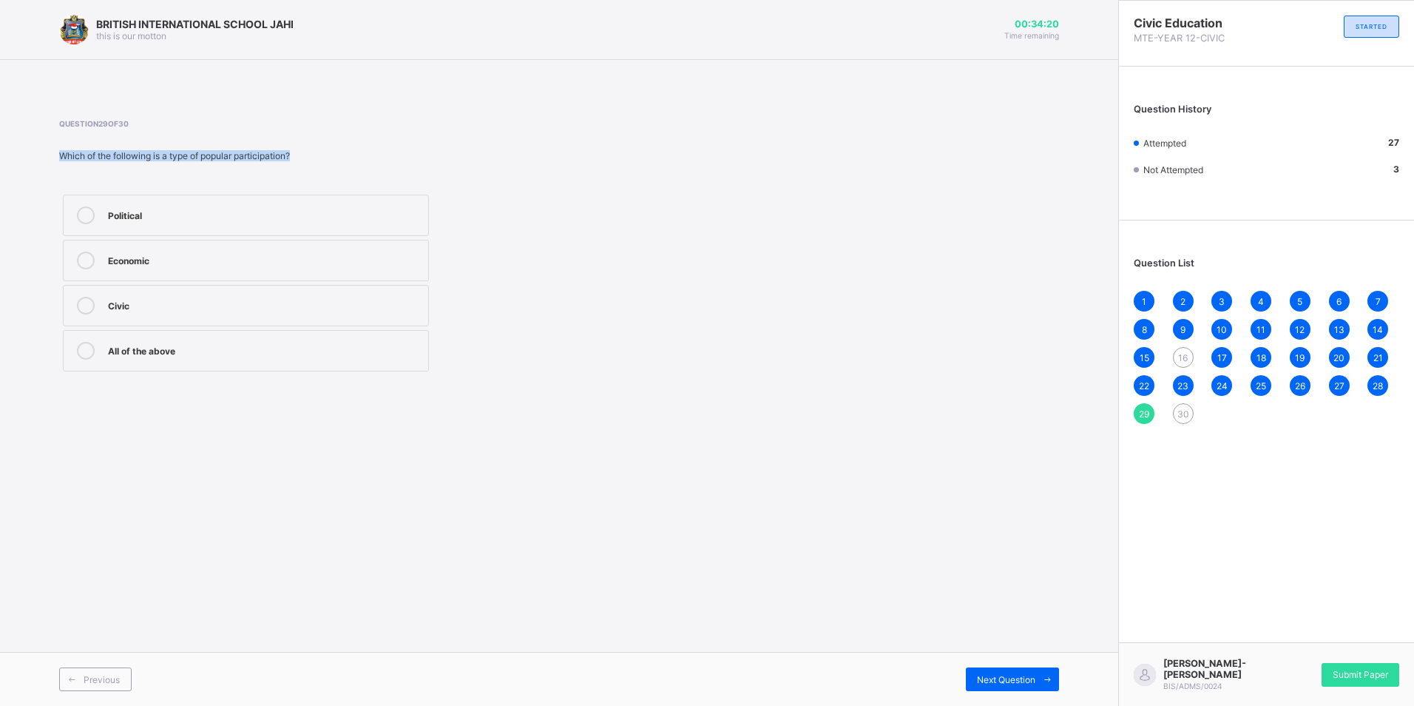
click at [78, 138] on div "Question 29 of 30 Which of the following is a type of popular participation? Po…" at bounding box center [370, 247] width 623 height 256
drag, startPoint x: 158, startPoint y: 357, endPoint x: 180, endPoint y: 363, distance: 23.2
click at [159, 359] on label "All of the above" at bounding box center [246, 350] width 366 height 41
click at [1331, 387] on div "27" at bounding box center [1339, 385] width 21 height 21
click at [1374, 385] on span "28" at bounding box center [1378, 385] width 10 height 11
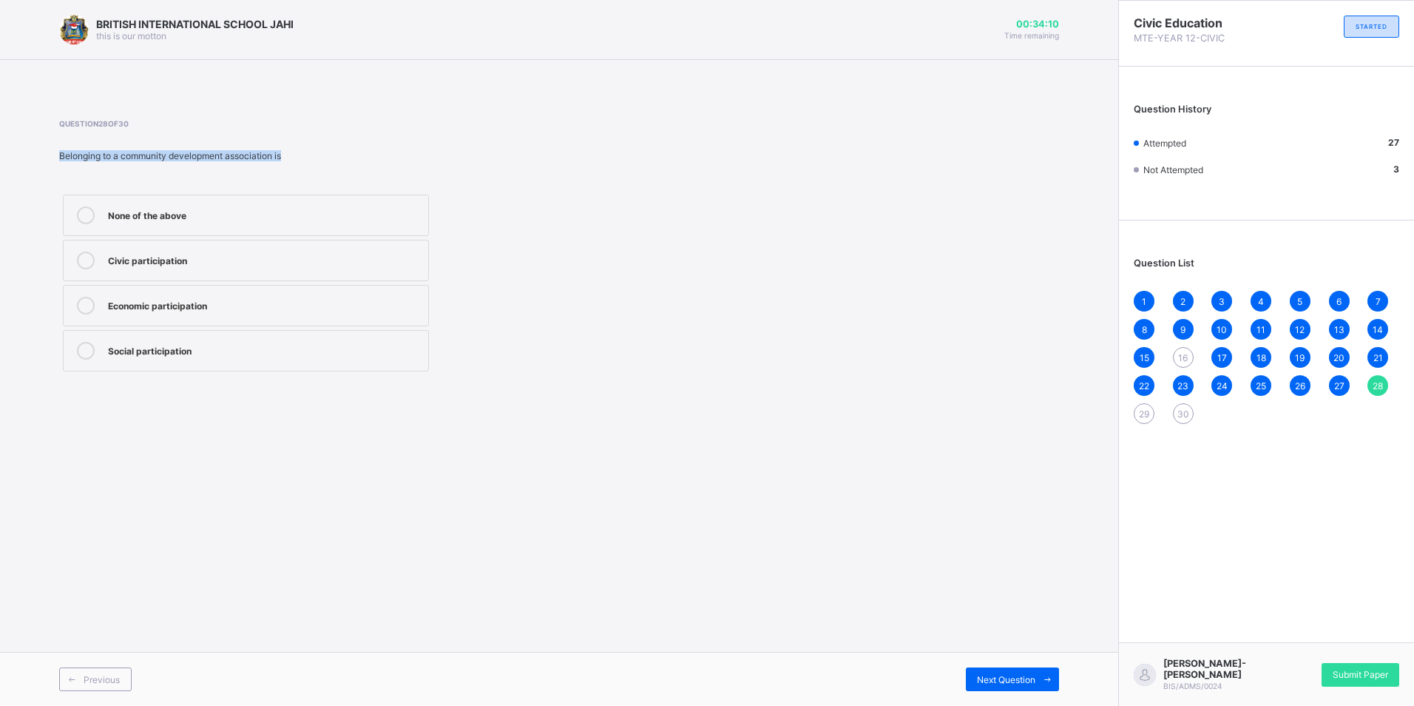
drag, startPoint x: 308, startPoint y: 158, endPoint x: 56, endPoint y: 147, distance: 251.7
click at [56, 147] on div "BRITISH INTERNATIONAL SCHOOL JAHI this is our motton 00:34:10 Time remaining Qu…" at bounding box center [559, 353] width 1118 height 706
click at [181, 348] on div "Social participation" at bounding box center [264, 349] width 313 height 15
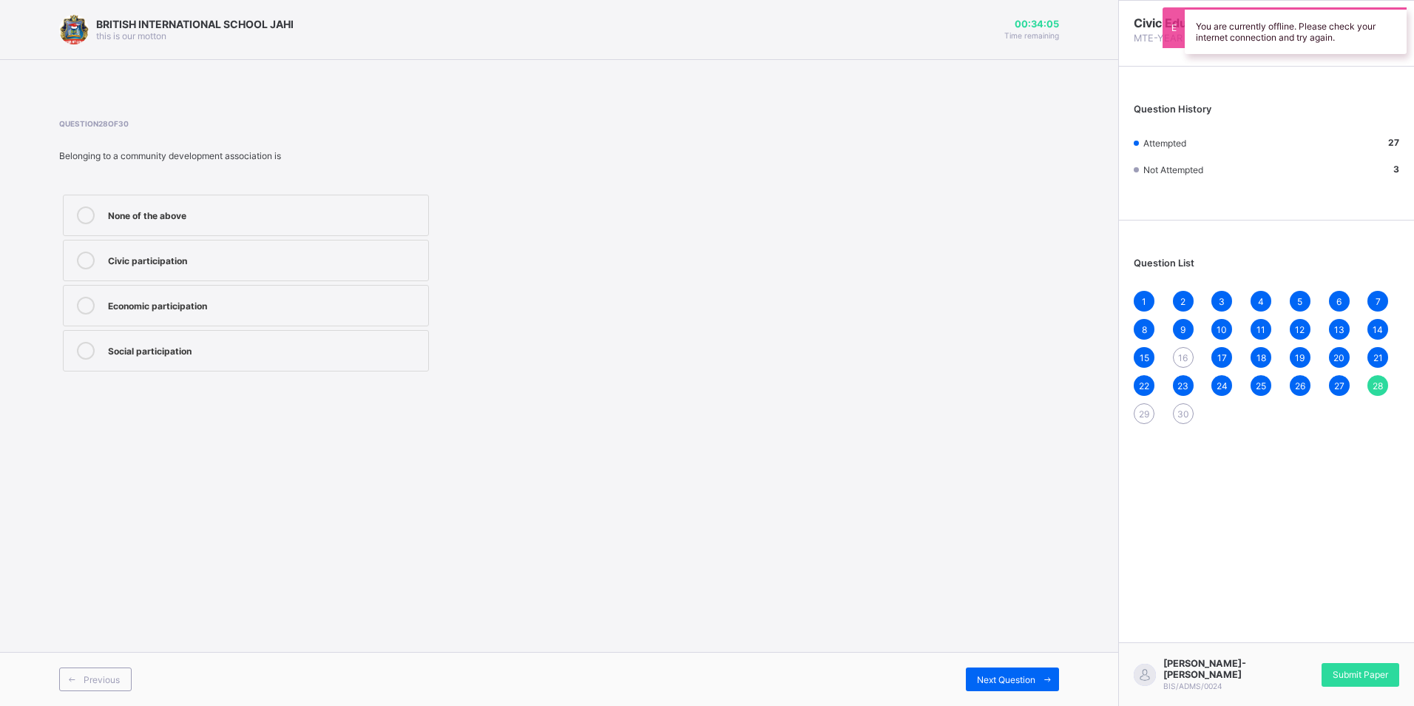
click at [178, 260] on div "Civic participation" at bounding box center [264, 258] width 313 height 15
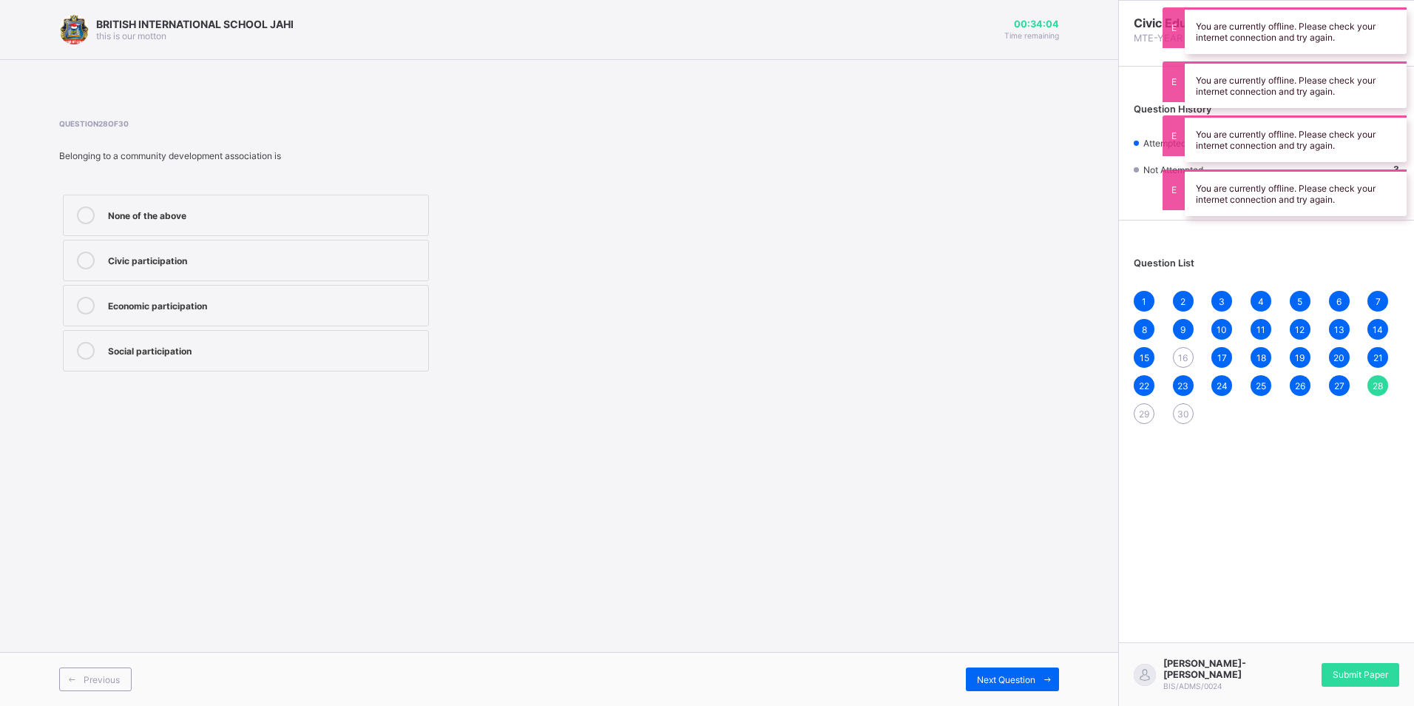
click at [1183, 357] on span "16" at bounding box center [1183, 357] width 10 height 11
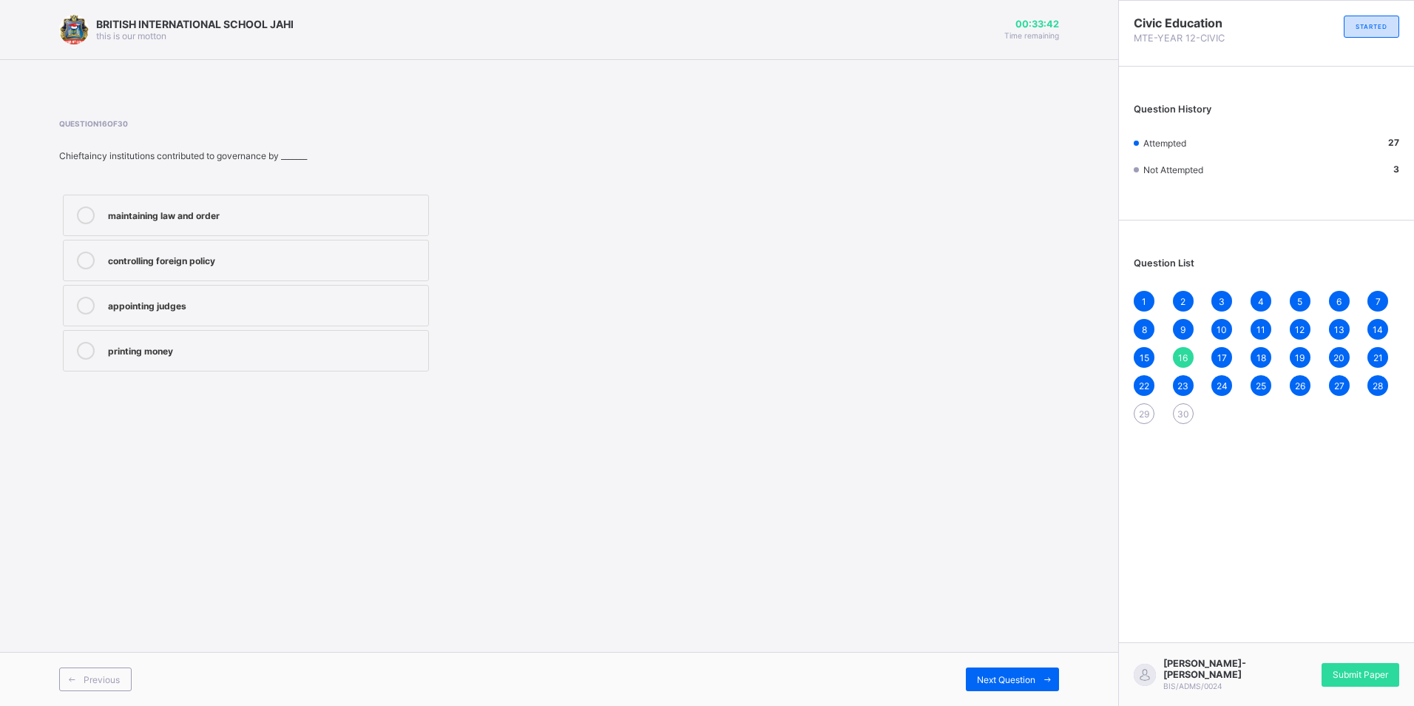
drag, startPoint x: 916, startPoint y: 439, endPoint x: 939, endPoint y: 433, distance: 23.7
click at [916, 439] on div "BRITISH INTERNATIONAL SCHOOL JAHI this is our motton 00:33:42 Time remaining Qu…" at bounding box center [559, 353] width 1118 height 706
drag, startPoint x: 311, startPoint y: 152, endPoint x: -3, endPoint y: 158, distance: 313.7
click at [0, 158] on html "BRITISH INTERNATIONAL SCHOOL JAHI this is our motton 00:33:39 Time remaining Qu…" at bounding box center [707, 353] width 1414 height 706
click at [259, 206] on label "maintaining law and order" at bounding box center [246, 215] width 366 height 41
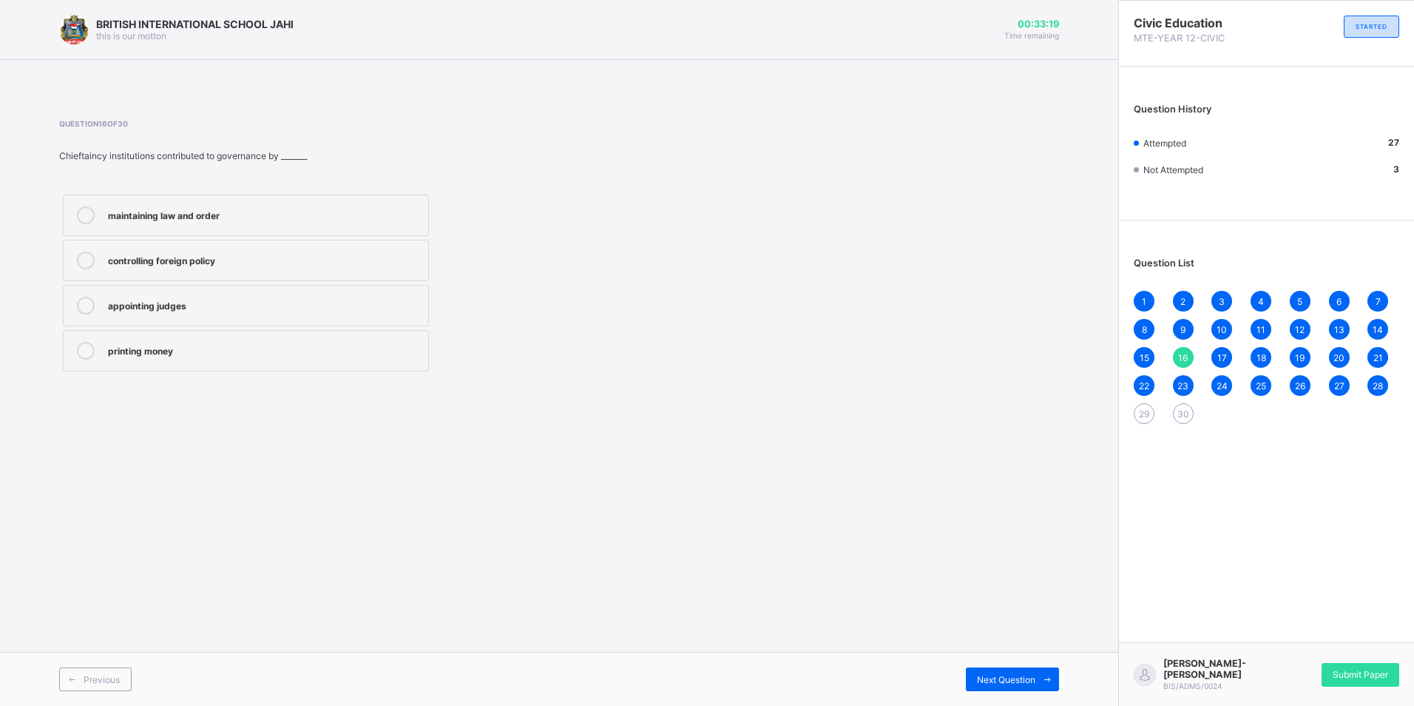
click at [1181, 413] on span "30" at bounding box center [1184, 413] width 12 height 11
click at [200, 306] on div "Social participation" at bounding box center [264, 304] width 313 height 15
click at [1146, 412] on span "29" at bounding box center [1144, 413] width 10 height 11
drag, startPoint x: 325, startPoint y: 150, endPoint x: -3, endPoint y: 156, distance: 328.5
click at [0, 156] on html "BRITISH INTERNATIONAL SCHOOL JAHI this is our motton 00:33:12 Time remaining Qu…" at bounding box center [707, 353] width 1414 height 706
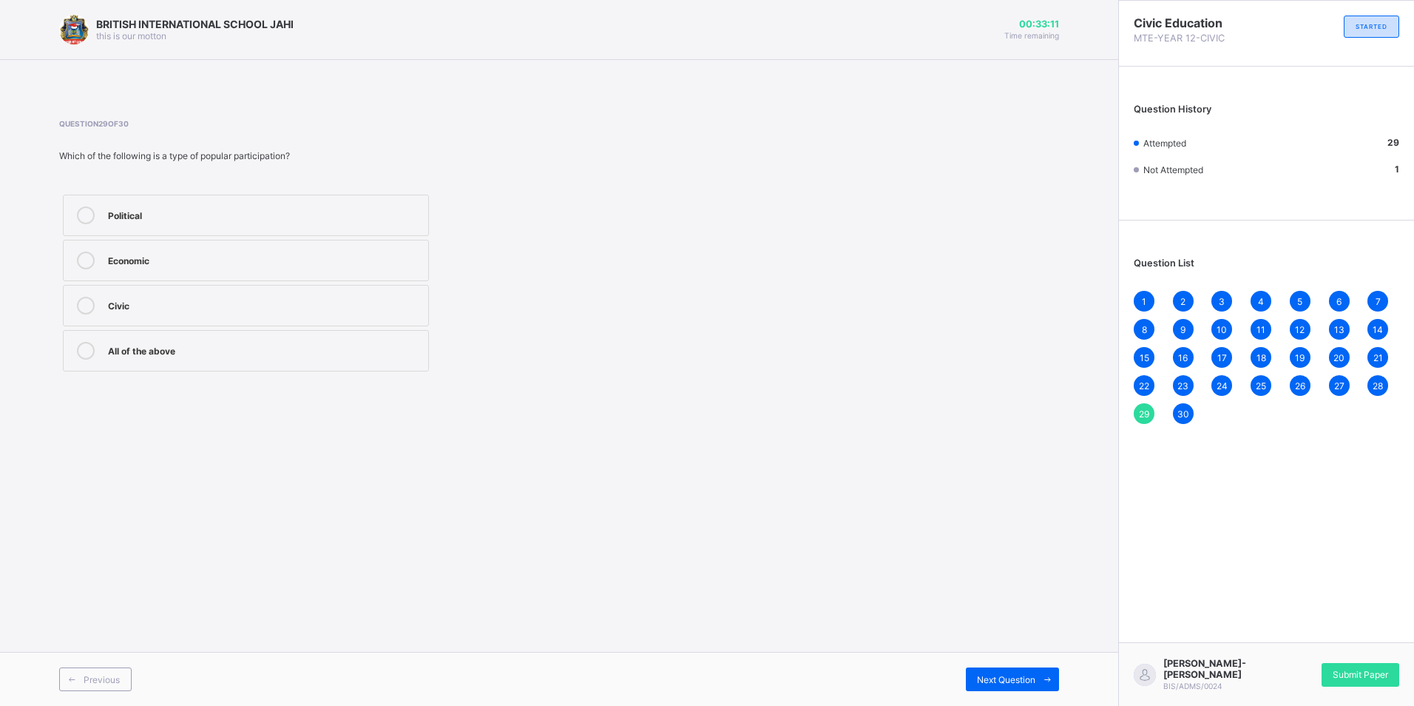
drag, startPoint x: 169, startPoint y: 359, endPoint x: 176, endPoint y: 361, distance: 7.7
click at [176, 361] on label "All of the above" at bounding box center [246, 350] width 366 height 41
click at [323, 344] on div "All of the above" at bounding box center [264, 349] width 313 height 15
click at [999, 681] on span "Next Question" at bounding box center [1006, 679] width 58 height 11
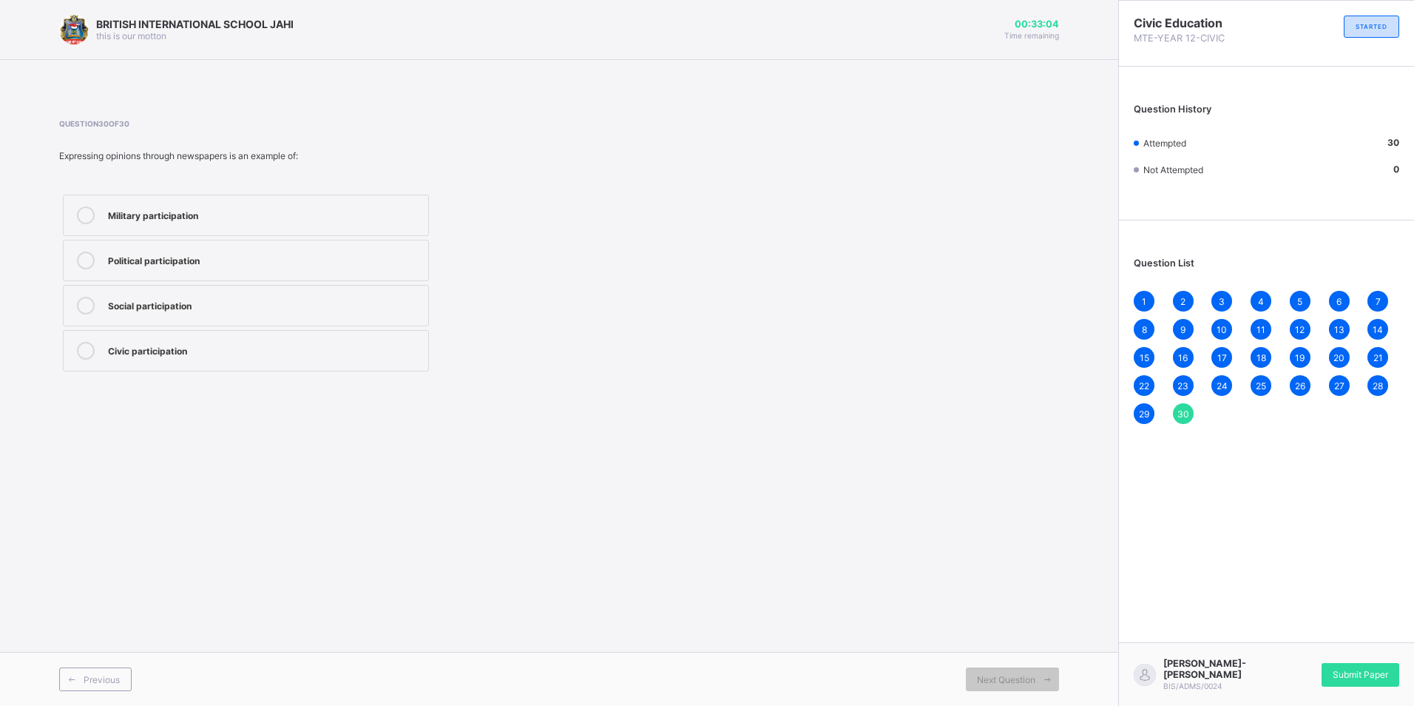
click at [1144, 413] on span "29" at bounding box center [1144, 413] width 10 height 11
click at [1226, 388] on span "24" at bounding box center [1222, 385] width 11 height 11
click at [1311, 388] on div "1 2 3 4 5 6 7 8 9 10 11 12 13 14 15 16 17 18 19 20 21 22 23 24 25 26 27 28 29 30" at bounding box center [1267, 357] width 266 height 133
click at [1344, 387] on span "27" at bounding box center [1339, 385] width 10 height 11
click at [1340, 679] on span "Submit Paper" at bounding box center [1360, 674] width 55 height 11
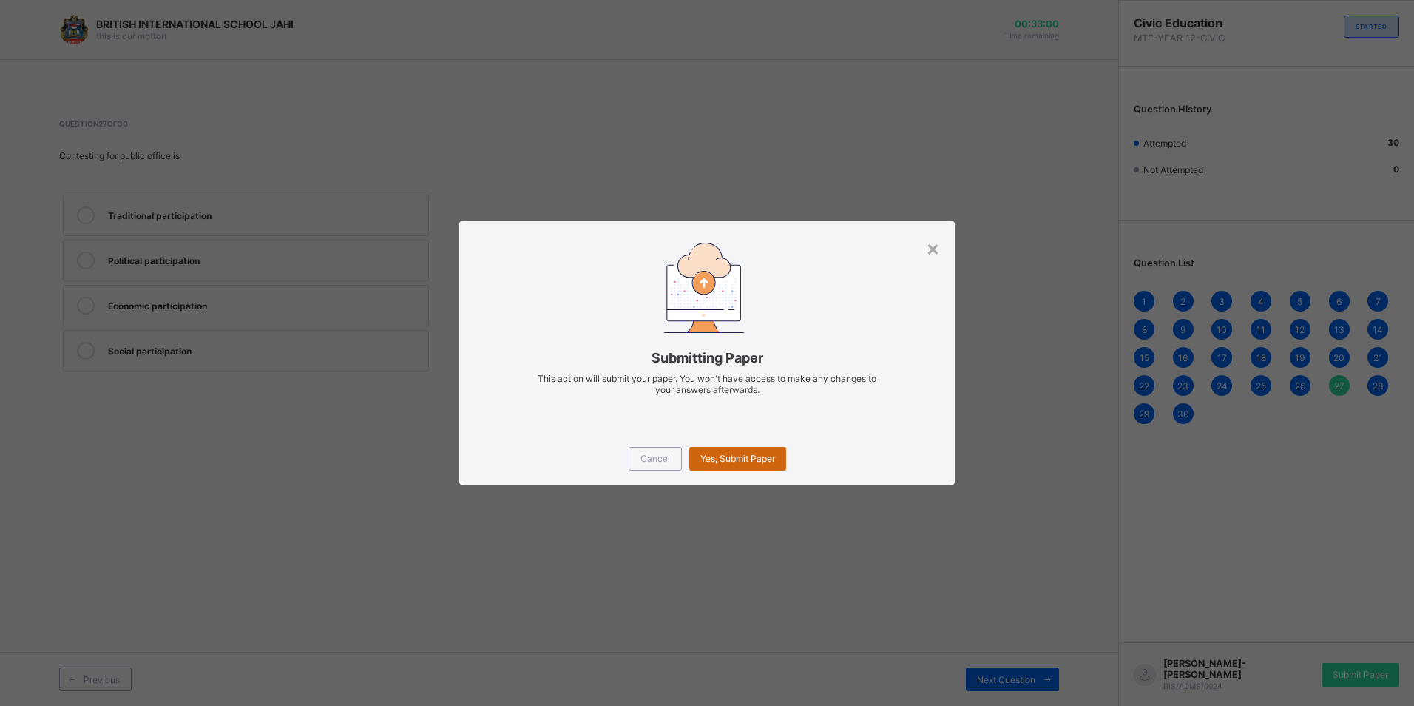
click at [763, 461] on span "Yes, Submit Paper" at bounding box center [737, 458] width 75 height 11
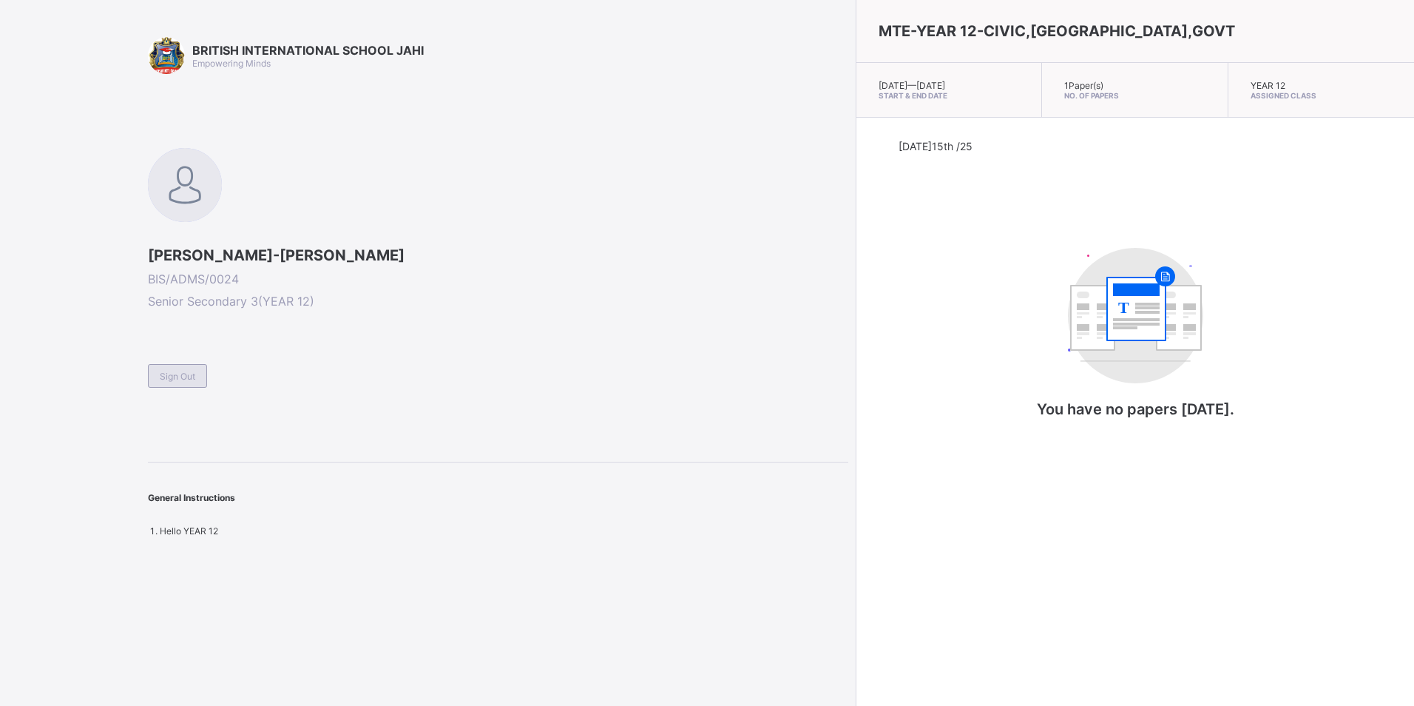
click at [173, 378] on span "Sign Out" at bounding box center [178, 376] width 36 height 11
